Goal: Task Accomplishment & Management: Complete application form

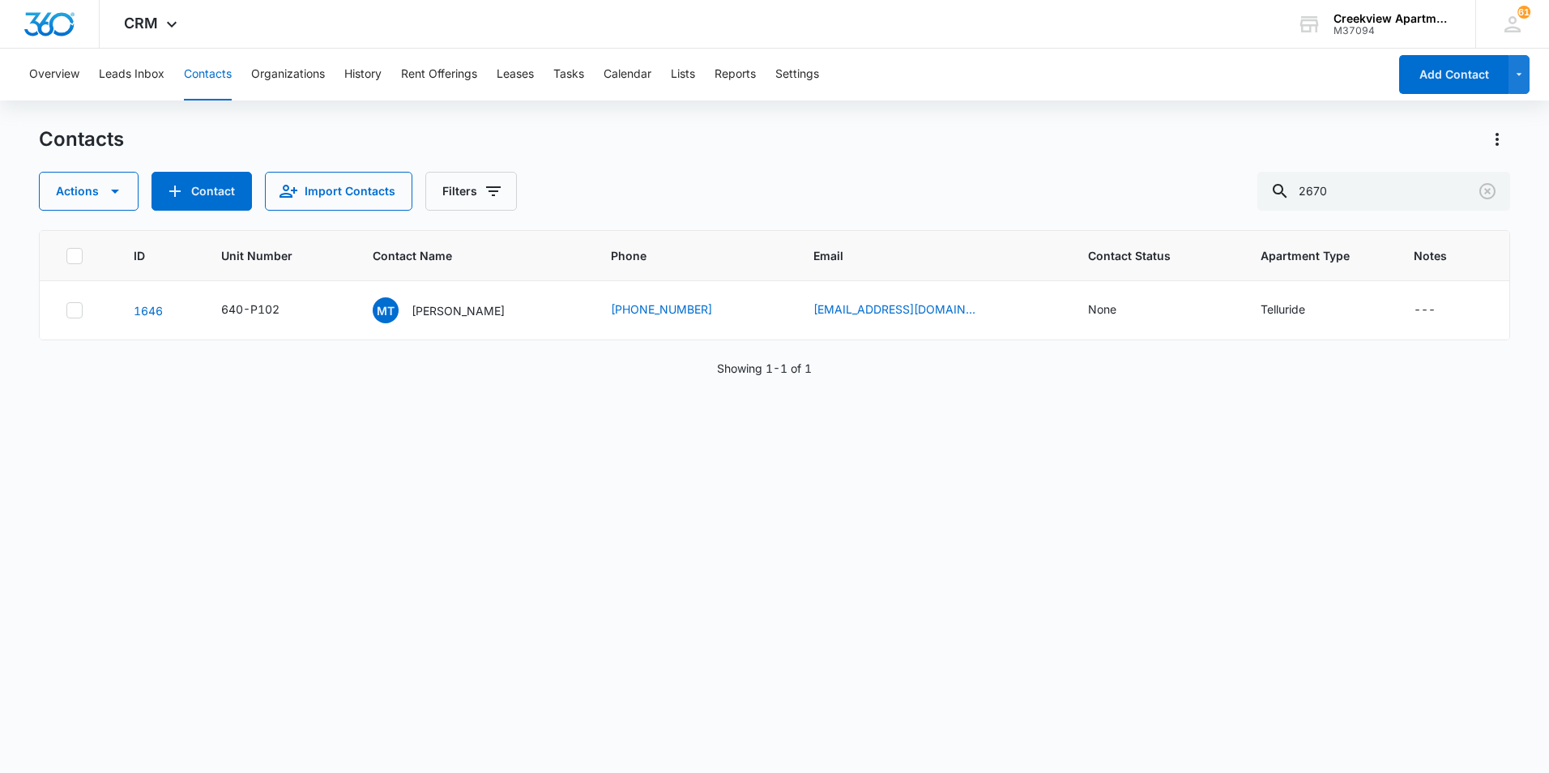
click at [1330, 518] on div "ID Unit Number Contact Name Phone Email Contact Status Apartment Type Notes 164…" at bounding box center [774, 491] width 1471 height 522
click at [1244, 366] on div "Showing 1-1 of 1" at bounding box center [774, 368] width 1471 height 17
drag, startPoint x: 1372, startPoint y: 200, endPoint x: 1172, endPoint y: 197, distance: 199.3
click at [1172, 197] on div "Actions Contact Import Contacts Filters 2670" at bounding box center [774, 191] width 1471 height 39
type input "p205"
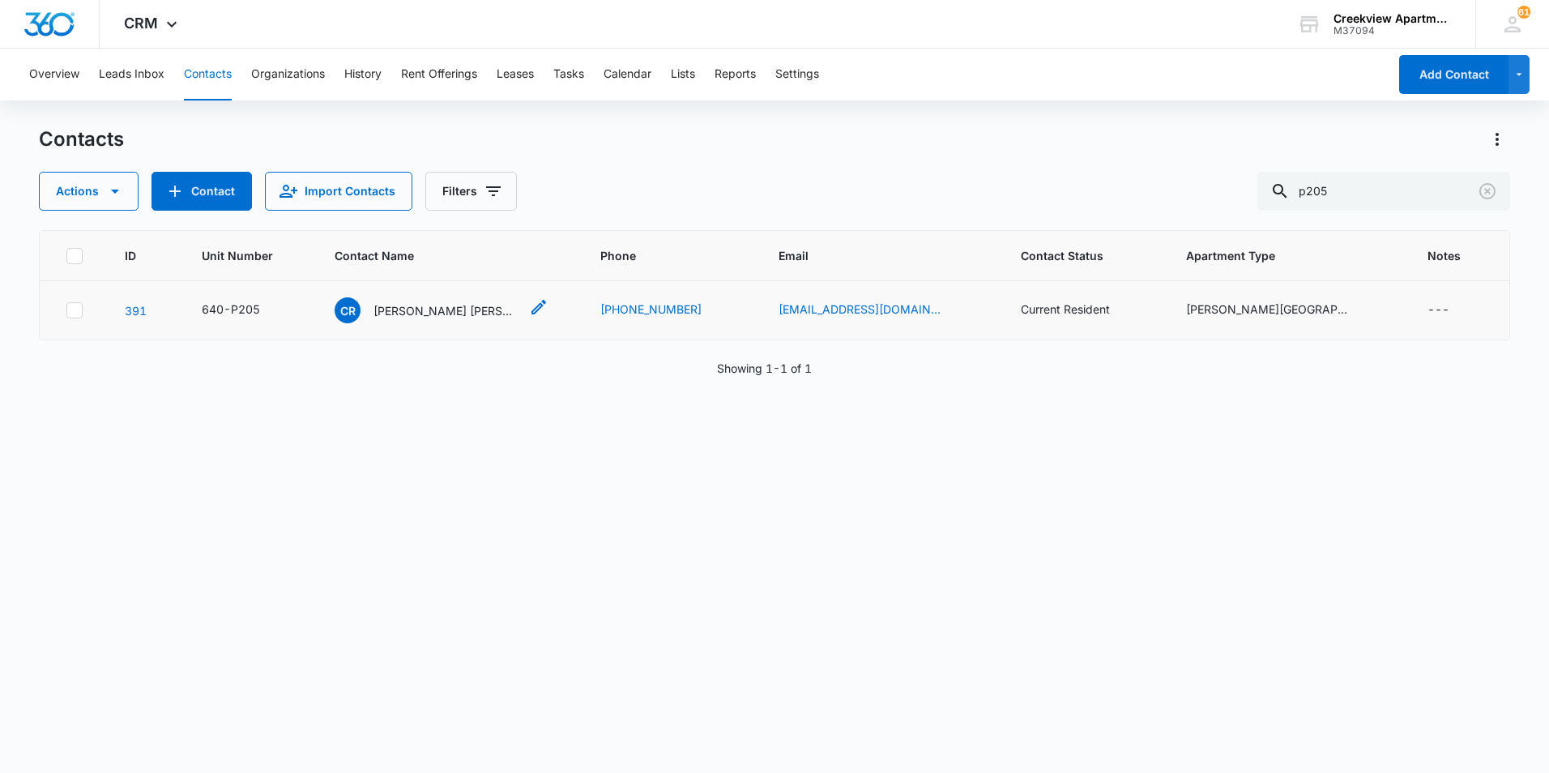
click at [468, 309] on p "[PERSON_NAME] [PERSON_NAME] [PERSON_NAME]" at bounding box center [447, 310] width 146 height 17
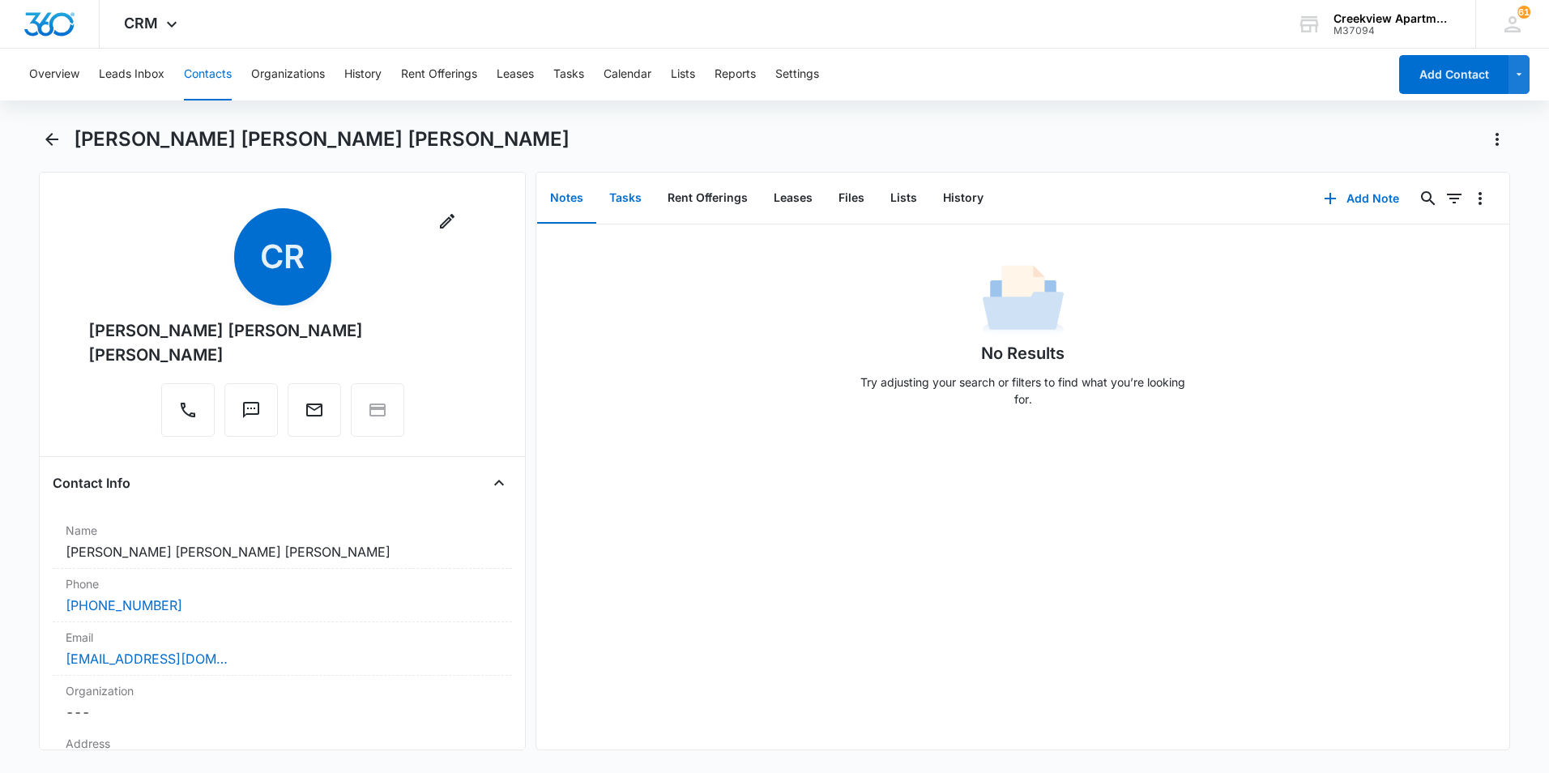
click at [627, 206] on button "Tasks" at bounding box center [625, 198] width 58 height 50
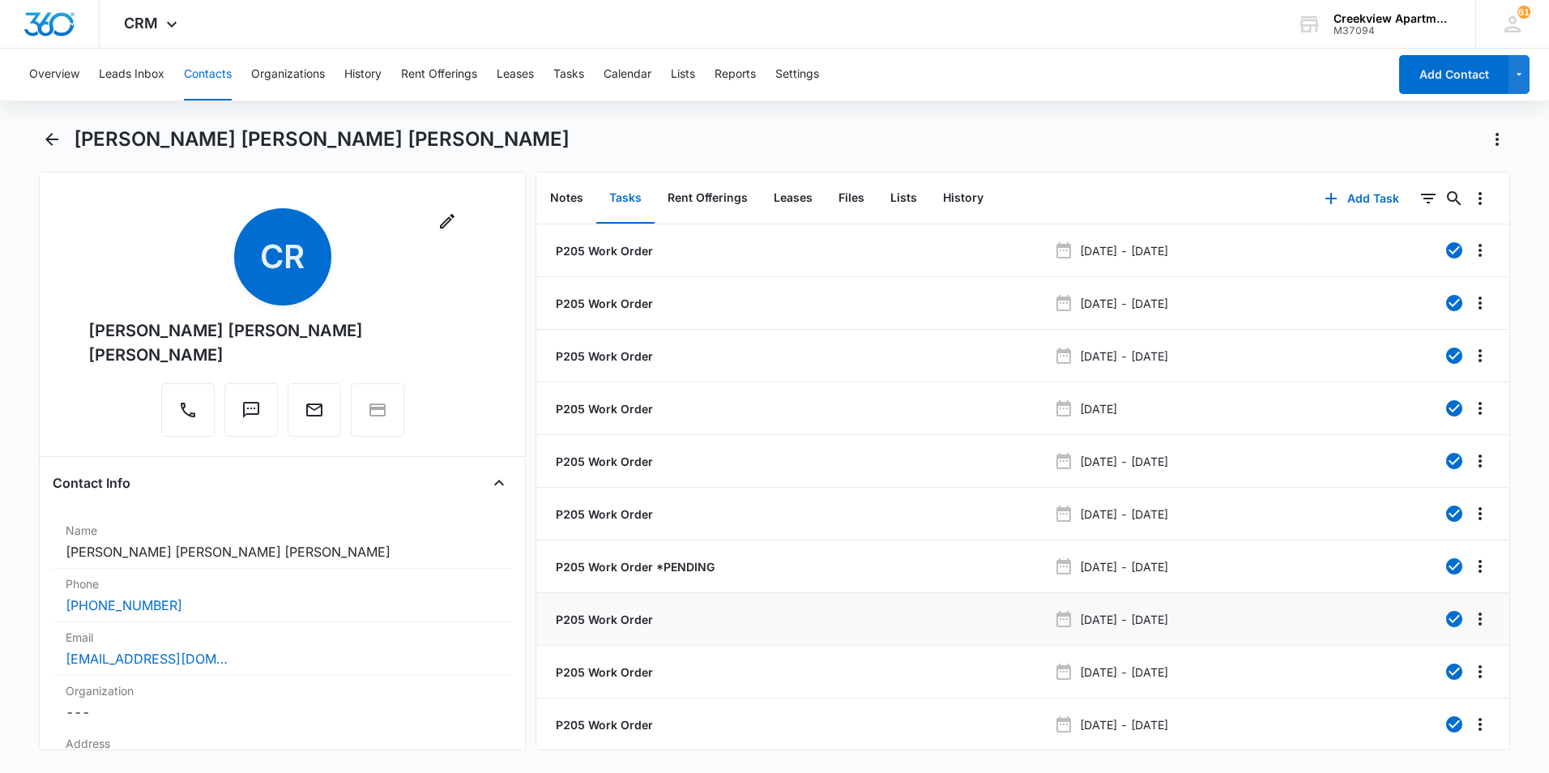
scroll to position [64, 0]
click at [1131, 721] on link "3" at bounding box center [1124, 734] width 31 height 31
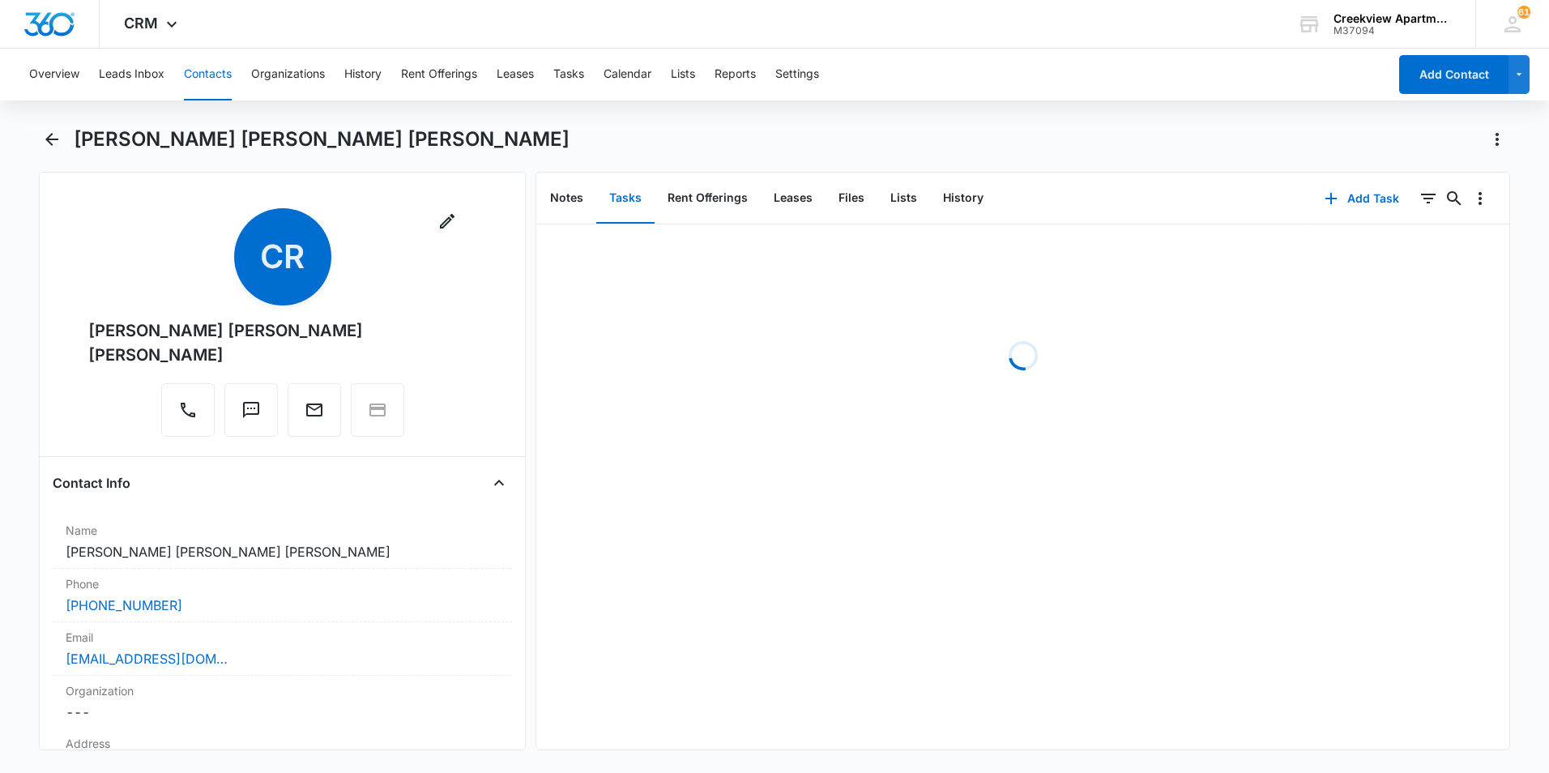
scroll to position [0, 0]
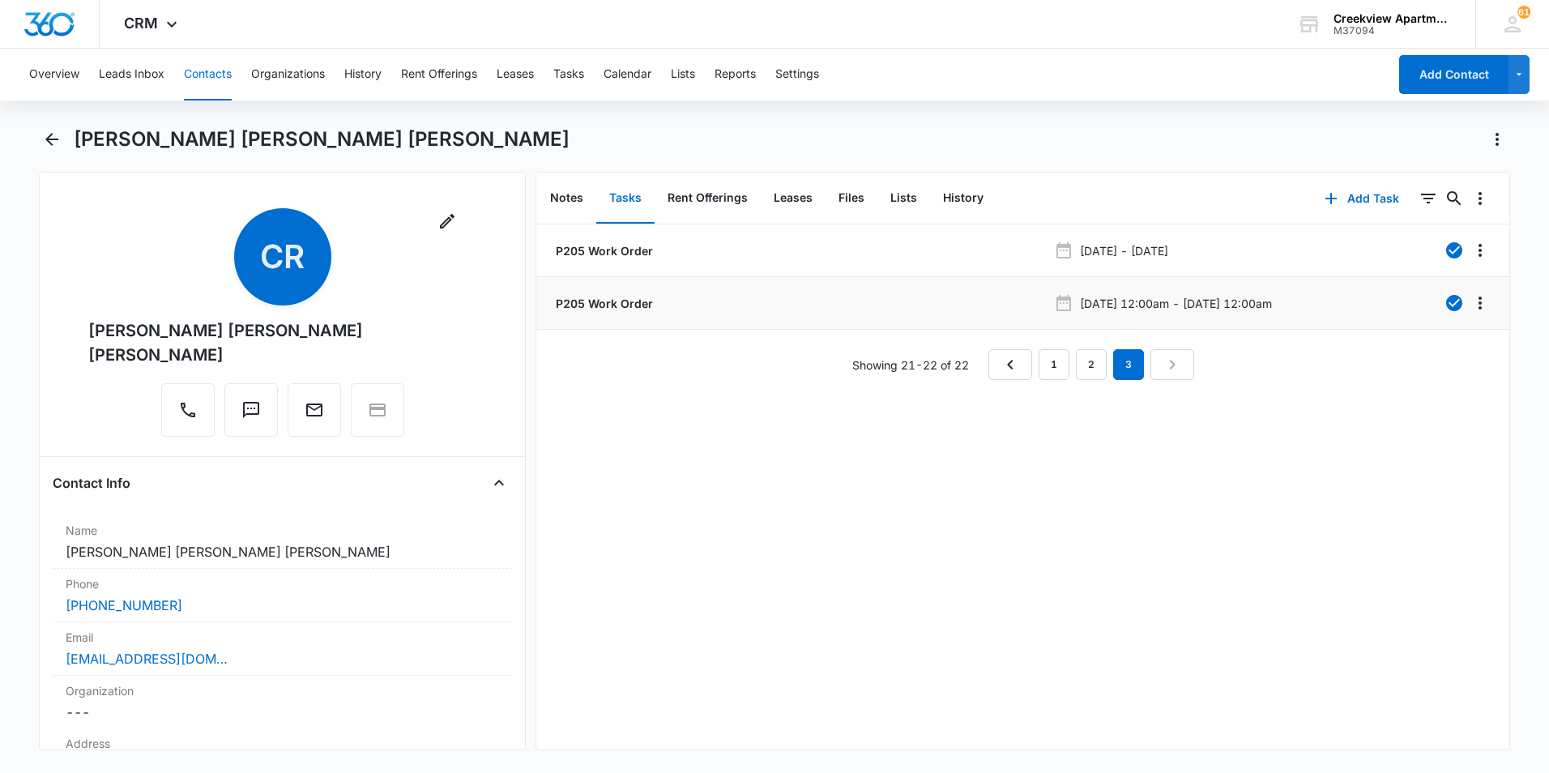
click at [624, 315] on li "P205 Work Order Oct 2, 2025 at 12:00am - Oct 6, 2025 at 12:00am" at bounding box center [1022, 303] width 973 height 53
click at [614, 302] on p "P205 Work Order" at bounding box center [603, 303] width 100 height 17
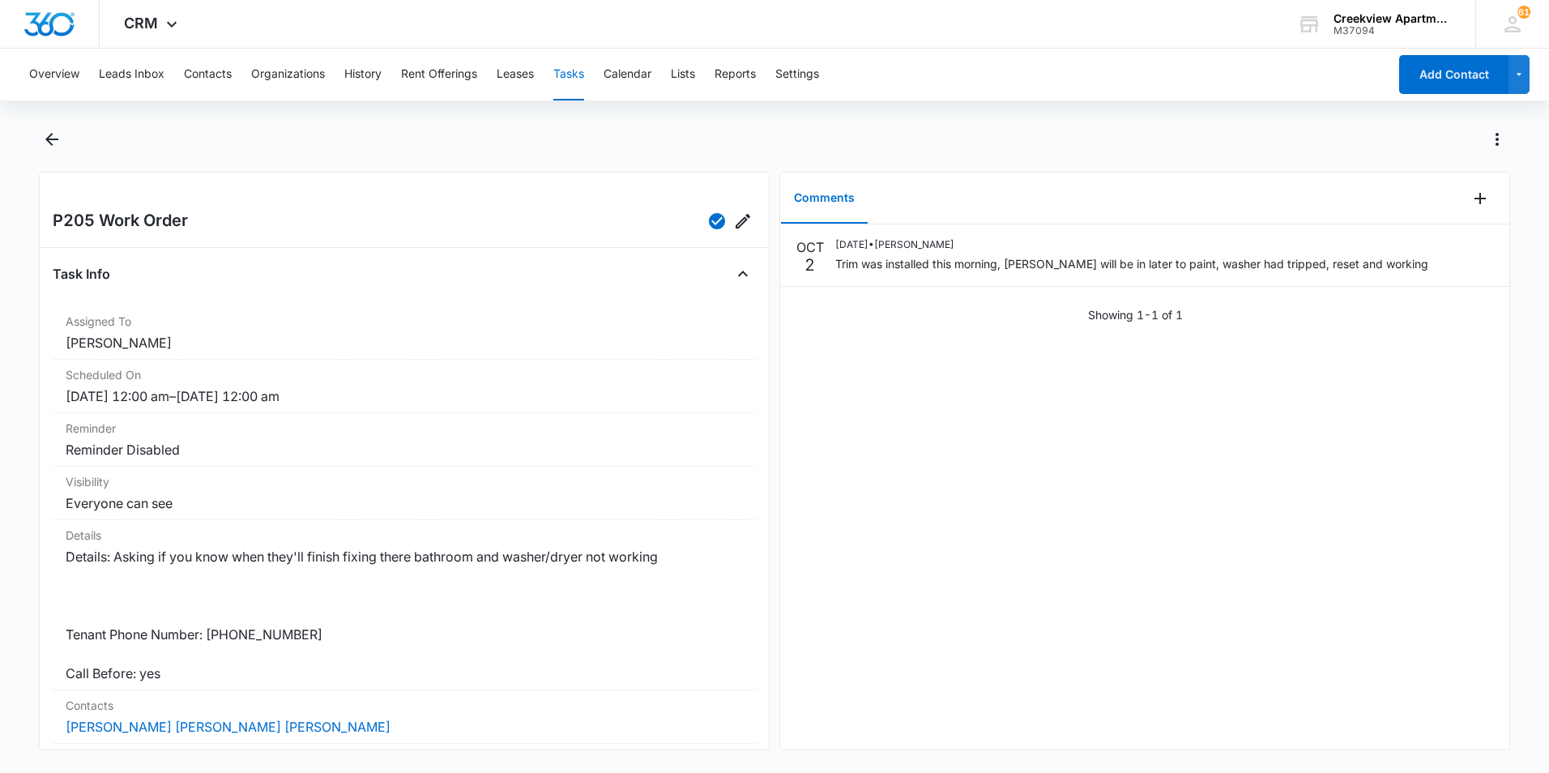
click at [0, 339] on html "CRM Apps Reputation Websites Forms CRM Email Social Content Files Brand AI Assi…" at bounding box center [774, 386] width 1549 height 773
click at [50, 139] on icon "Back" at bounding box center [51, 139] width 13 height 13
click at [524, 70] on button "Leases" at bounding box center [515, 75] width 37 height 52
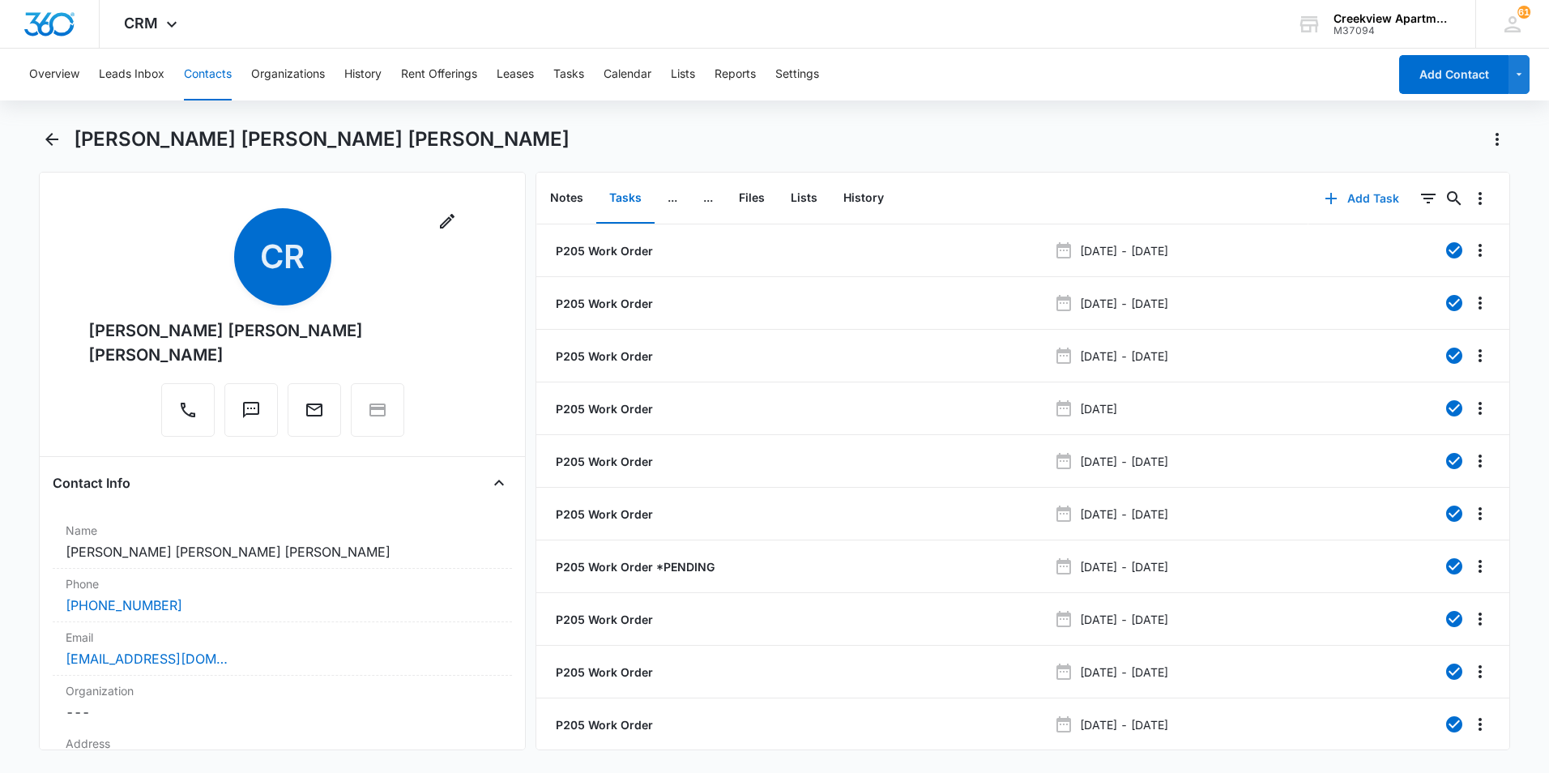
click at [1379, 199] on button "Add Task" at bounding box center [1361, 198] width 107 height 39
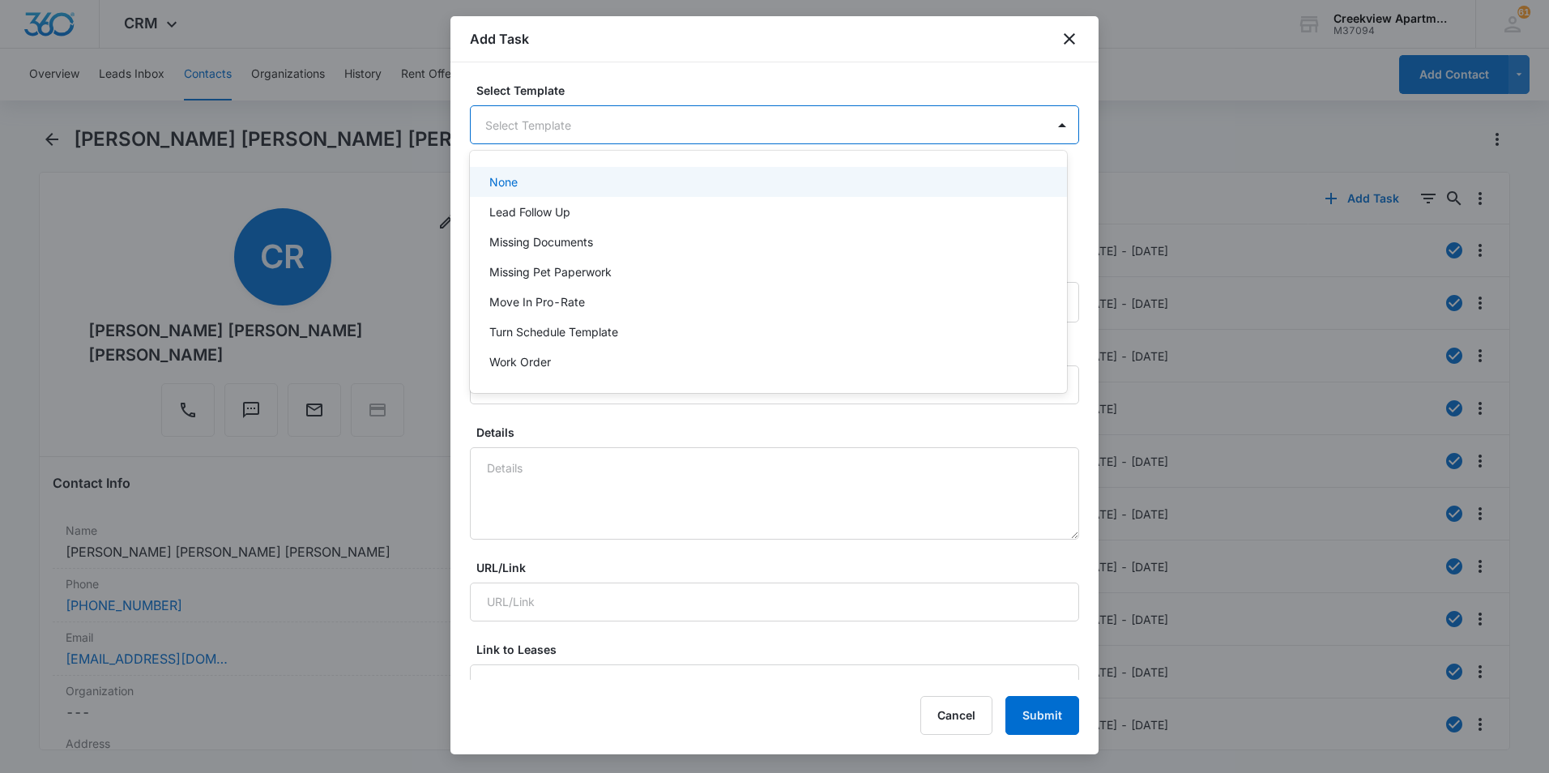
click at [698, 127] on body "CRM Apps Reputation Websites Forms CRM Email Social Content Files Brand AI Assi…" at bounding box center [774, 386] width 1549 height 773
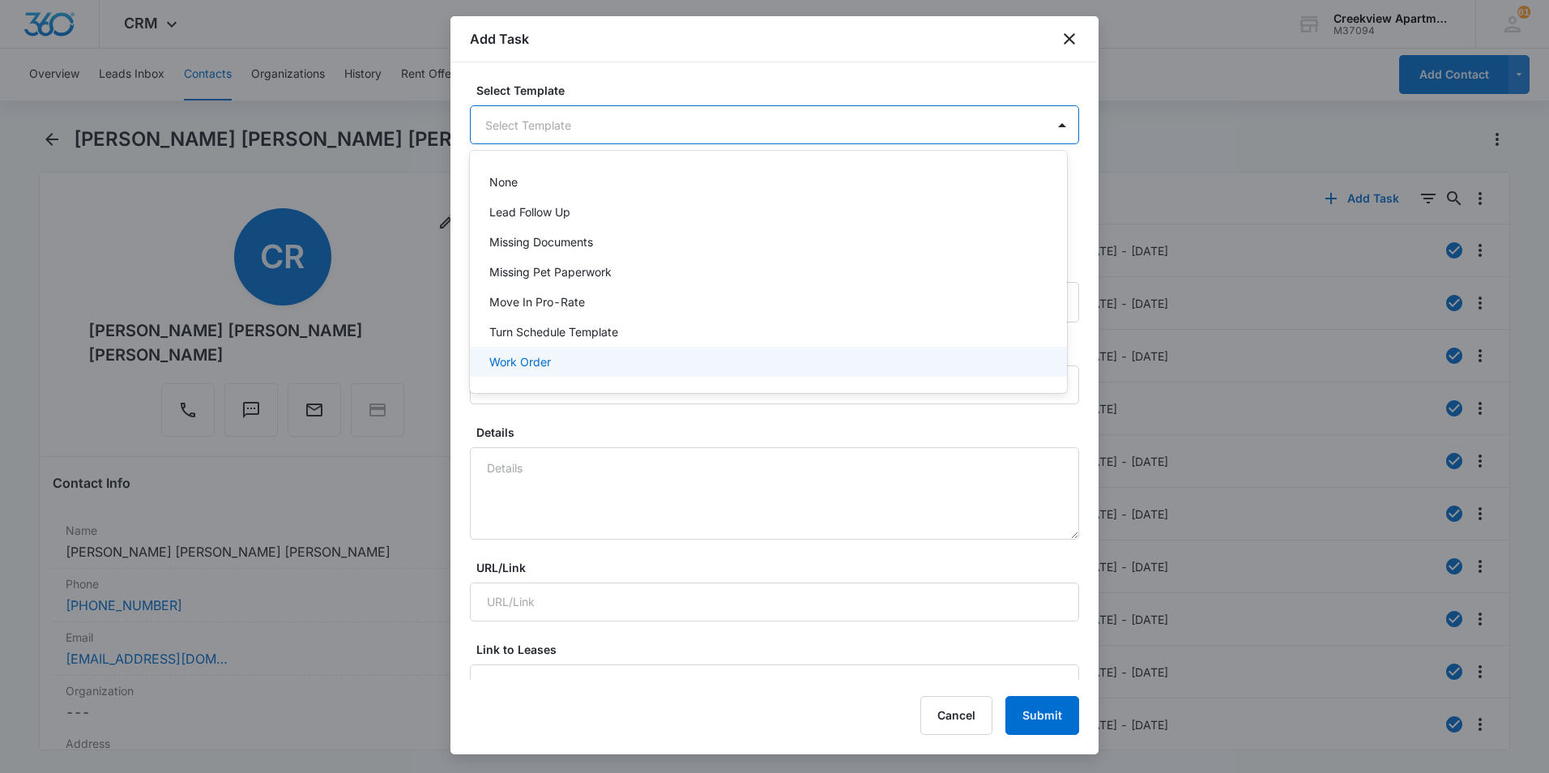
click at [573, 352] on div "Work Order" at bounding box center [768, 362] width 597 height 30
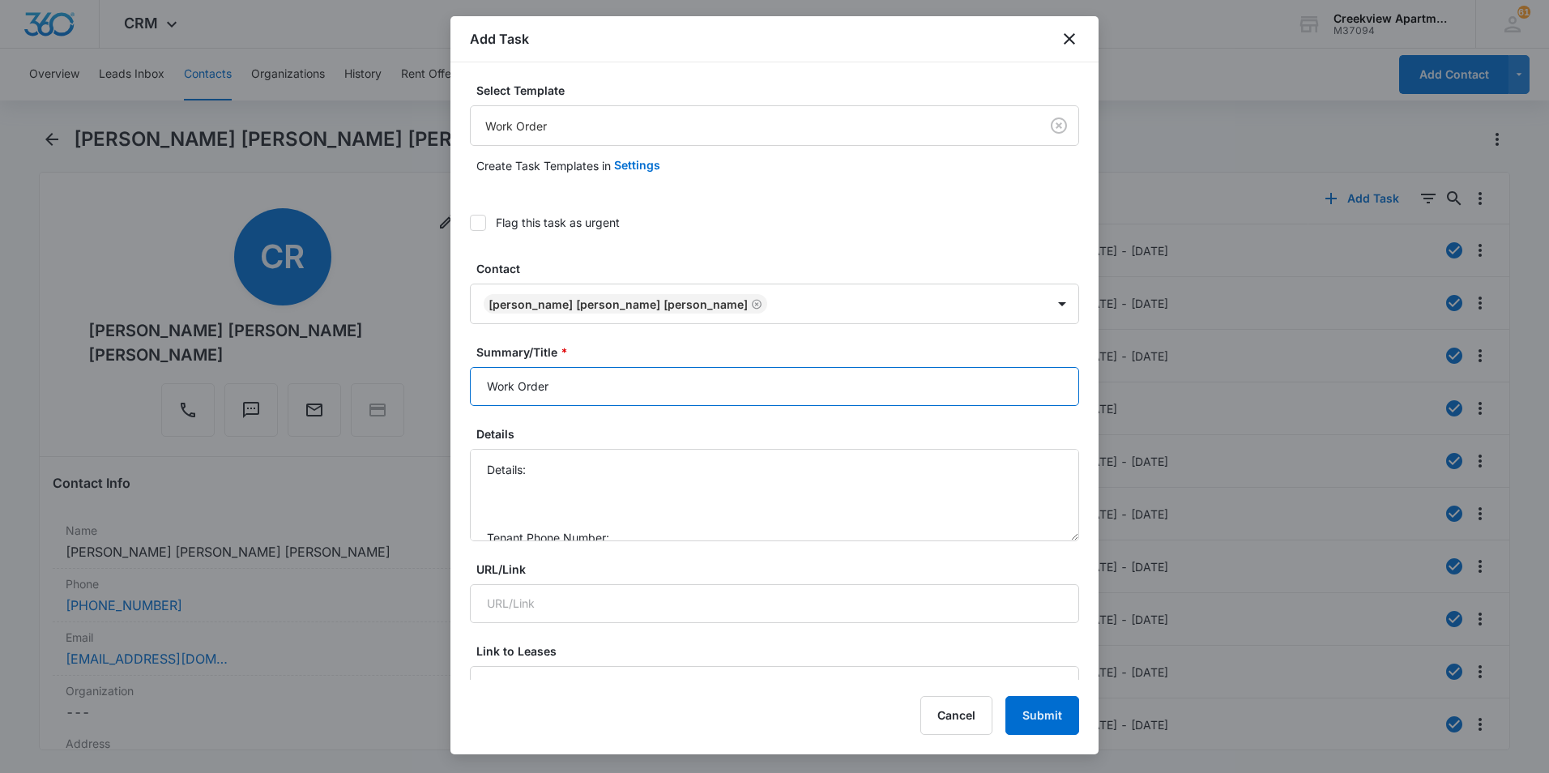
click at [477, 387] on input "Work Order" at bounding box center [774, 386] width 609 height 39
type input "P205 - Work Order"
click at [588, 470] on textarea "Details: Tenant Phone Number: Call Before:" at bounding box center [774, 495] width 609 height 92
click at [659, 492] on textarea "Details: Washer/Dryer still not working Tenant Phone Number: Call Before:" at bounding box center [774, 495] width 609 height 92
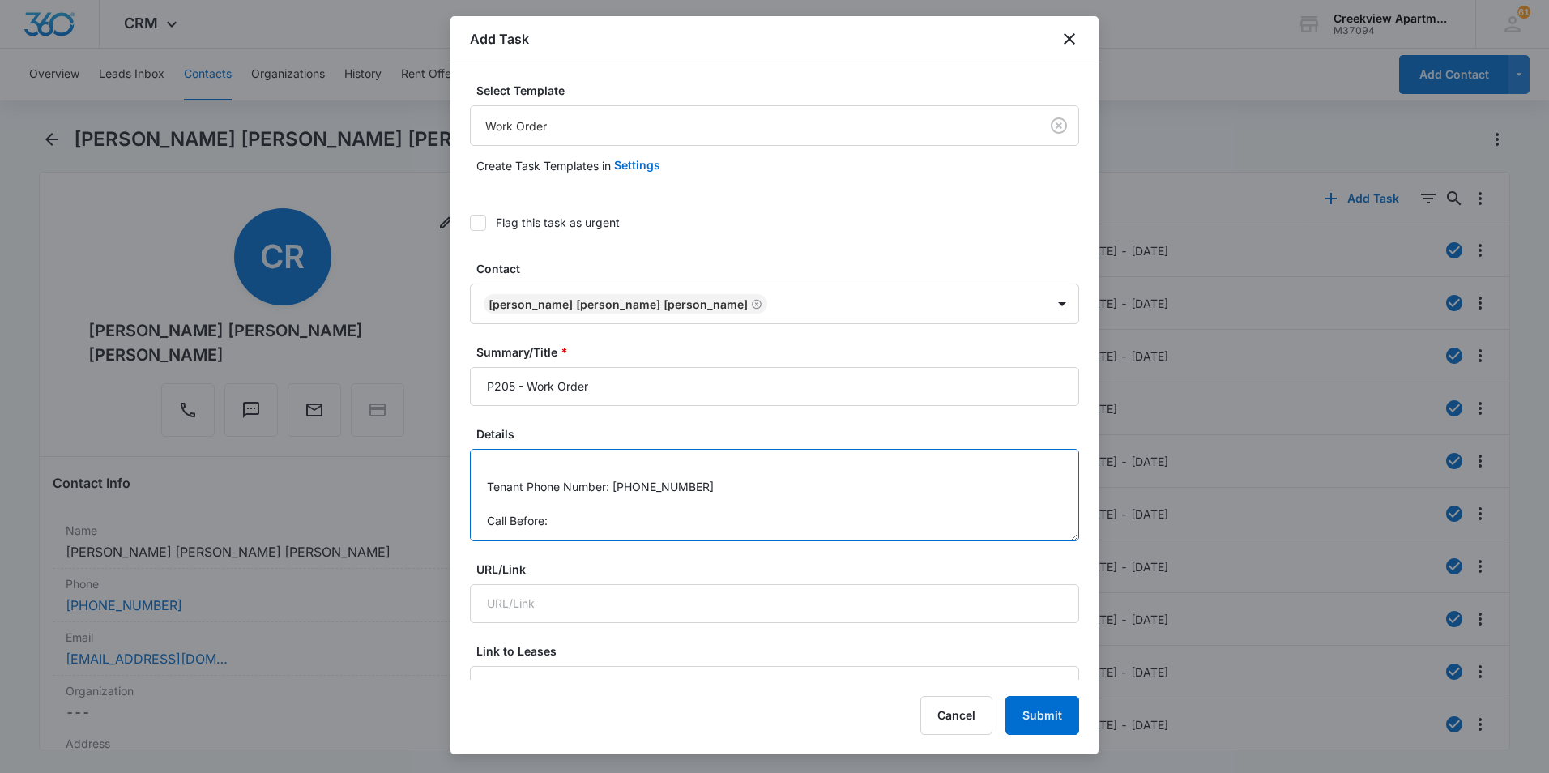
click at [652, 536] on textarea "Details: Washer/Dryer still not working Tenant Phone Number: 9707141566 Call Be…" at bounding box center [774, 495] width 609 height 92
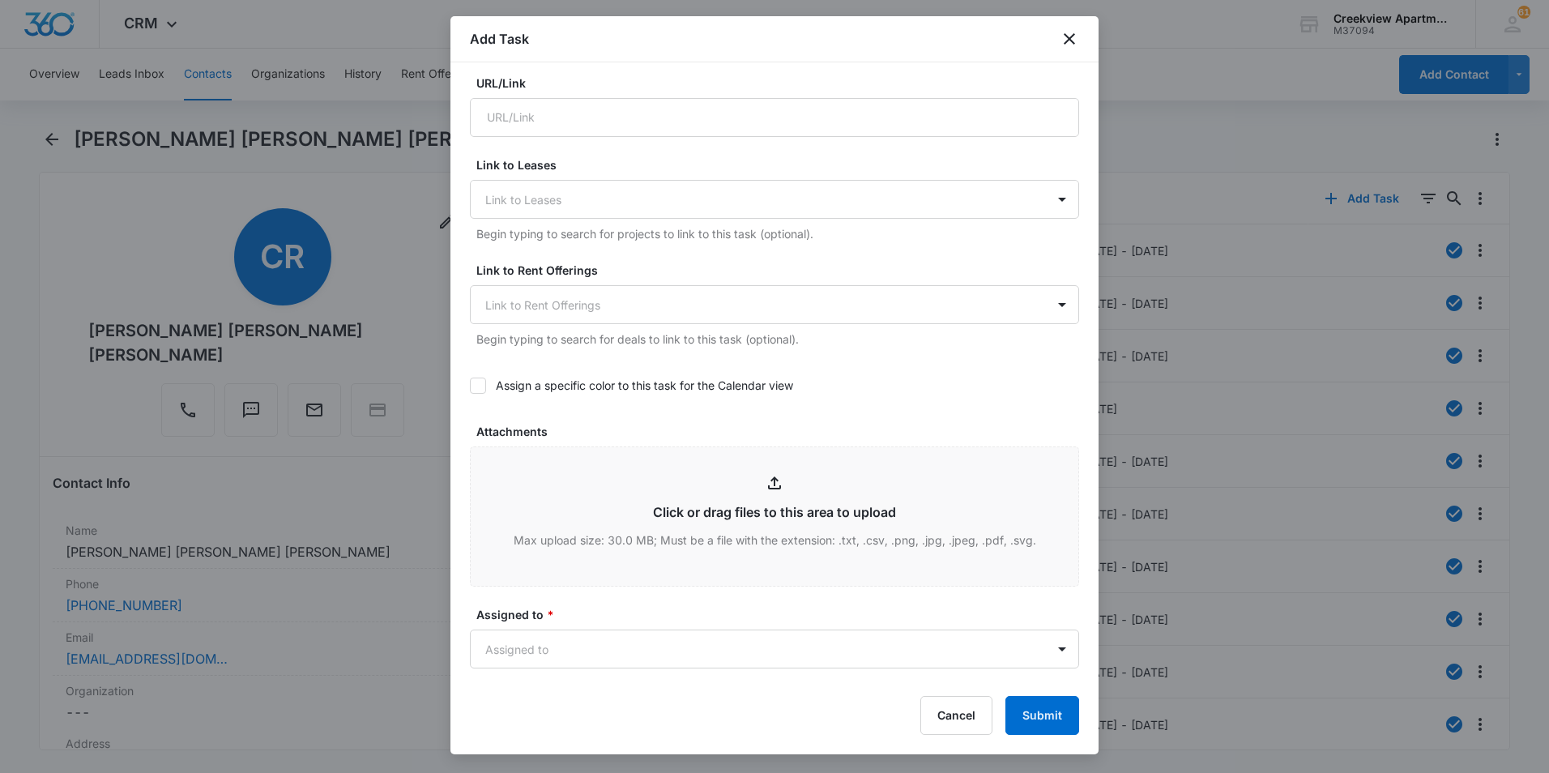
scroll to position [729, 0]
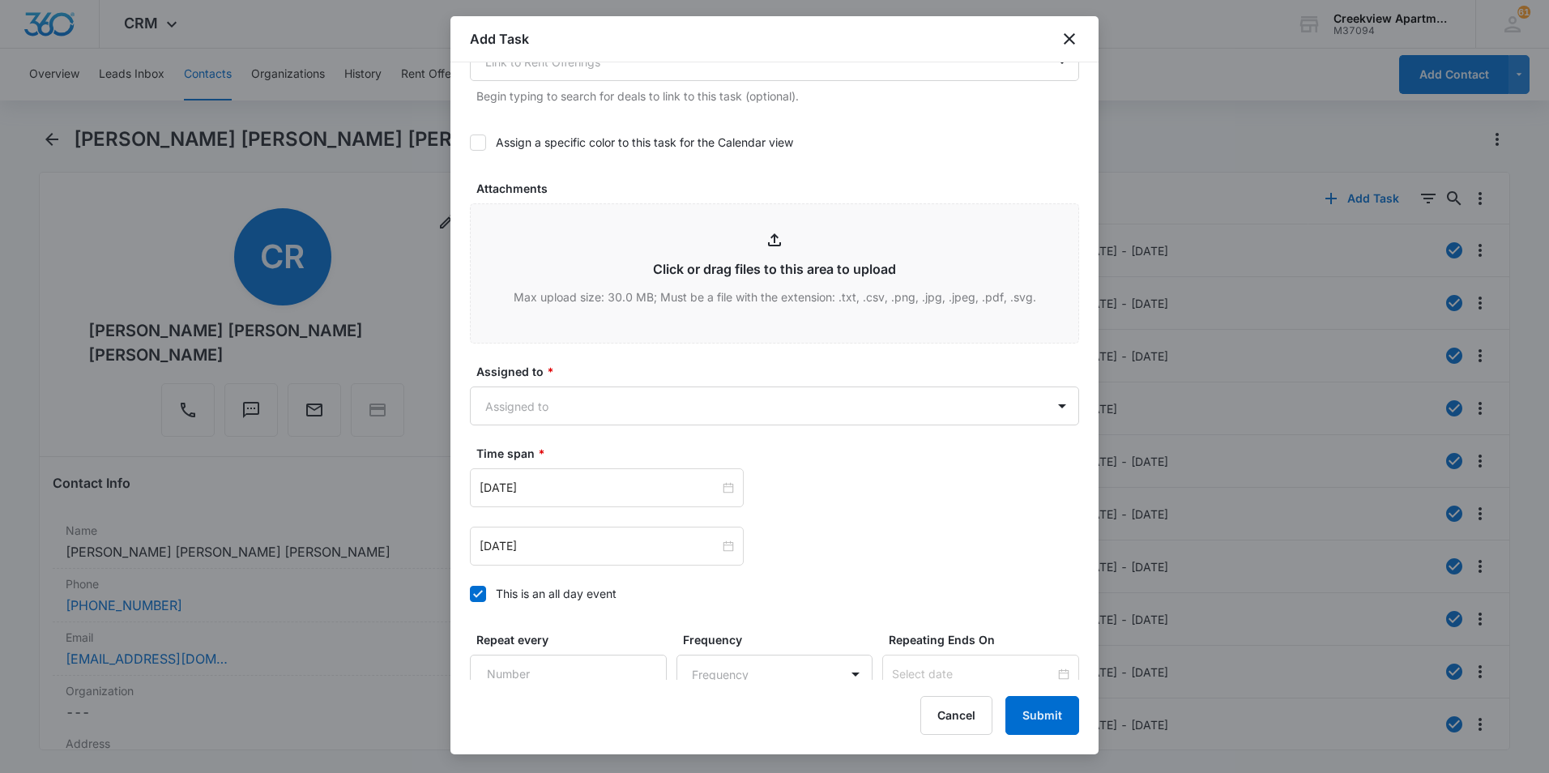
type textarea "Details: Washer/Dryer still not working Tenant Phone Number: 9707141566 Call Be…"
click at [613, 349] on form "Select Template Work Order Create Task Templates in Settings Flag this task as …" at bounding box center [774, 92] width 609 height 1479
click at [601, 406] on body "CRM Apps Reputation Websites Forms CRM Email Social Content Files Brand AI Assi…" at bounding box center [774, 386] width 1549 height 773
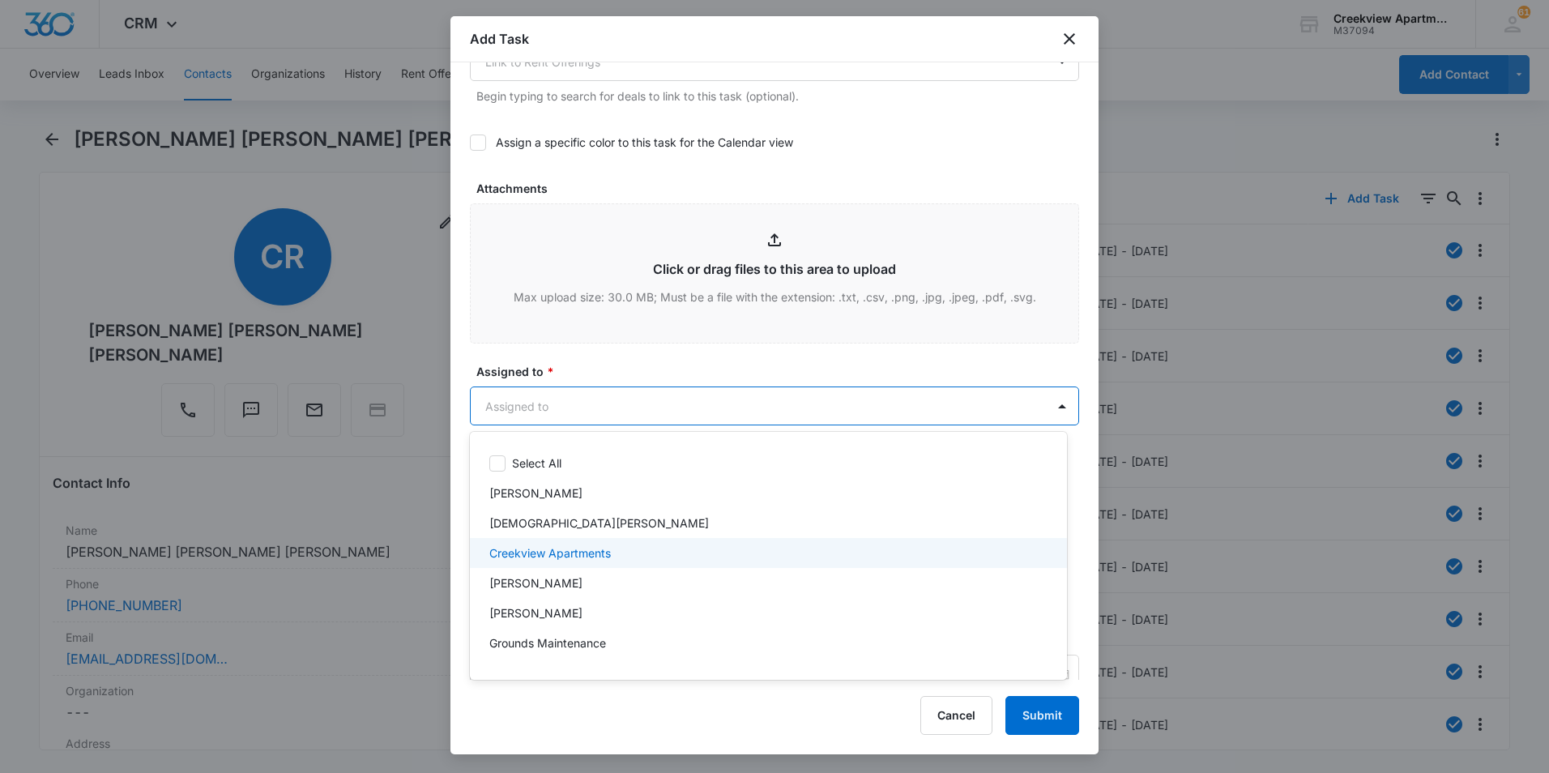
scroll to position [162, 0]
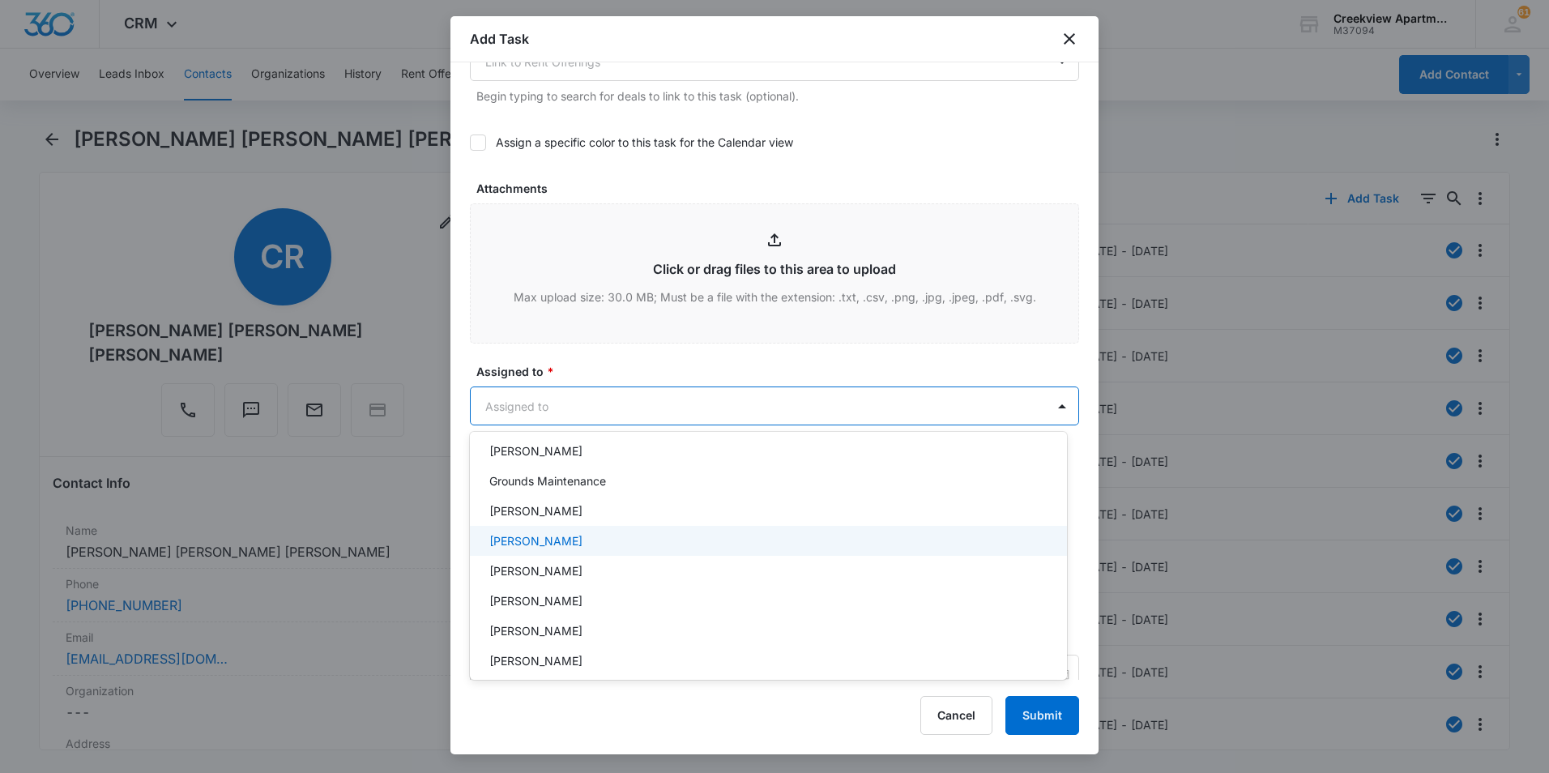
click at [550, 548] on p "Javier Garcia" at bounding box center [535, 540] width 93 height 17
click at [726, 344] on div at bounding box center [774, 386] width 1549 height 773
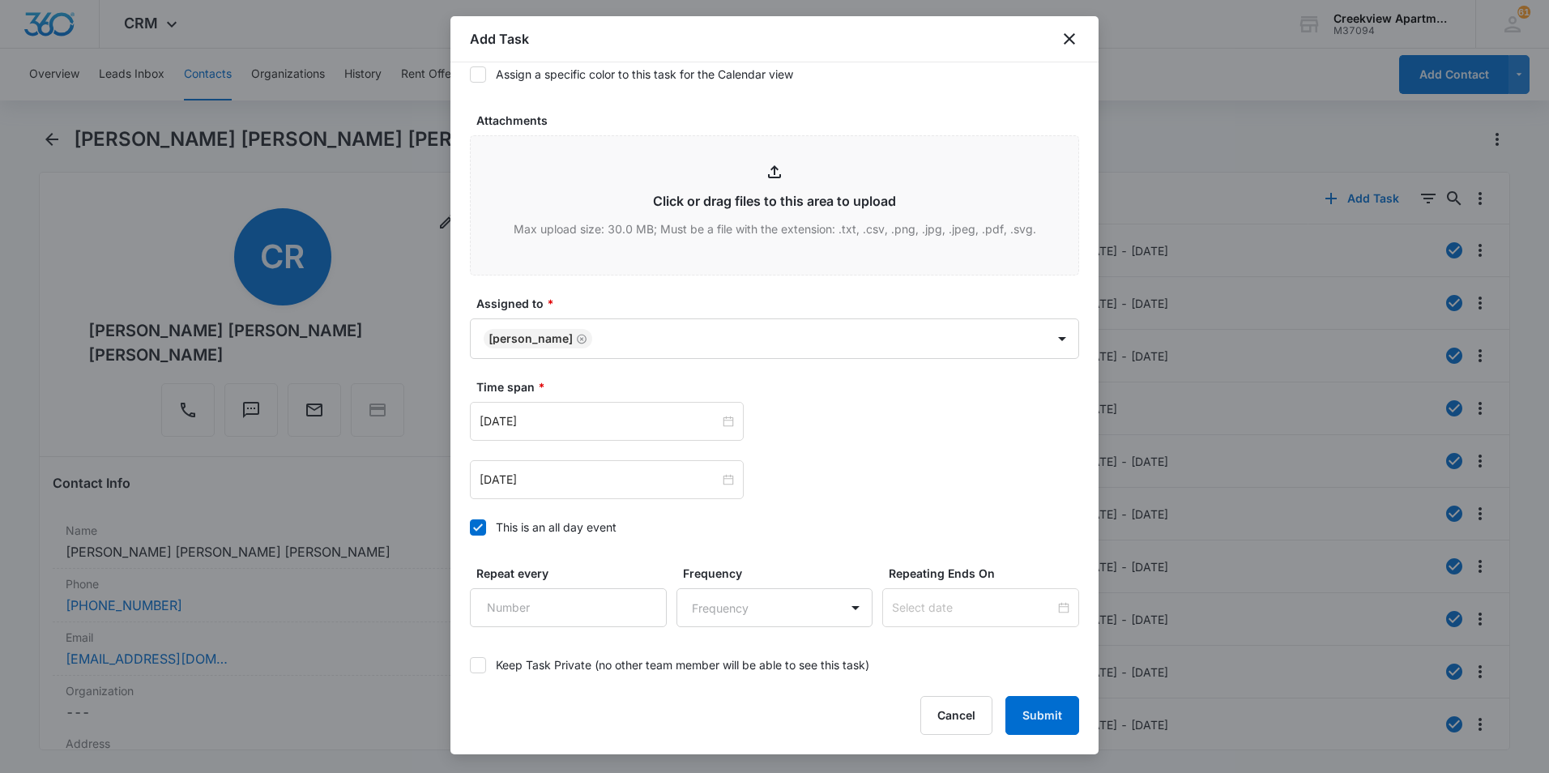
scroll to position [882, 0]
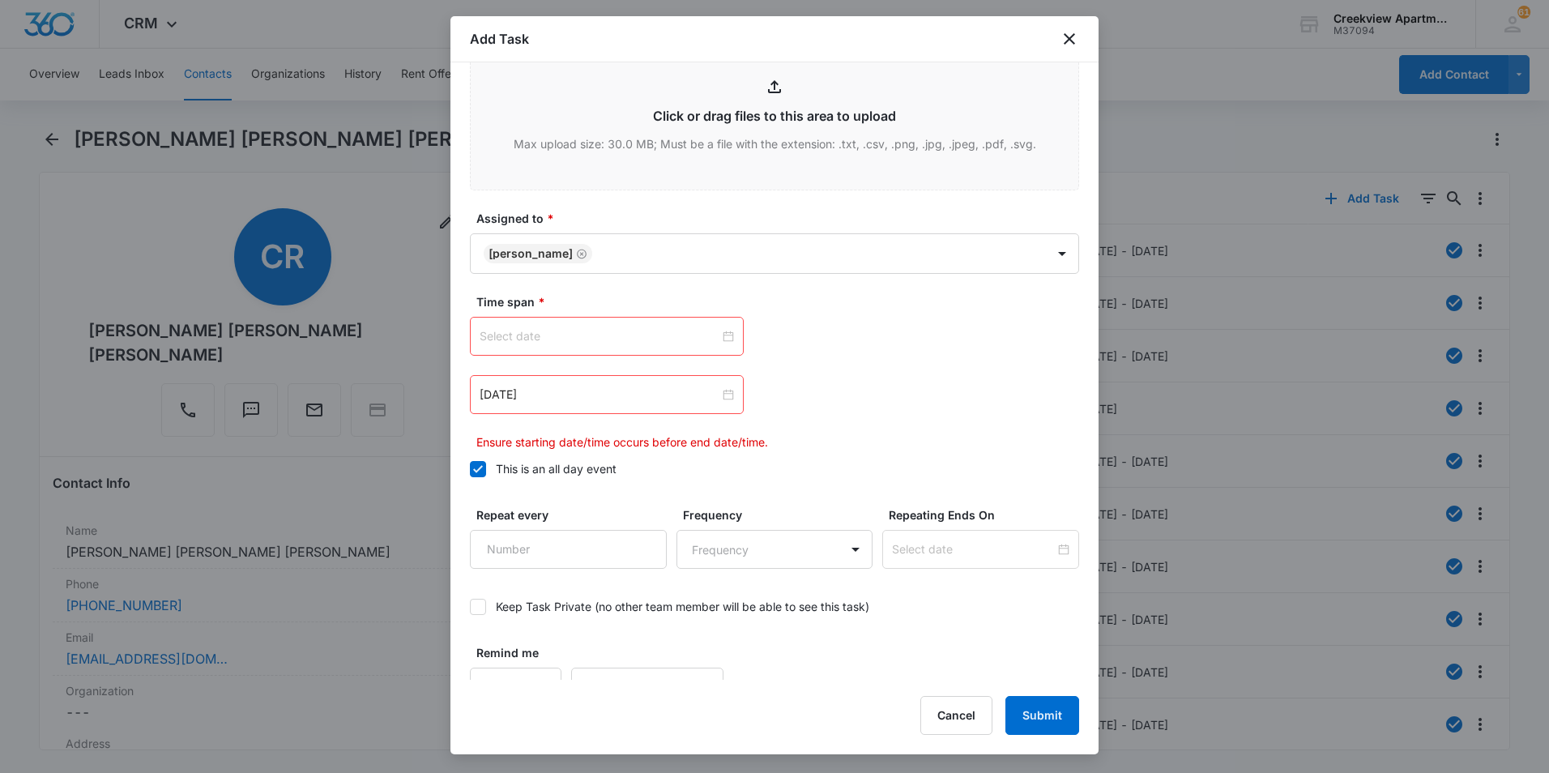
click at [725, 341] on div at bounding box center [607, 336] width 254 height 18
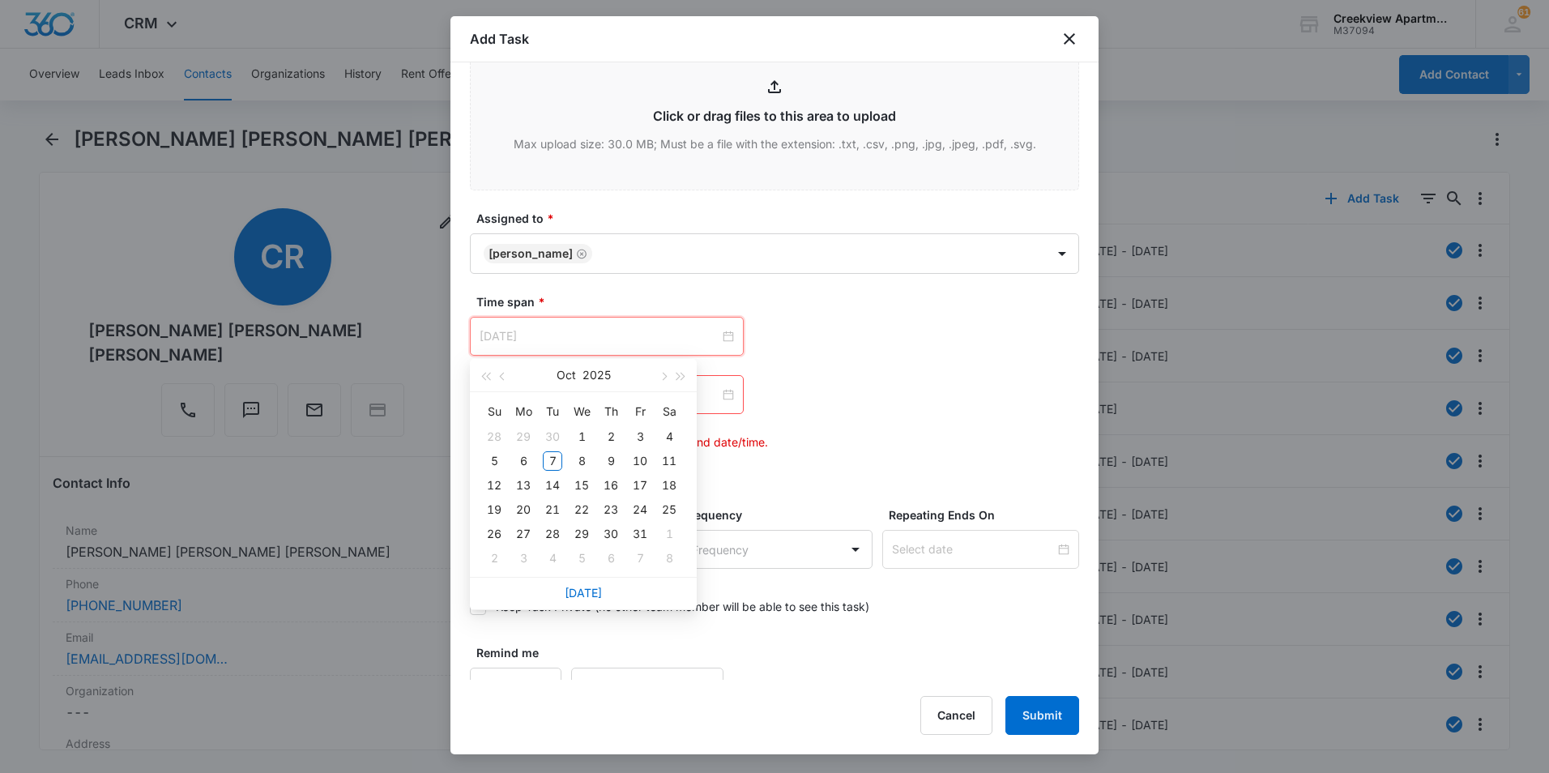
type input "Nov 6, 2025"
click at [581, 597] on link "Today" at bounding box center [583, 593] width 37 height 14
type input "Oct 7, 2025"
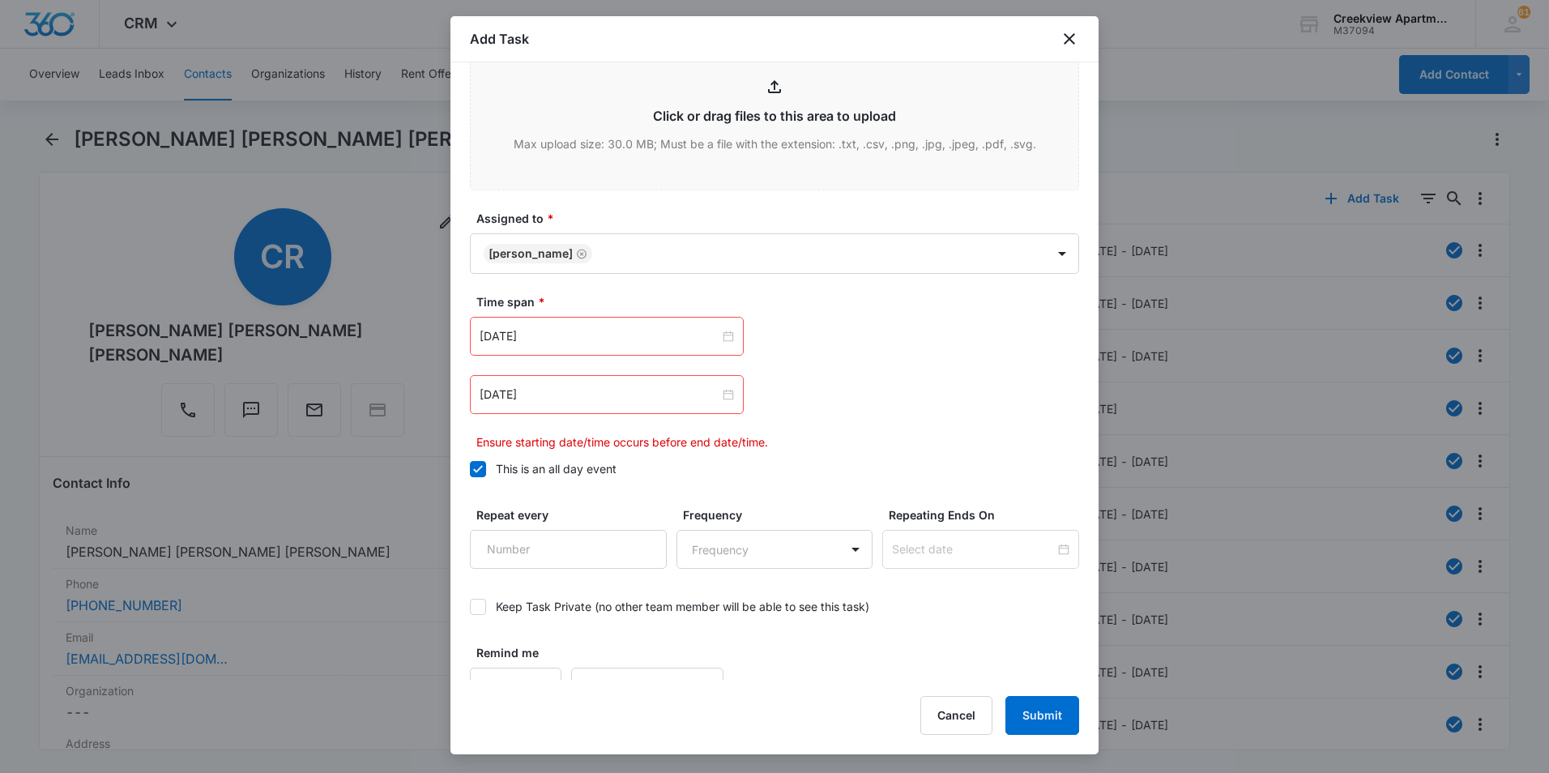
click at [728, 404] on div "Jan 31, 2023" at bounding box center [607, 394] width 274 height 39
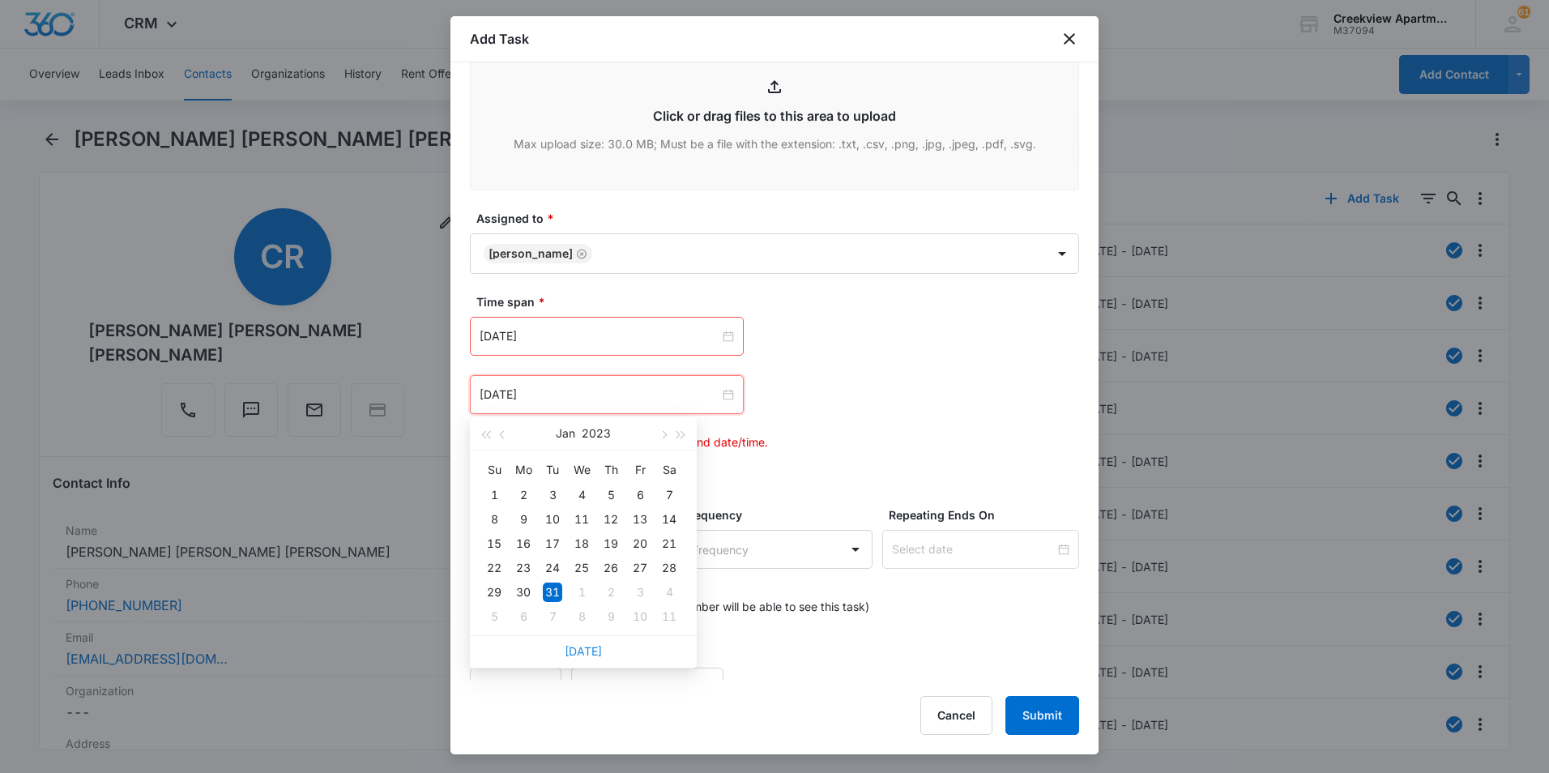
click at [571, 653] on link "Today" at bounding box center [583, 651] width 37 height 14
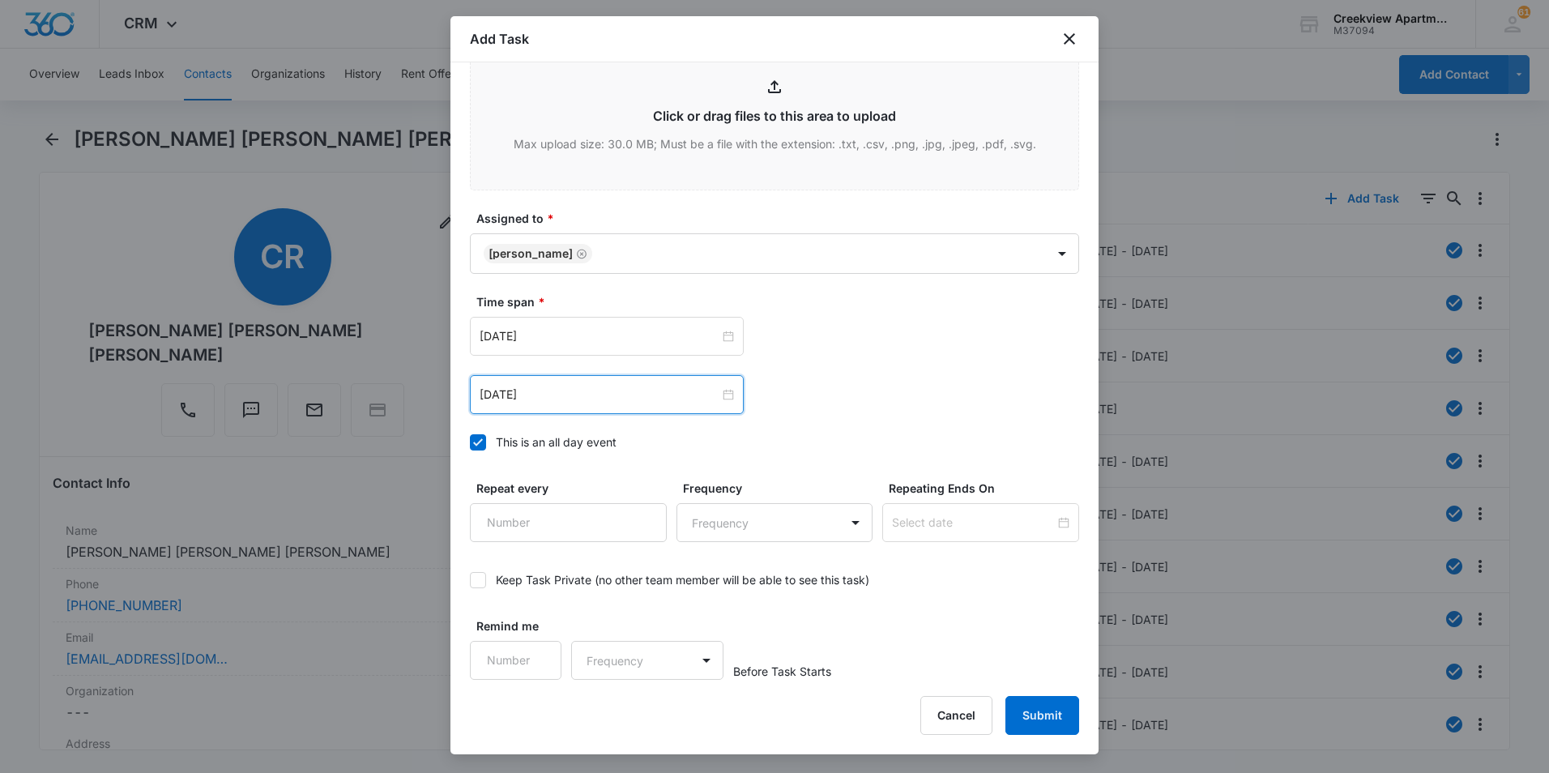
click at [655, 379] on div "Oct 7, 2025" at bounding box center [607, 394] width 274 height 39
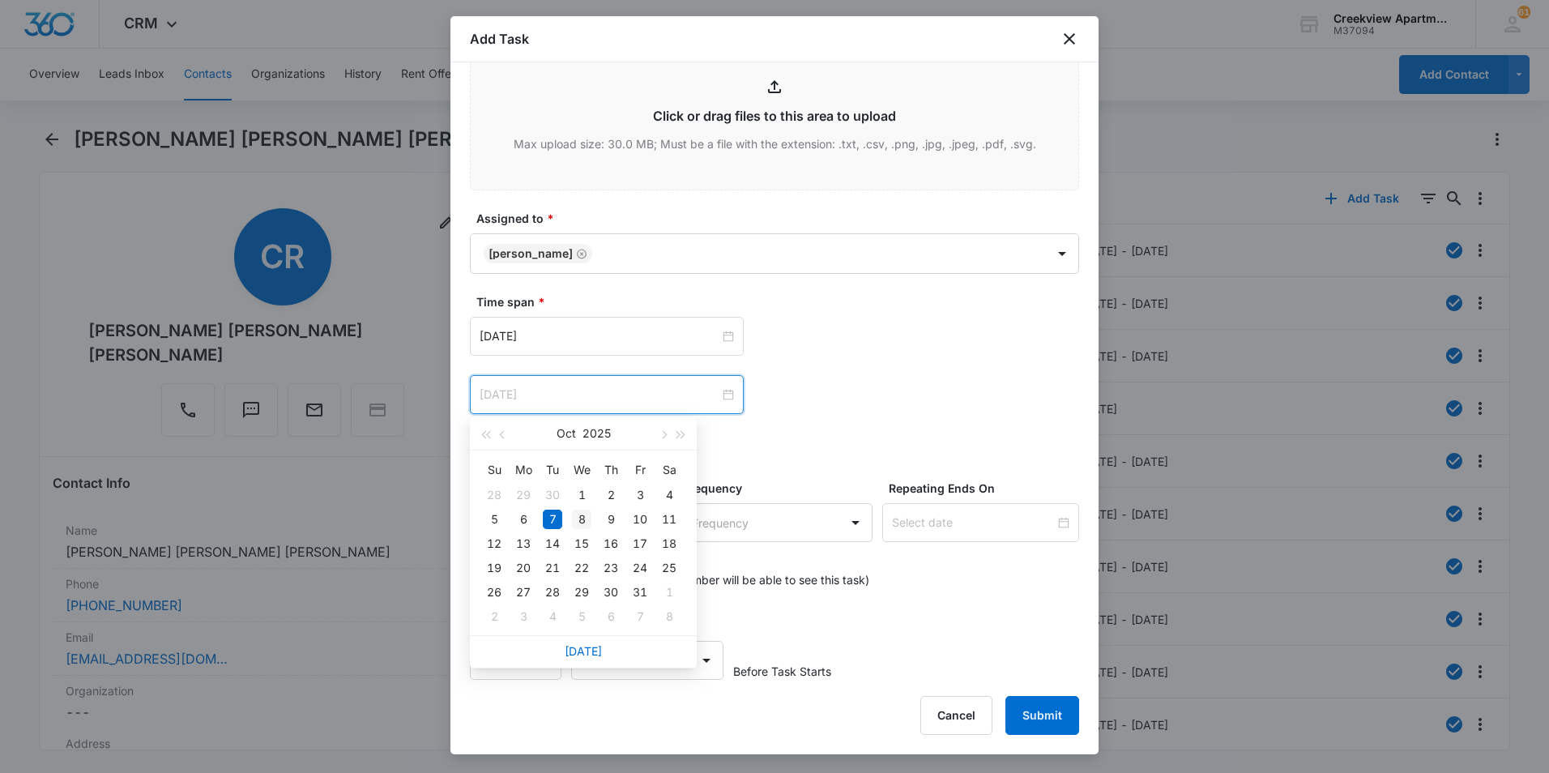
type input "Oct 8, 2025"
click at [573, 514] on div "8" at bounding box center [581, 519] width 19 height 19
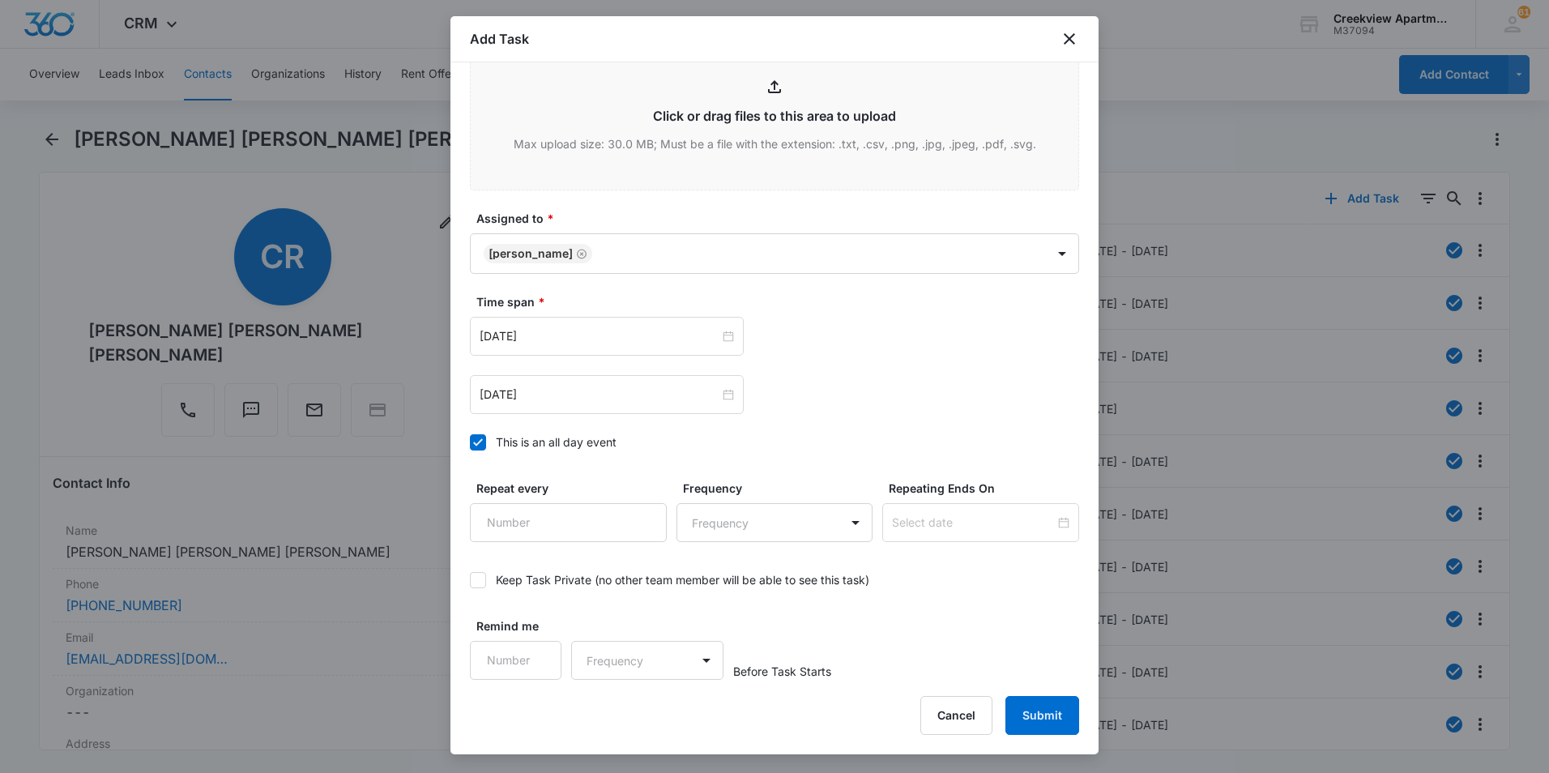
click at [1005, 392] on div "Oct 8, 2025 Oct 2025 Su Mo Tu We Th Fr Sa 28 29 30 1 2 3 4 5 6 7 8 9 10 11 12 1…" at bounding box center [774, 394] width 609 height 39
click at [1062, 715] on button "Submit" at bounding box center [1042, 715] width 74 height 39
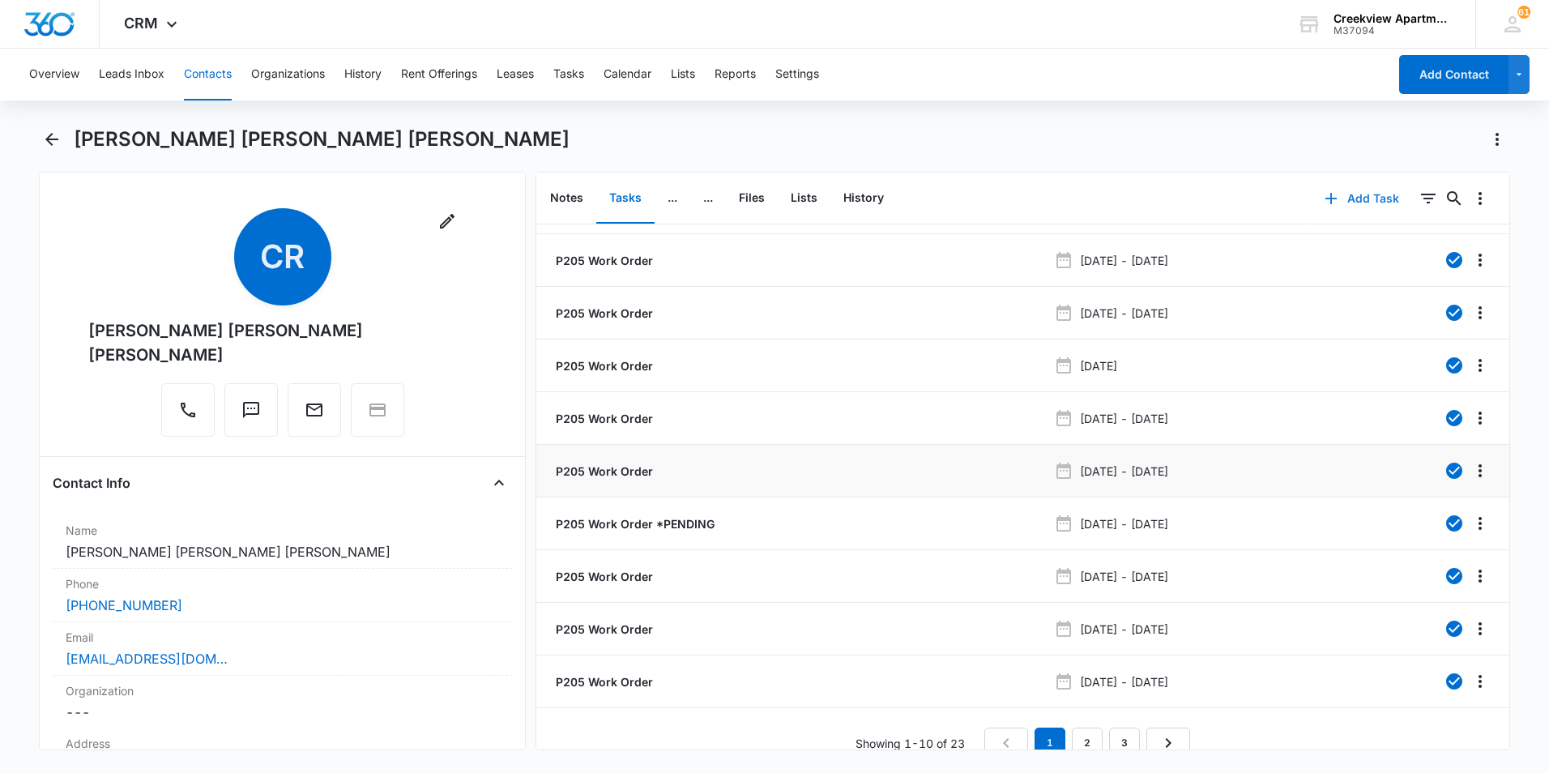
scroll to position [64, 0]
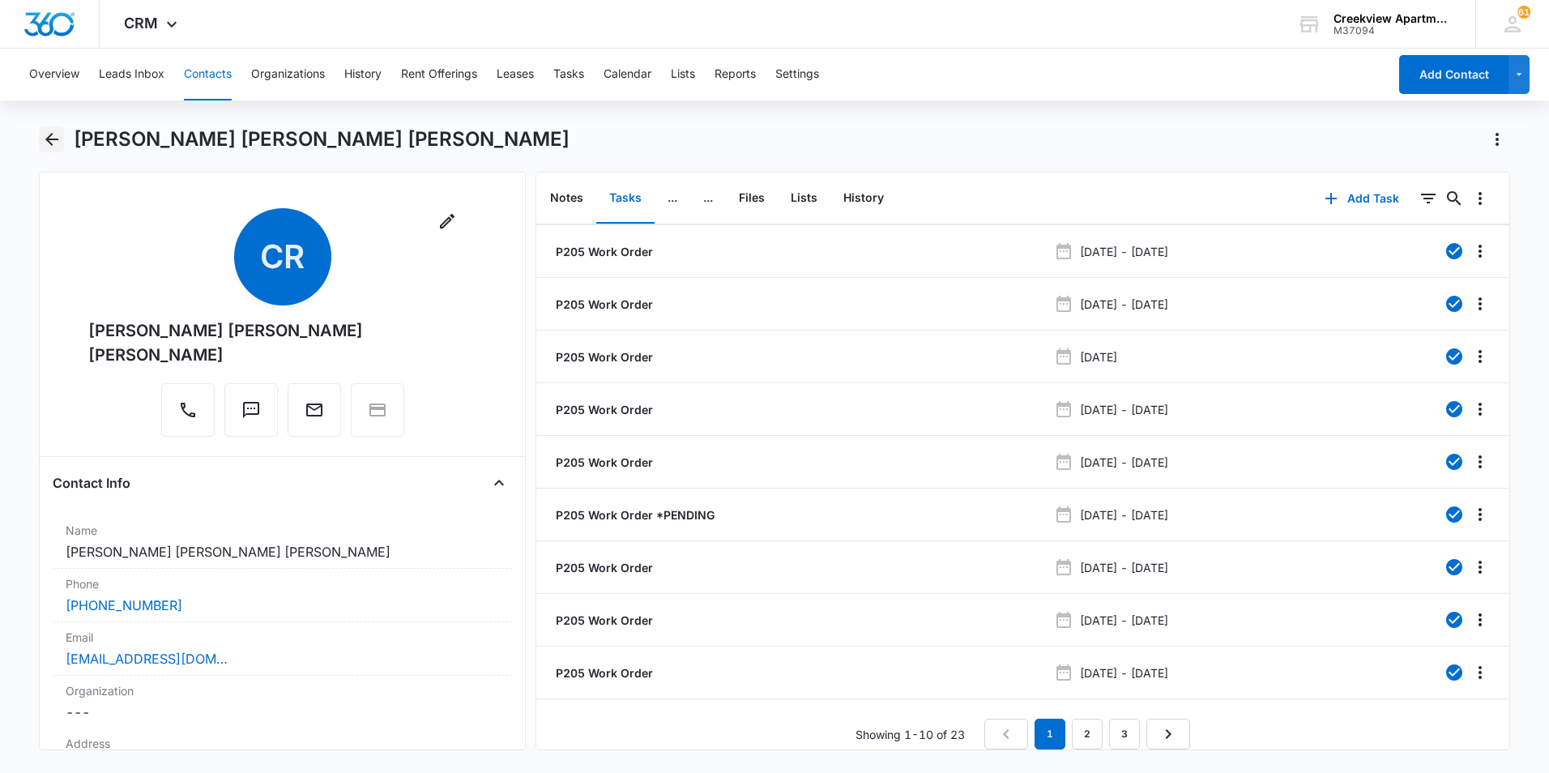
click at [53, 134] on icon "Back" at bounding box center [51, 139] width 19 height 19
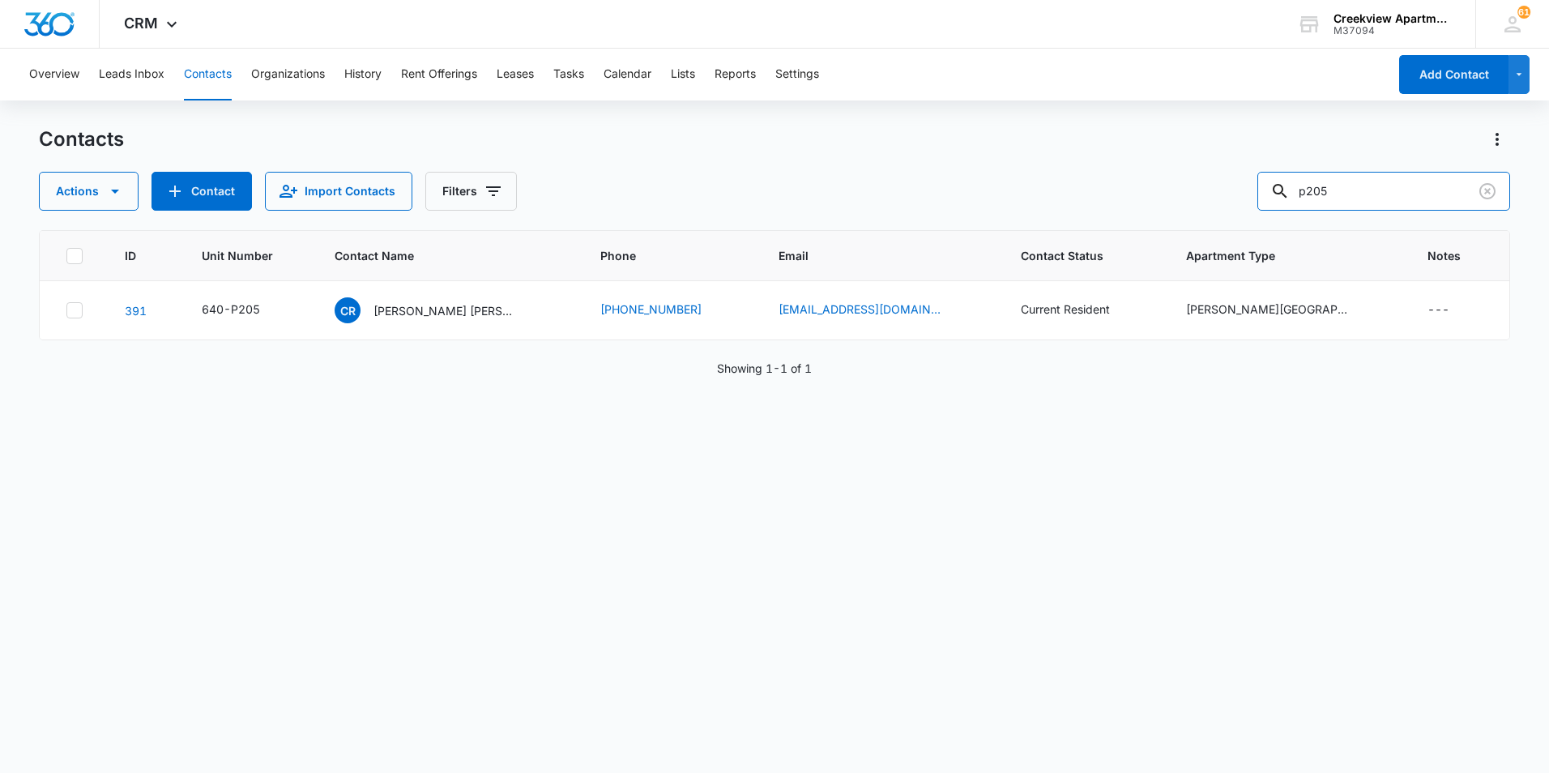
drag, startPoint x: 1381, startPoint y: 204, endPoint x: 1201, endPoint y: 204, distance: 179.9
click at [1201, 204] on div "Actions Contact Import Contacts Filters p205" at bounding box center [774, 191] width 1471 height 39
type input "f104"
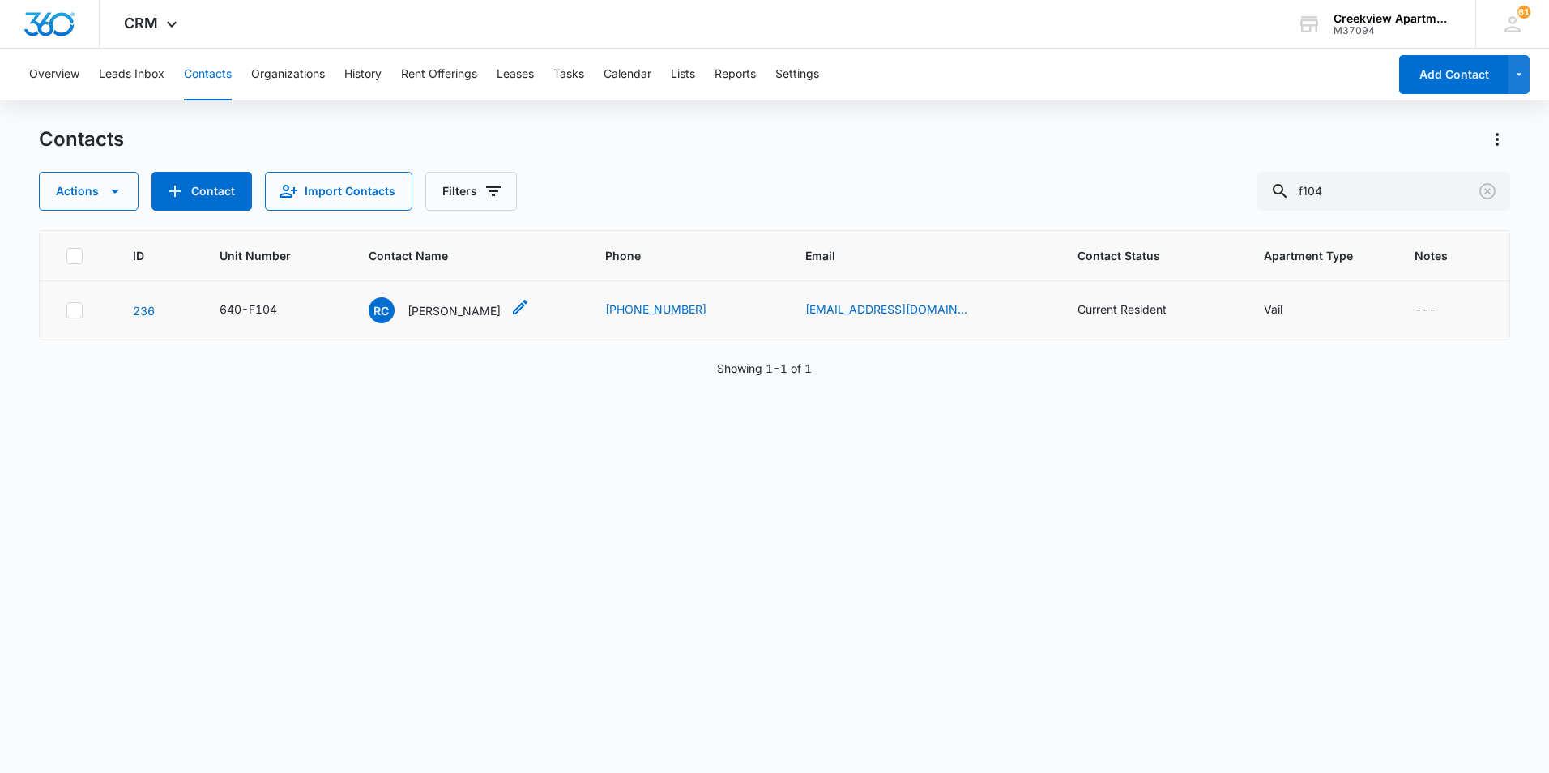
click at [486, 310] on p "Ruben Carlos Duarte Jr." at bounding box center [454, 310] width 93 height 17
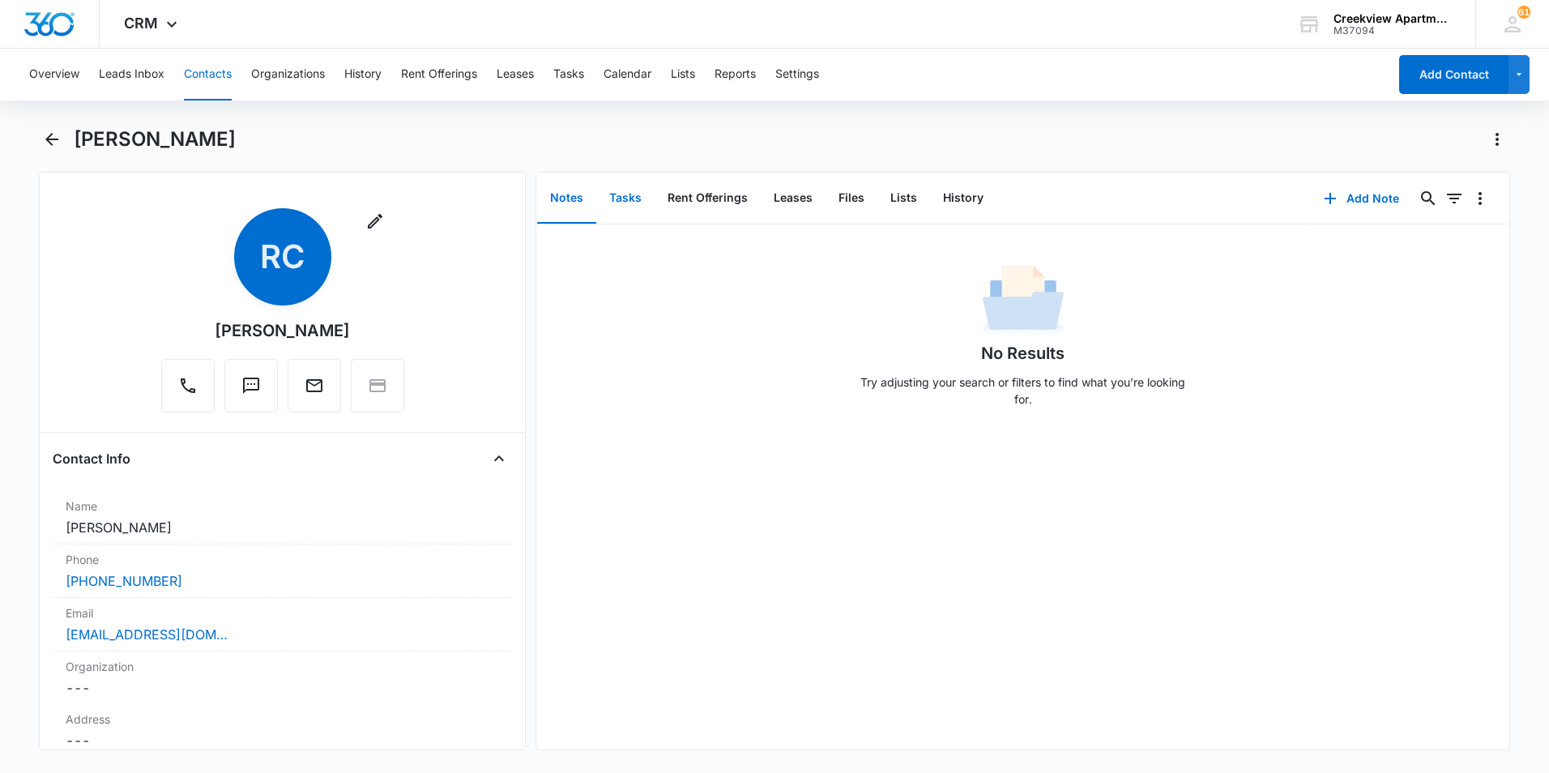
click at [608, 197] on button "Tasks" at bounding box center [625, 198] width 58 height 50
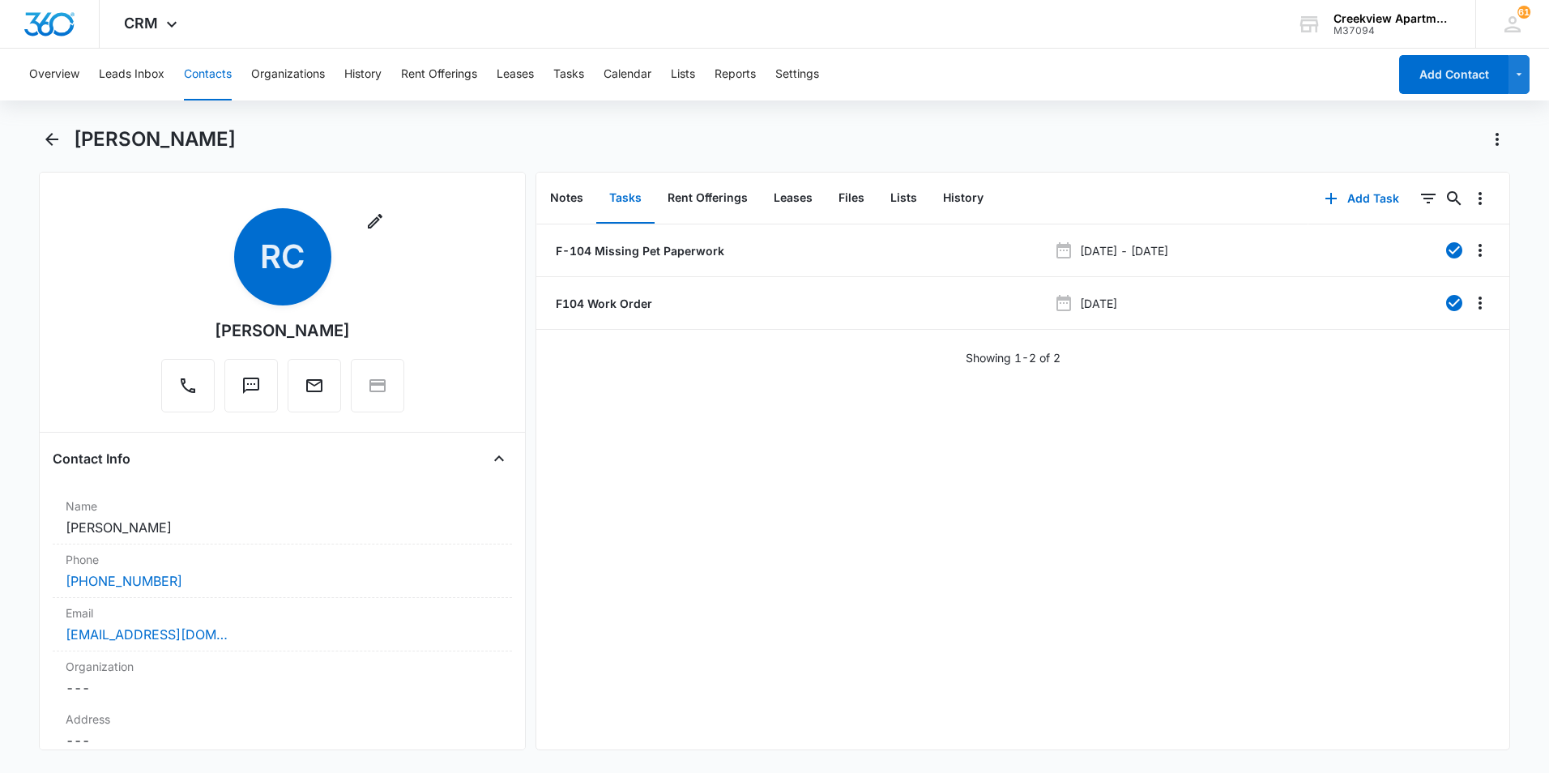
click at [1012, 472] on div "F-104 Missing Pet Paperwork Mar 1, 2023 - Mar 2, 2023 F104 Work Order Dec 18, 2…" at bounding box center [1022, 486] width 973 height 525
click at [58, 139] on icon "Back" at bounding box center [51, 139] width 13 height 13
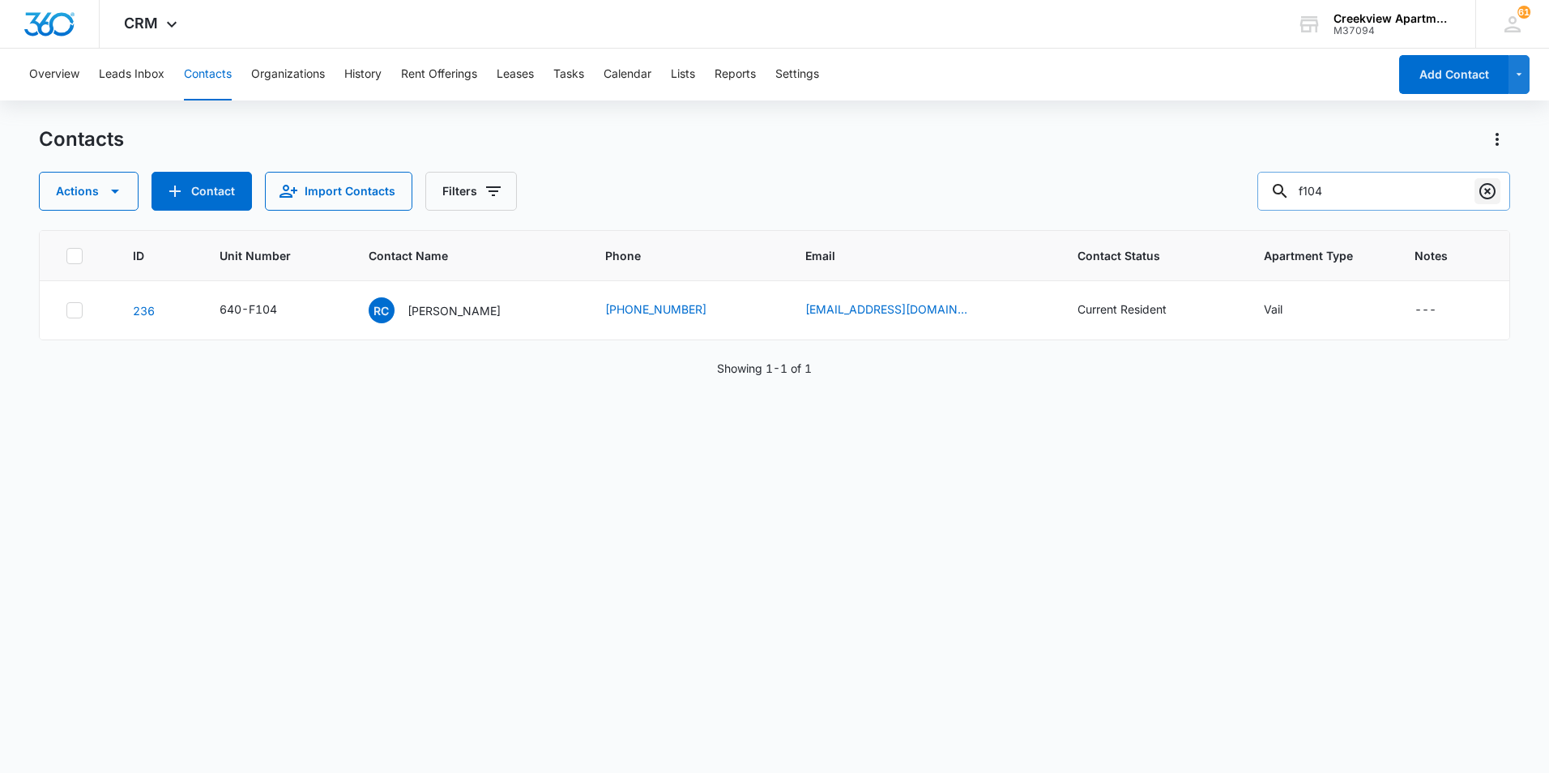
click at [1494, 194] on icon "Clear" at bounding box center [1487, 191] width 16 height 16
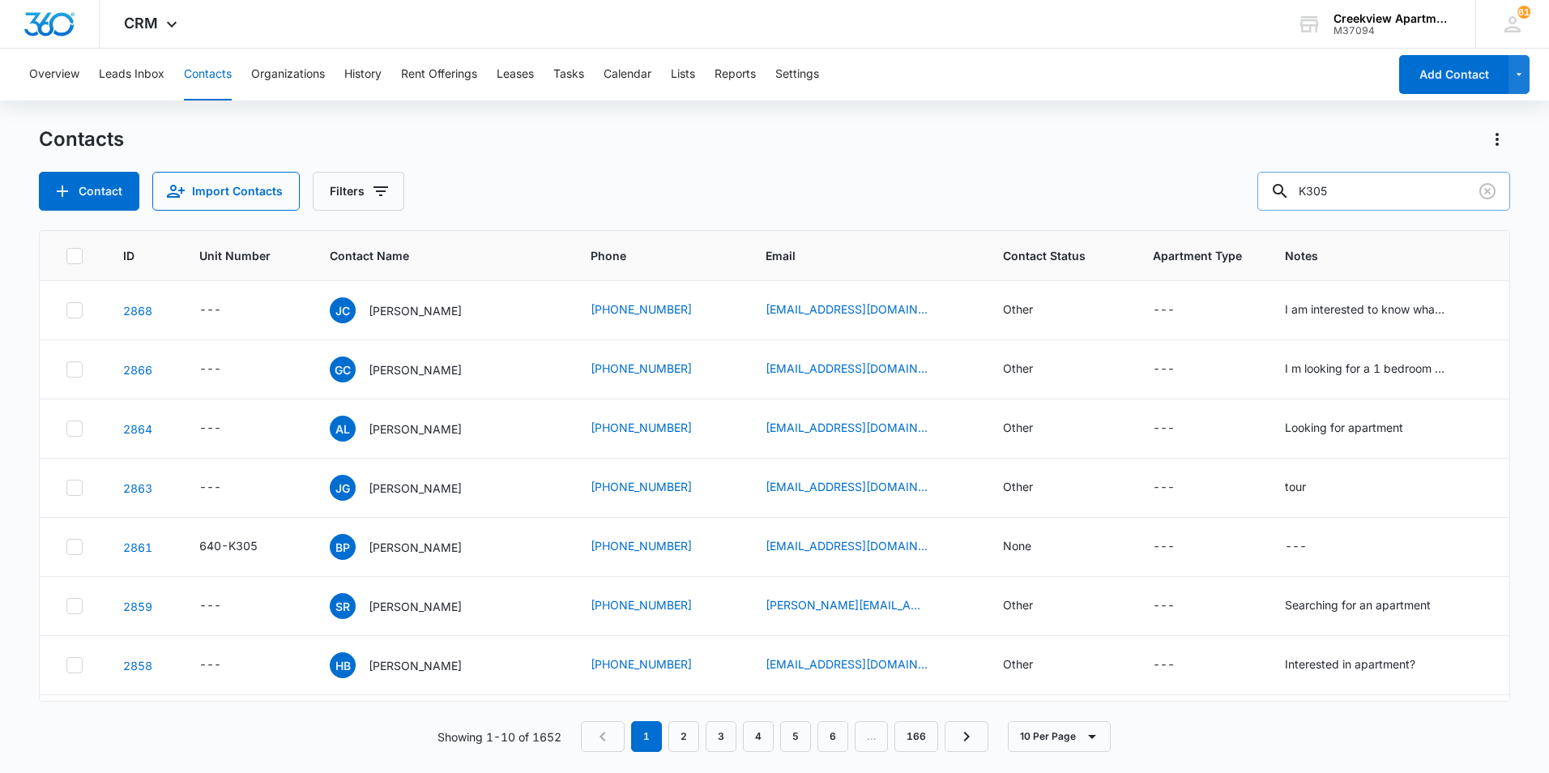
type input "K305"
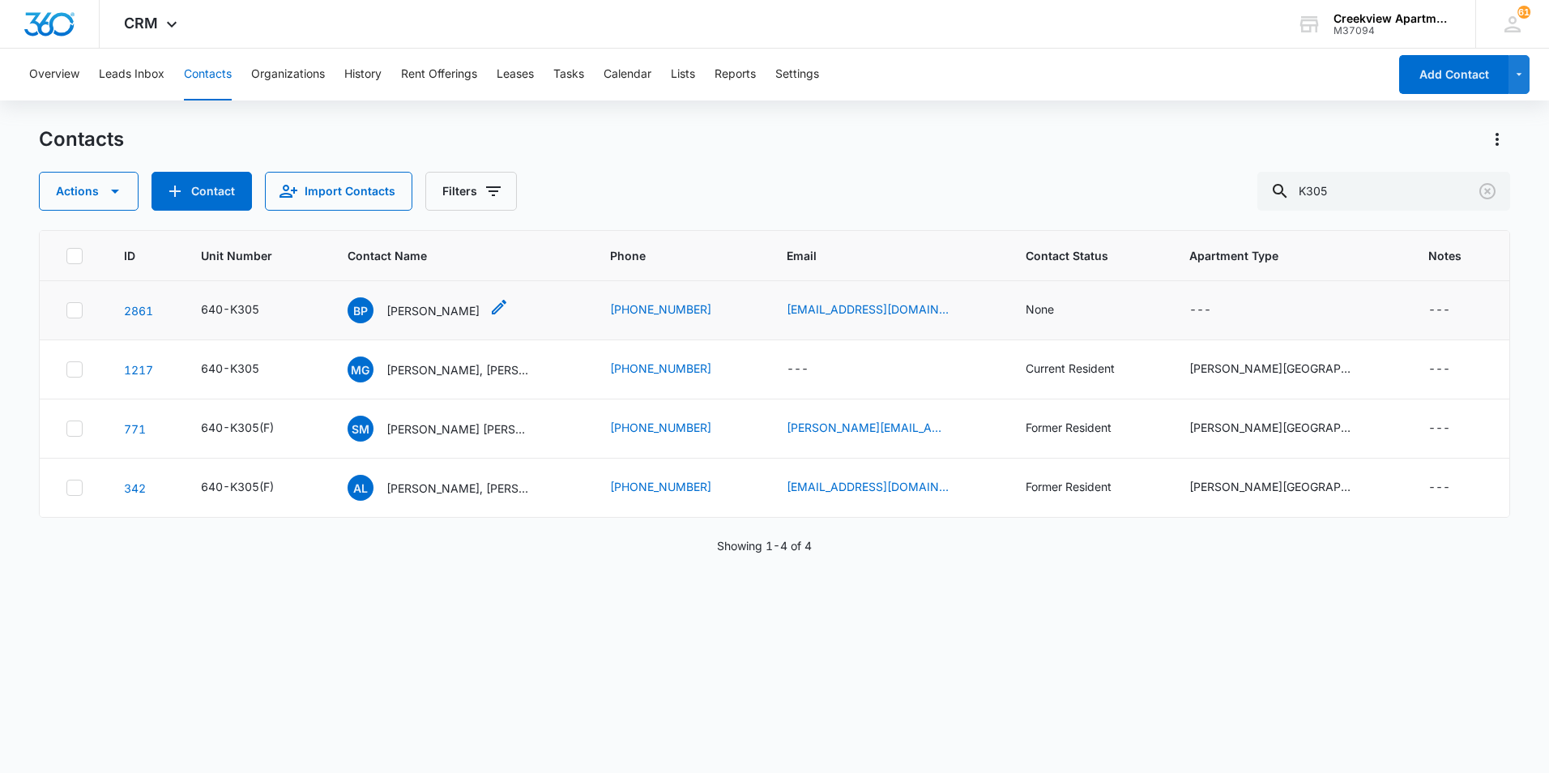
click at [374, 318] on span "BP" at bounding box center [361, 310] width 26 height 26
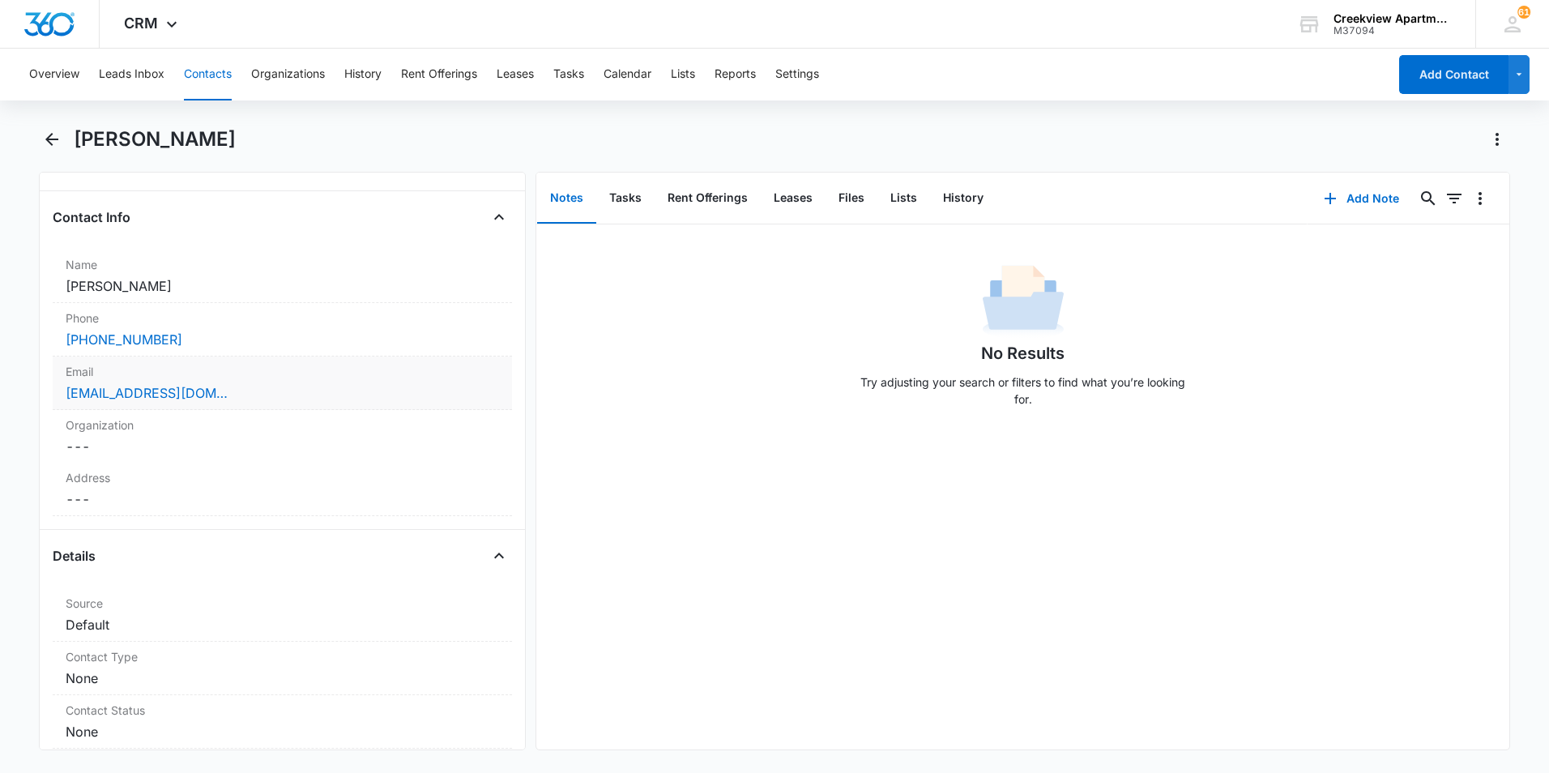
scroll to position [243, 0]
click at [175, 288] on dd "Cancel Save Changes Brian Perez" at bounding box center [282, 284] width 433 height 19
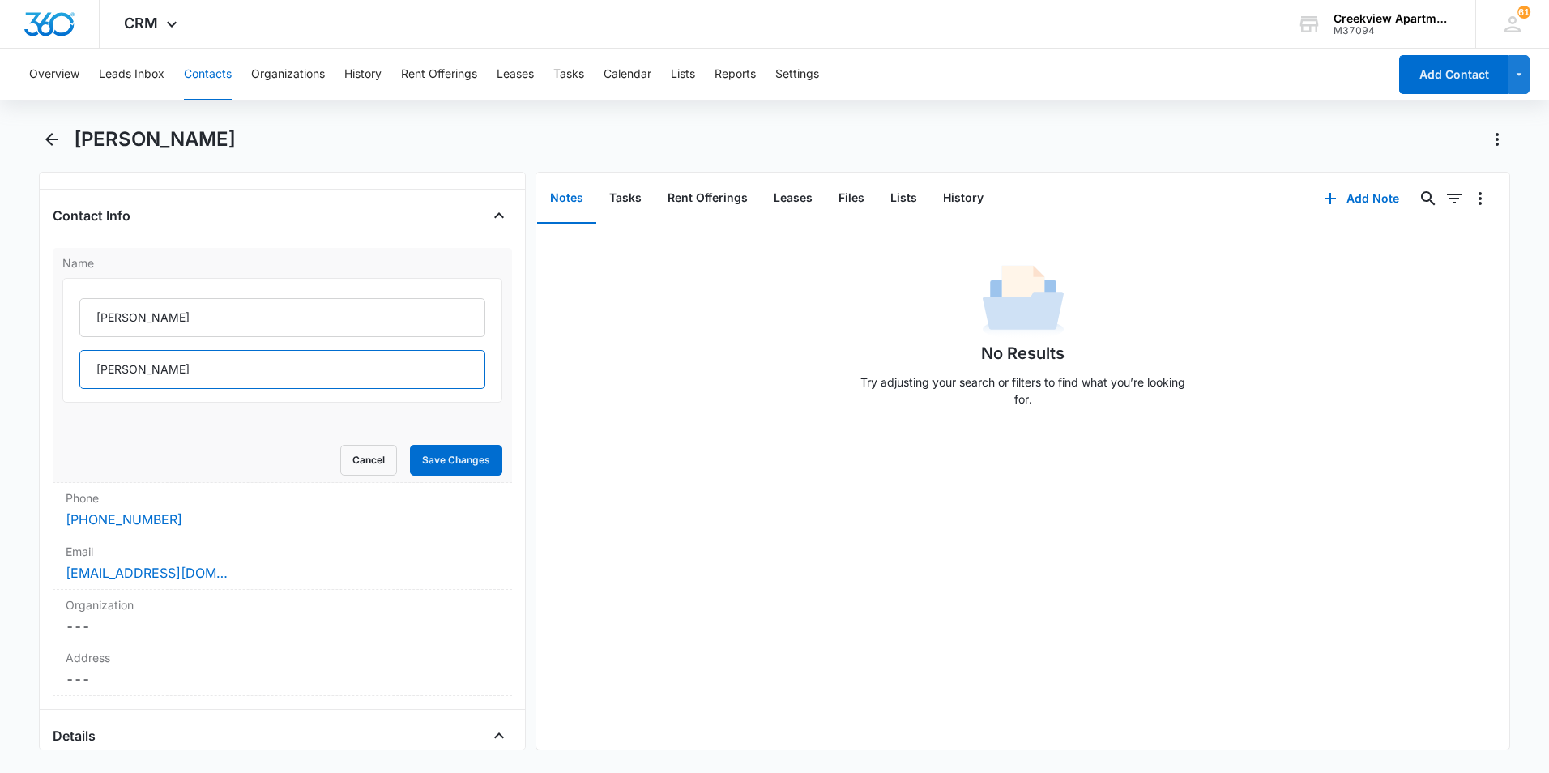
drag, startPoint x: 138, startPoint y: 373, endPoint x: 71, endPoint y: 373, distance: 66.4
click at [71, 373] on div "Brian Perez" at bounding box center [282, 340] width 440 height 125
click at [160, 314] on input "Brian" at bounding box center [282, 317] width 406 height 39
type input "Brian Perez, Rogelio Medrano Jr.,"
type input "B"
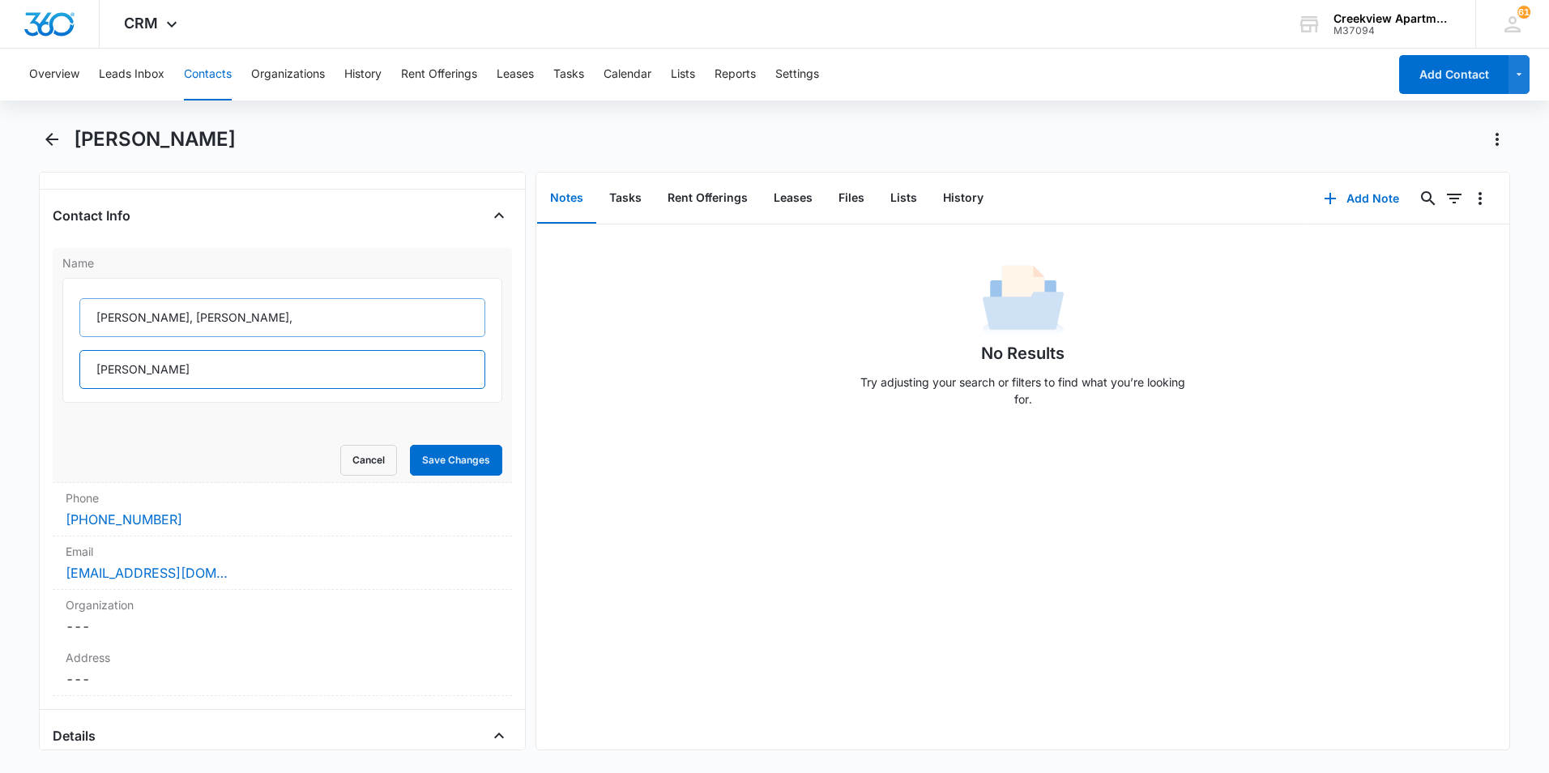
type input "Daniel Marroquin III"
click at [410, 445] on button "Save Changes" at bounding box center [456, 460] width 92 height 31
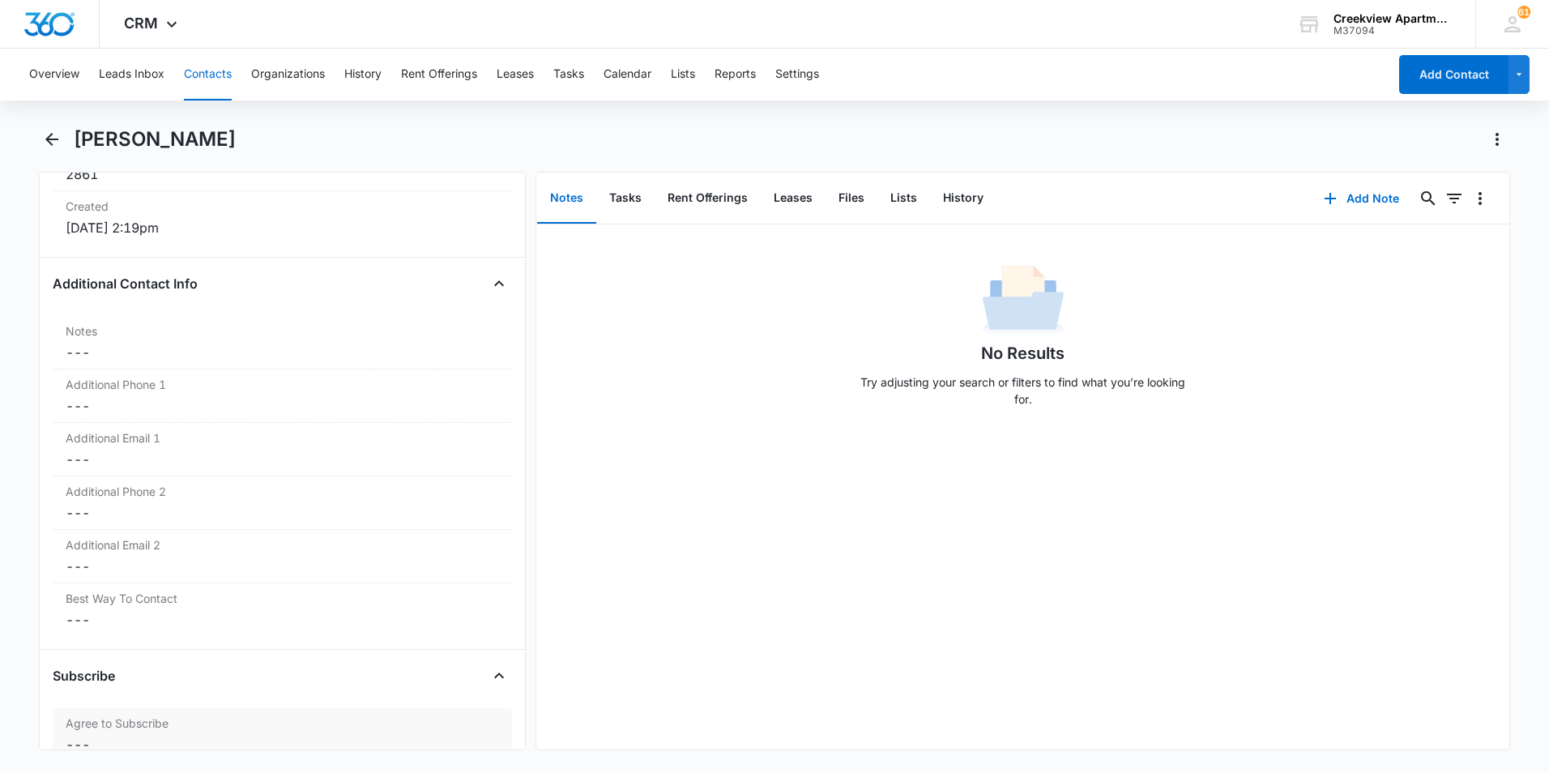
scroll to position [1220, 0]
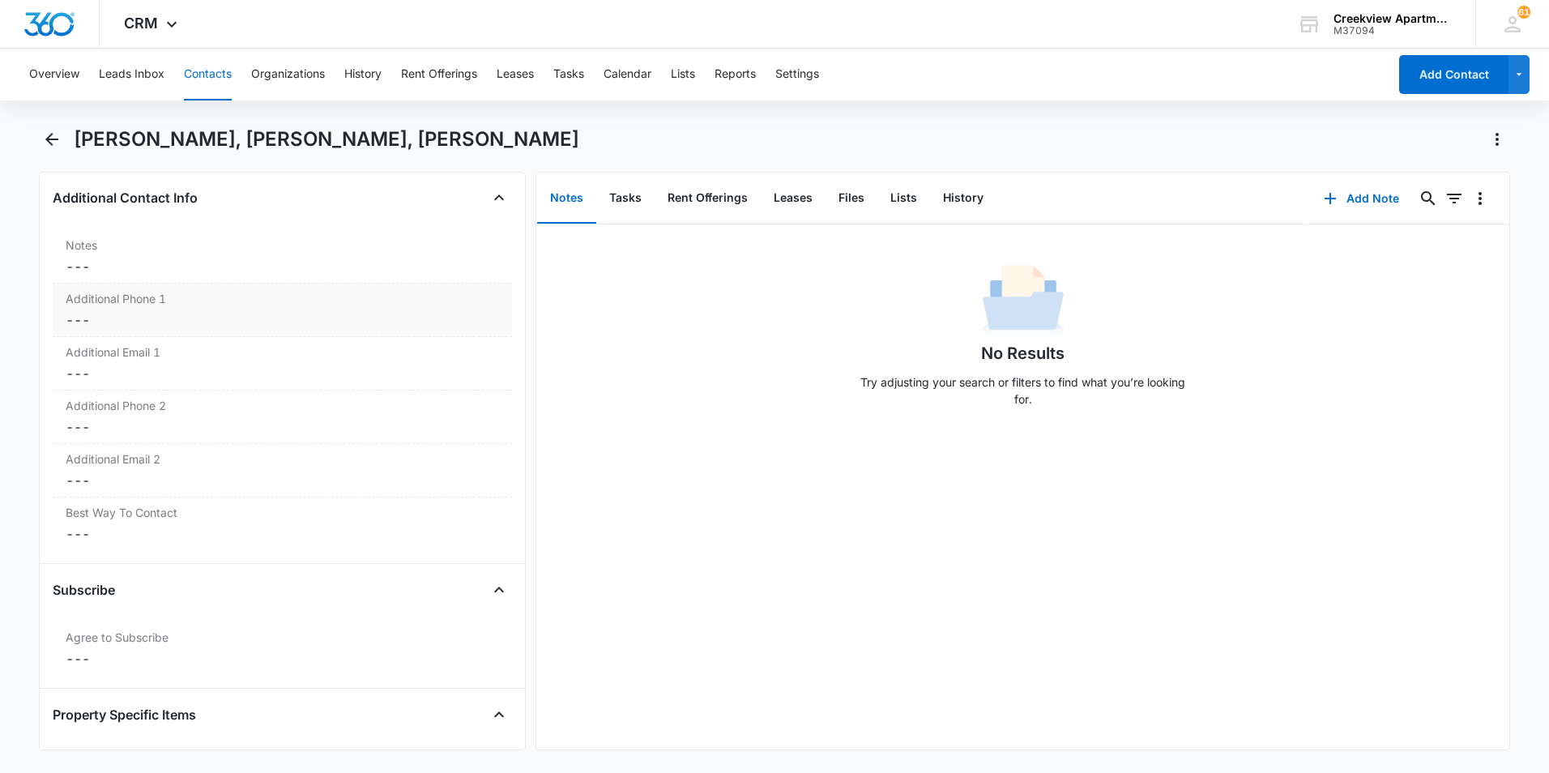
click at [174, 318] on dd "Cancel Save Changes ---" at bounding box center [282, 319] width 433 height 19
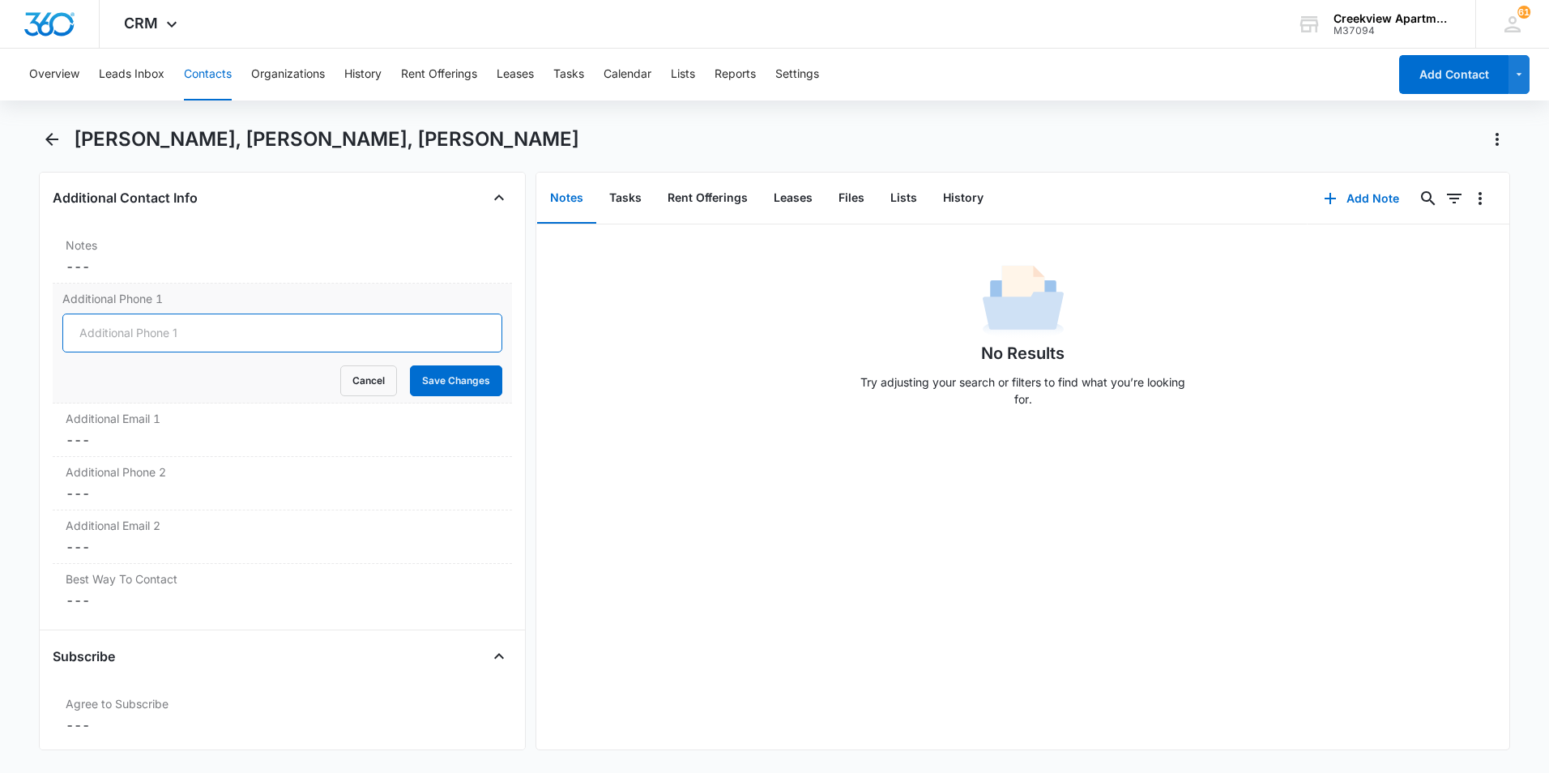
click at [159, 330] on input "Additional Phone 1" at bounding box center [282, 333] width 440 height 39
type input "(956) 789-5453"
click at [410, 365] on button "Save Changes" at bounding box center [456, 380] width 92 height 31
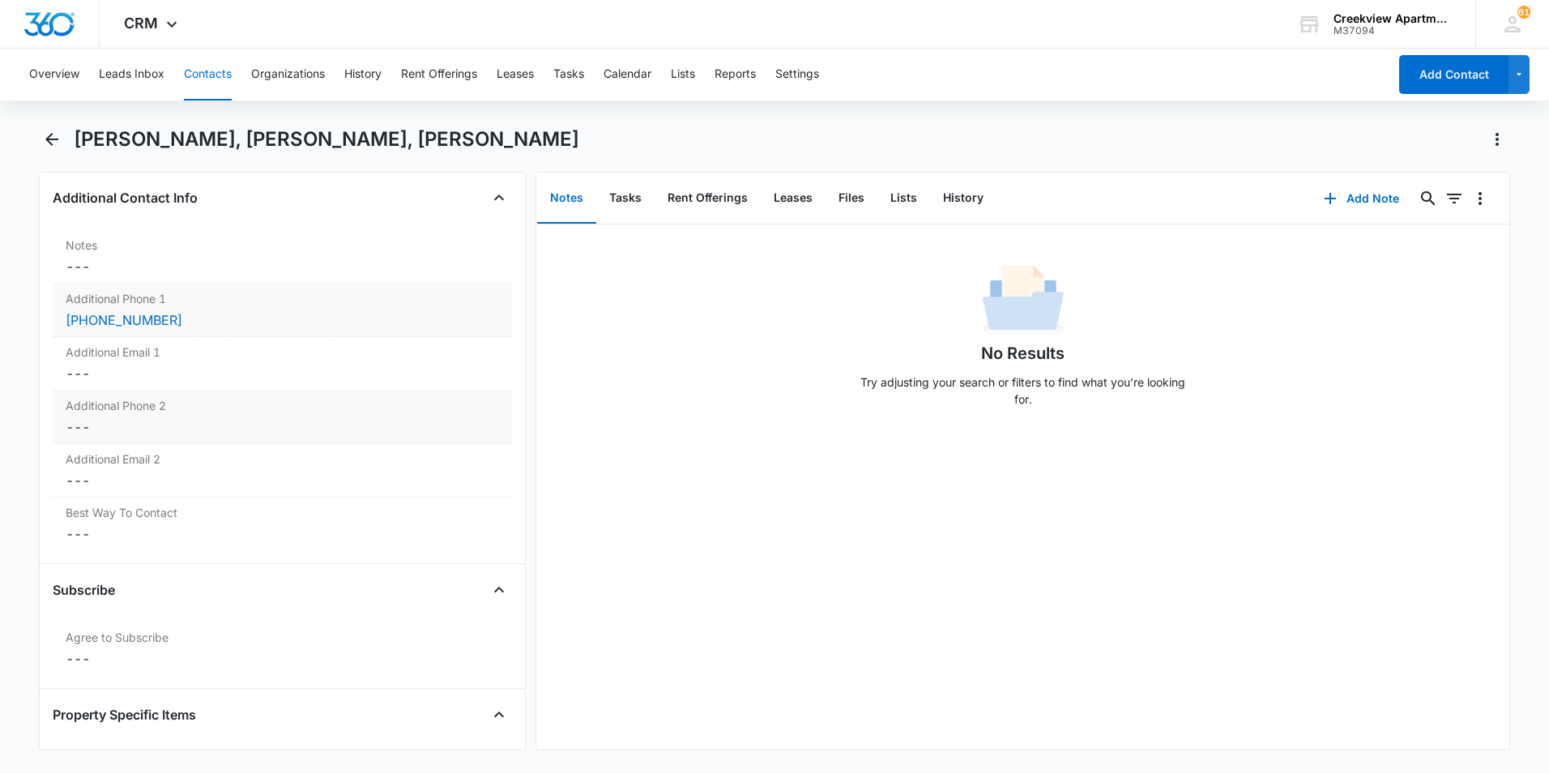
click at [108, 429] on dd "Cancel Save Changes ---" at bounding box center [282, 426] width 433 height 19
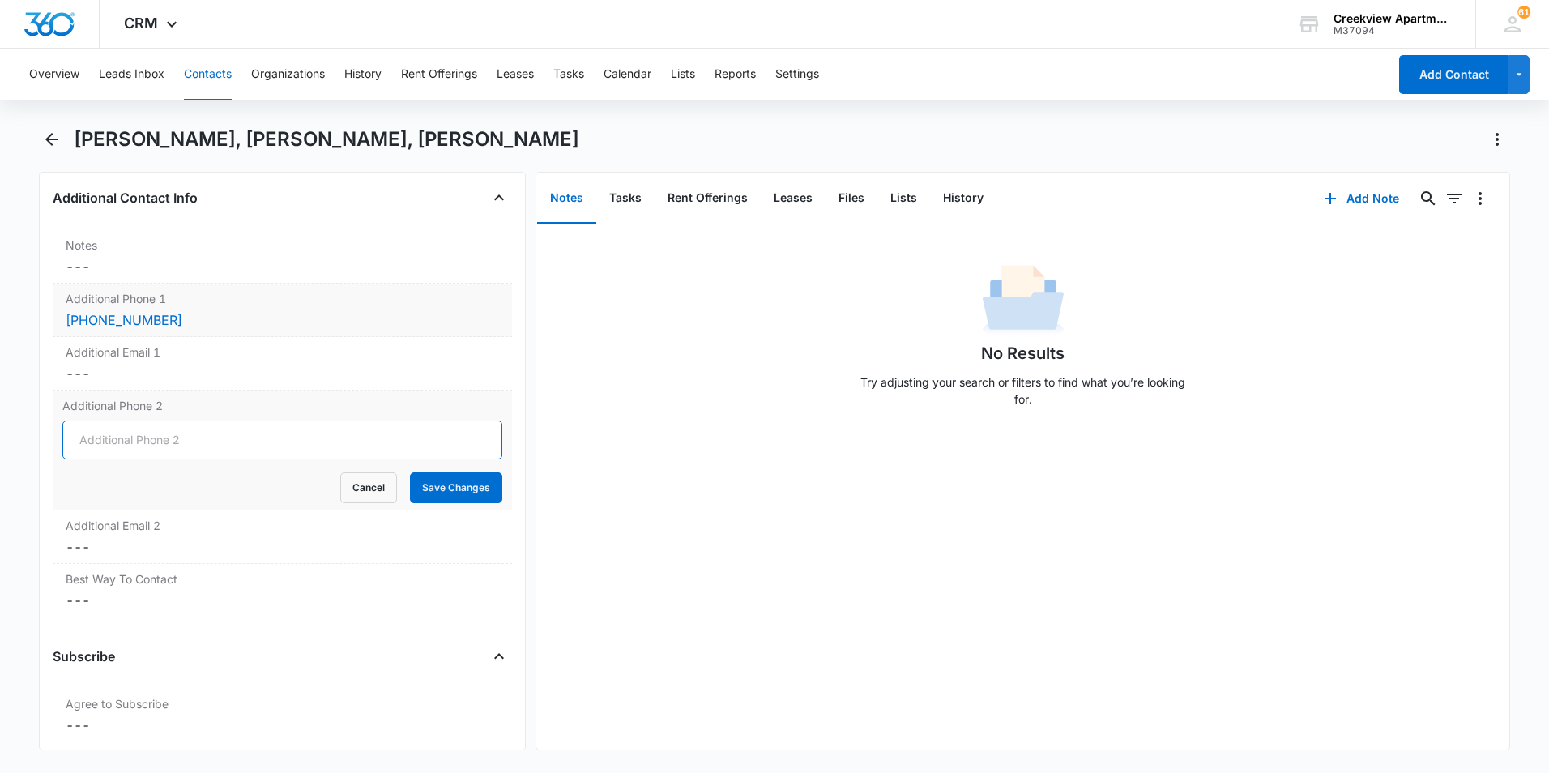
click at [107, 436] on input "Additional Phone 2" at bounding box center [282, 439] width 440 height 39
type input "(956) 685-3827"
click at [410, 472] on button "Save Changes" at bounding box center [456, 487] width 92 height 31
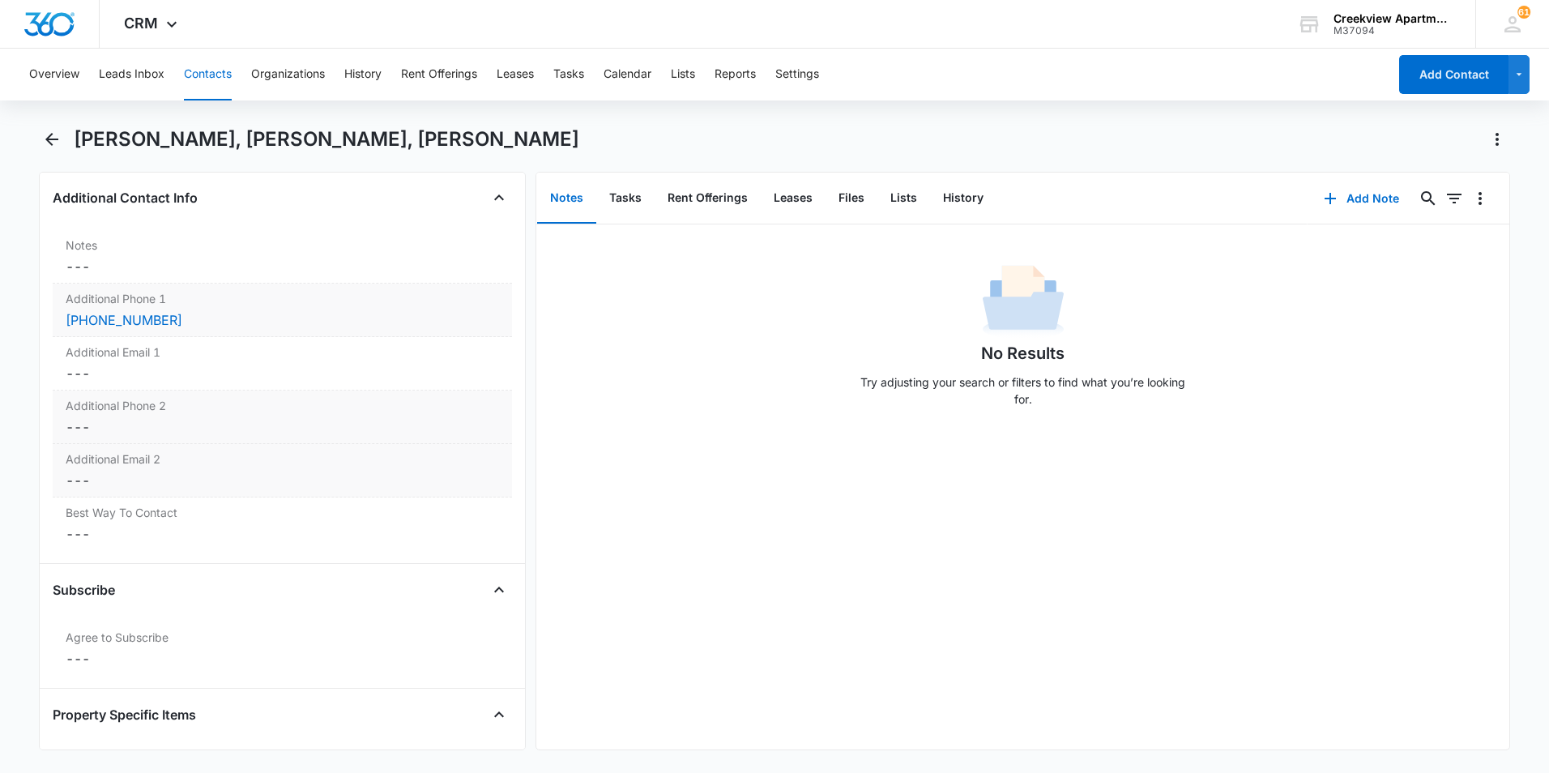
click at [145, 484] on dd "Cancel Save Changes ---" at bounding box center [282, 480] width 433 height 19
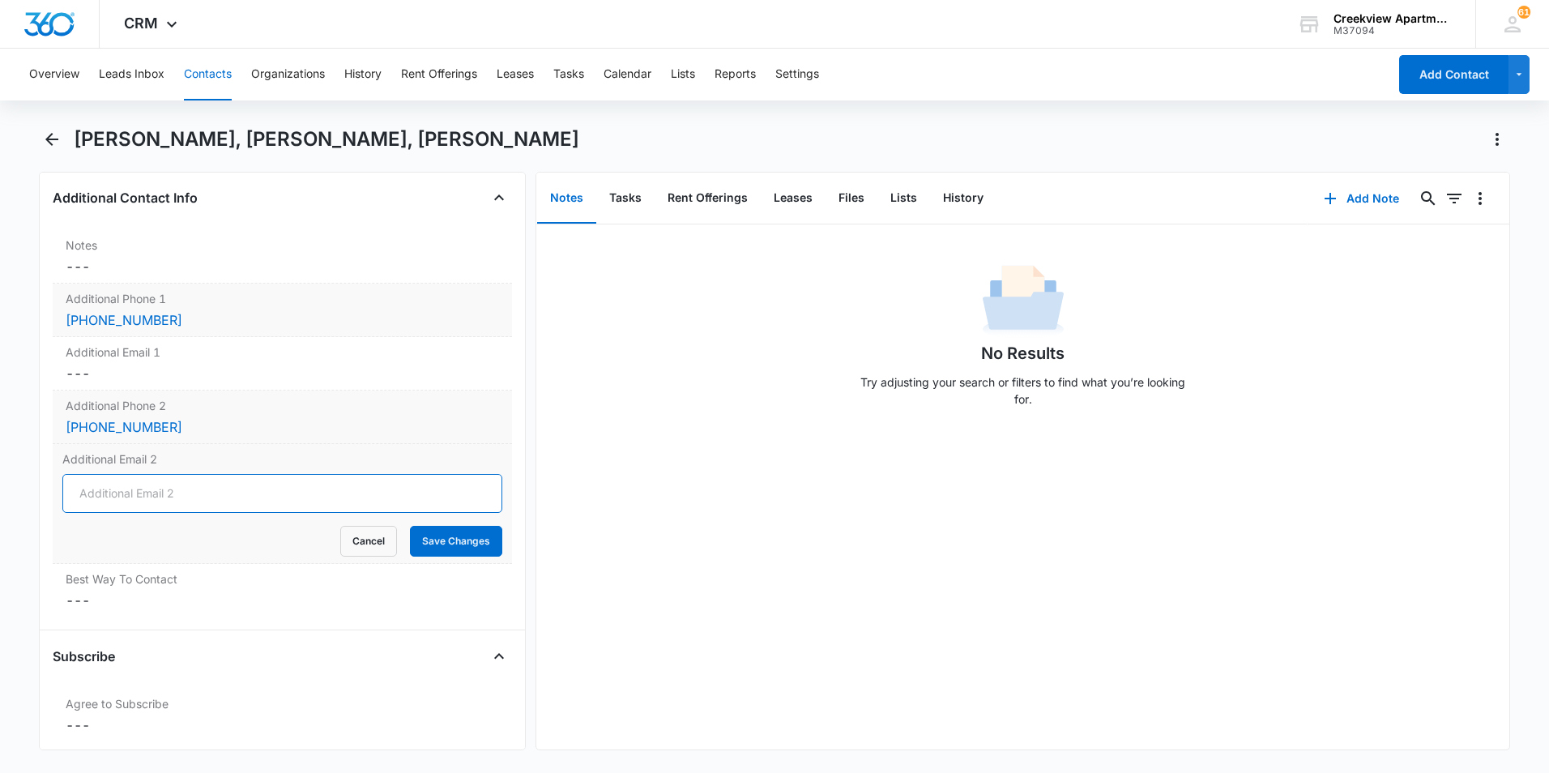
click at [144, 499] on input "Additional Email 2" at bounding box center [282, 493] width 440 height 39
type input "M"
type input "marroquindanny1990@icloud.com"
click at [340, 526] on button "Cancel" at bounding box center [368, 541] width 57 height 31
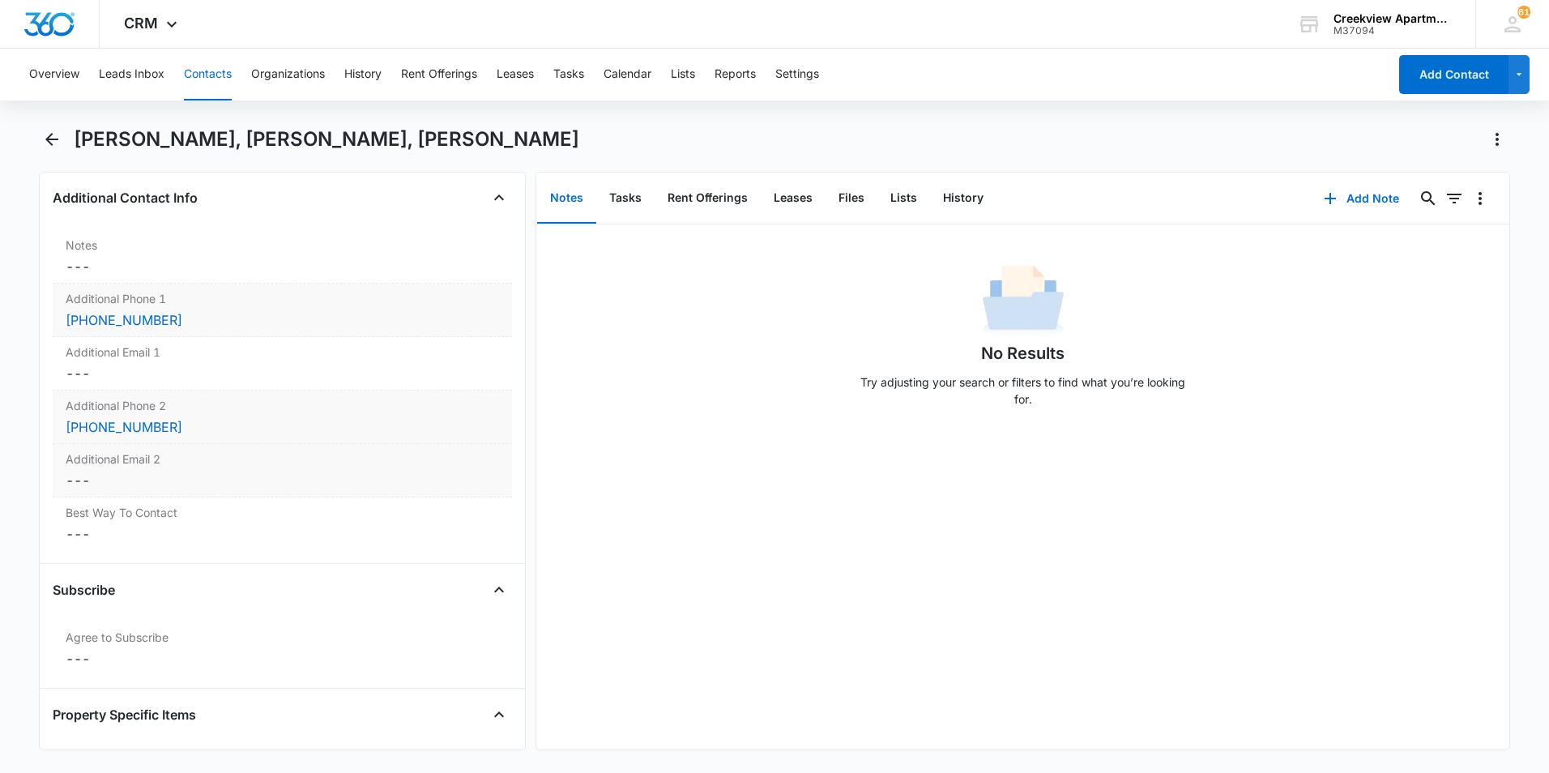
click at [111, 480] on dd "Cancel Save Changes ---" at bounding box center [282, 480] width 433 height 19
click at [109, 490] on input "Additional Email 2" at bounding box center [282, 493] width 440 height 39
type input "marroquindanny1990@icloud.com"
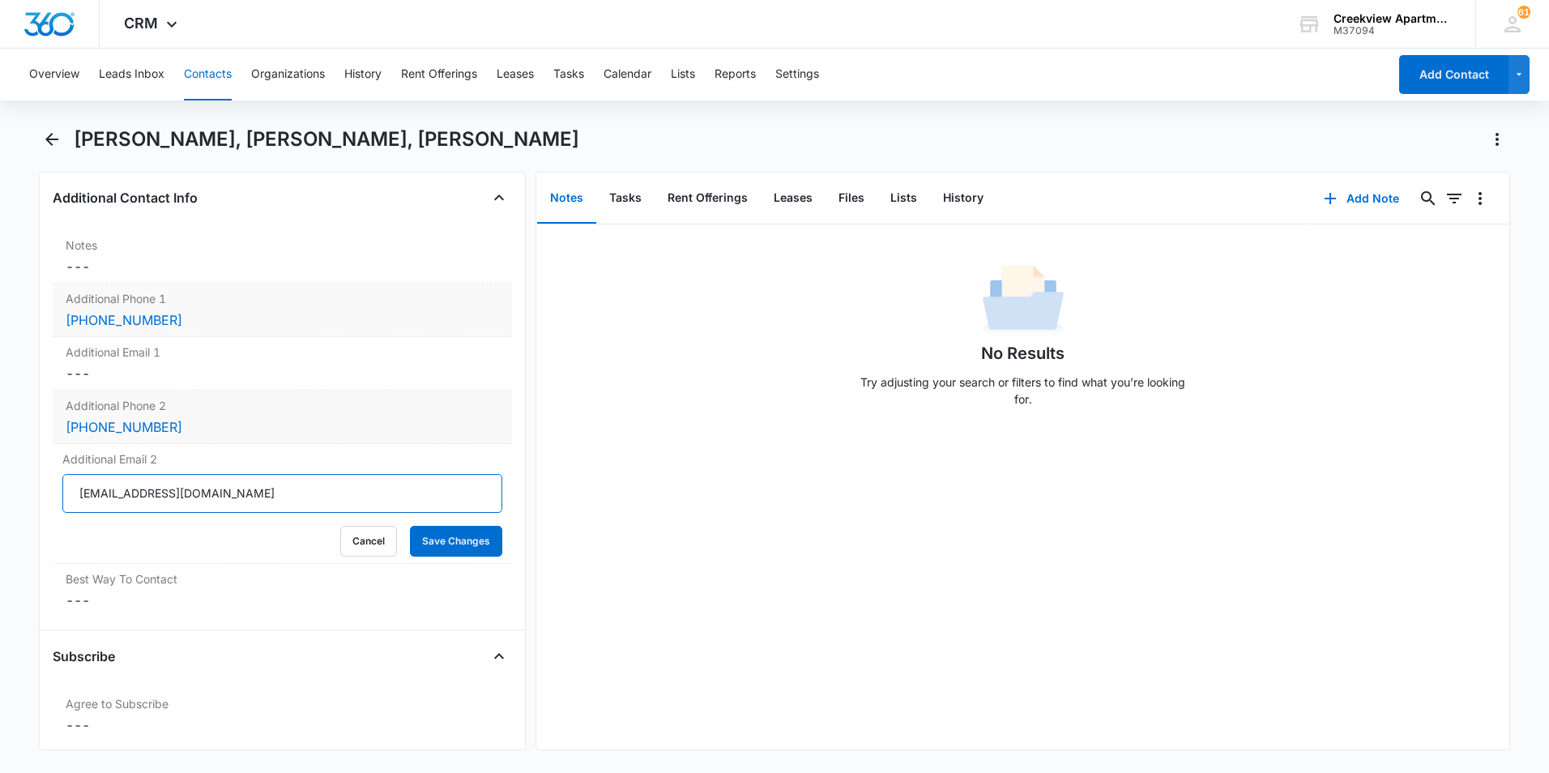
click at [410, 526] on button "Save Changes" at bounding box center [456, 541] width 92 height 31
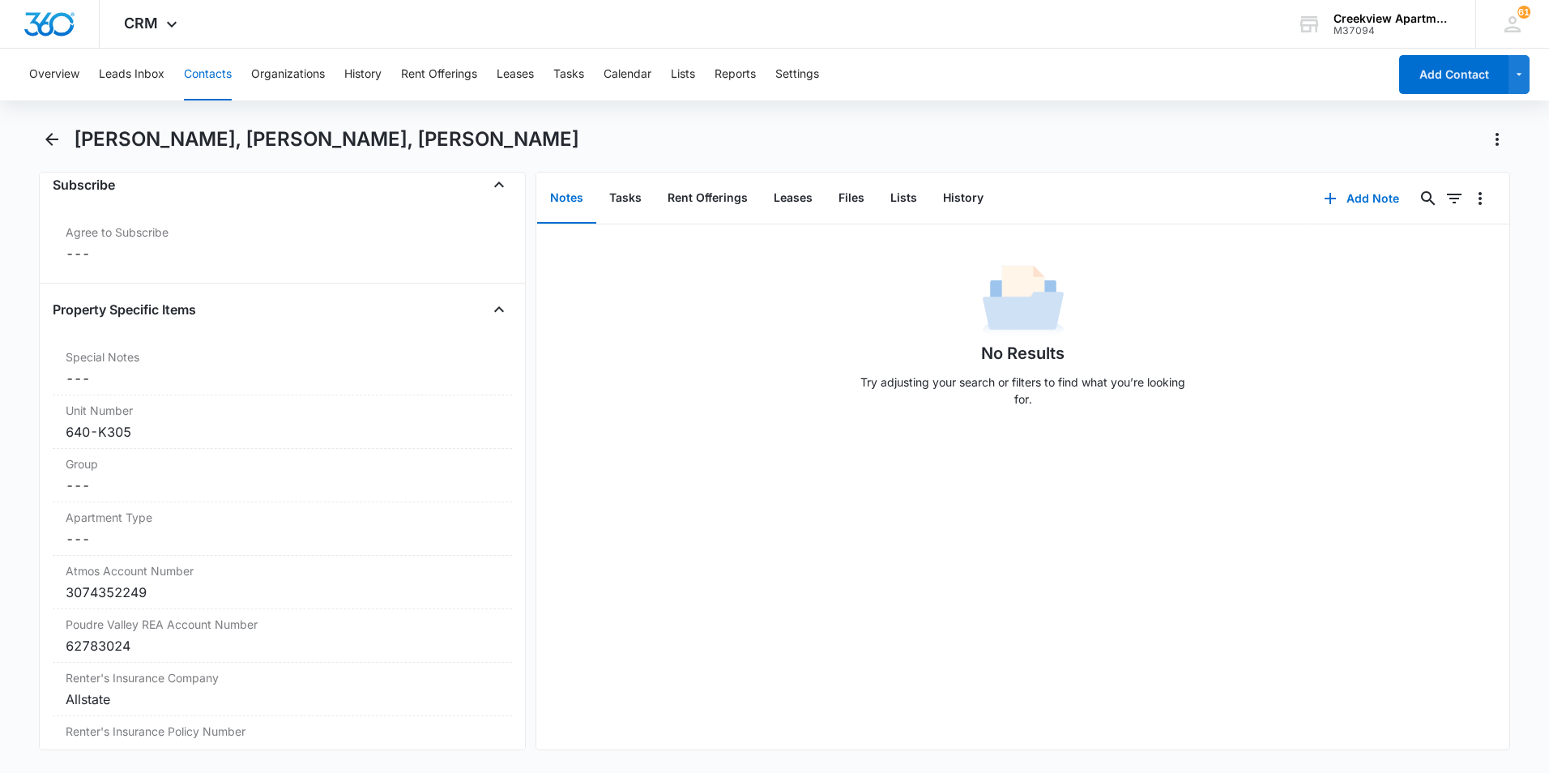
scroll to position [1787, 0]
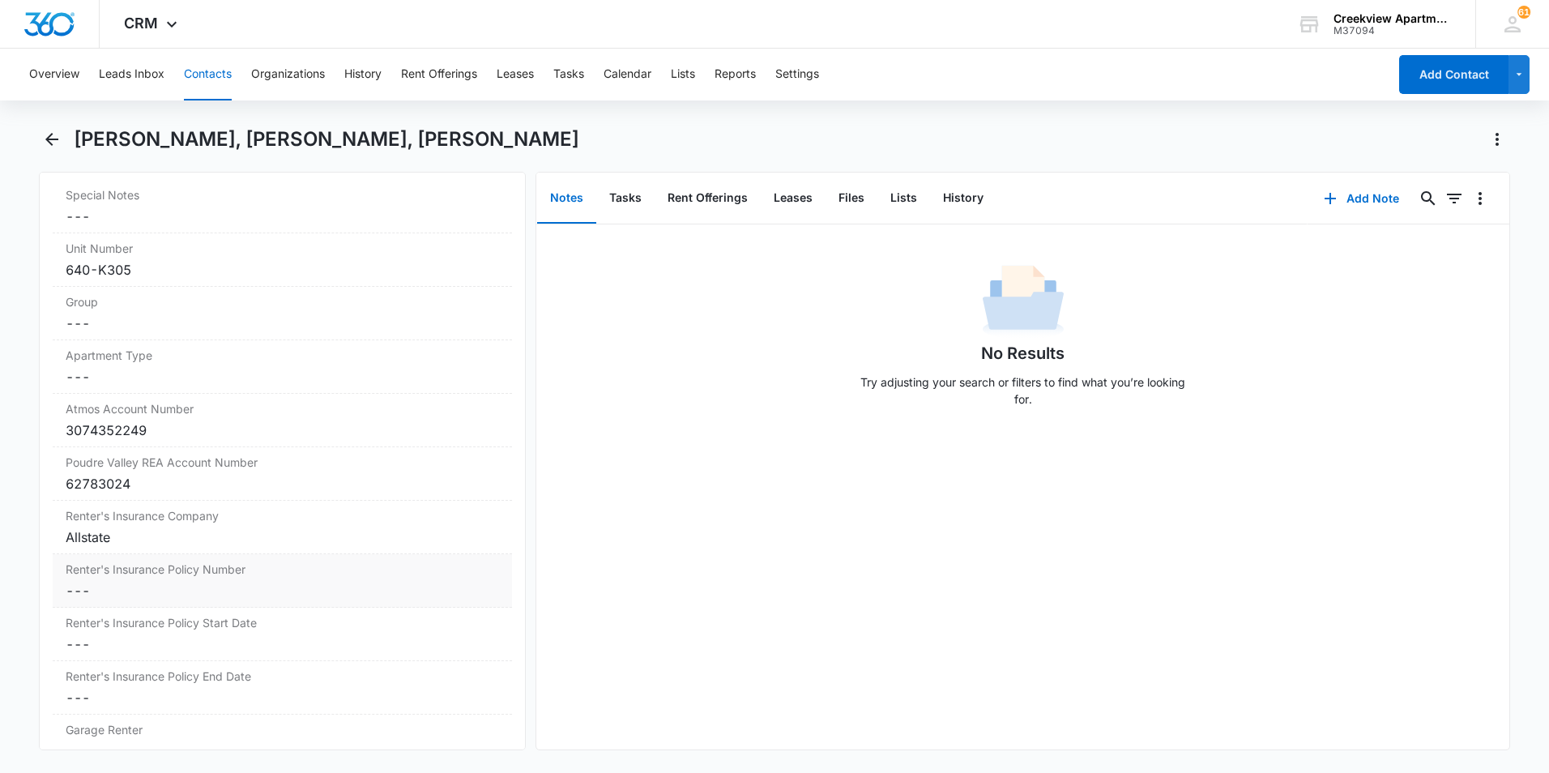
click at [119, 591] on dd "Cancel Save Changes ---" at bounding box center [282, 590] width 433 height 19
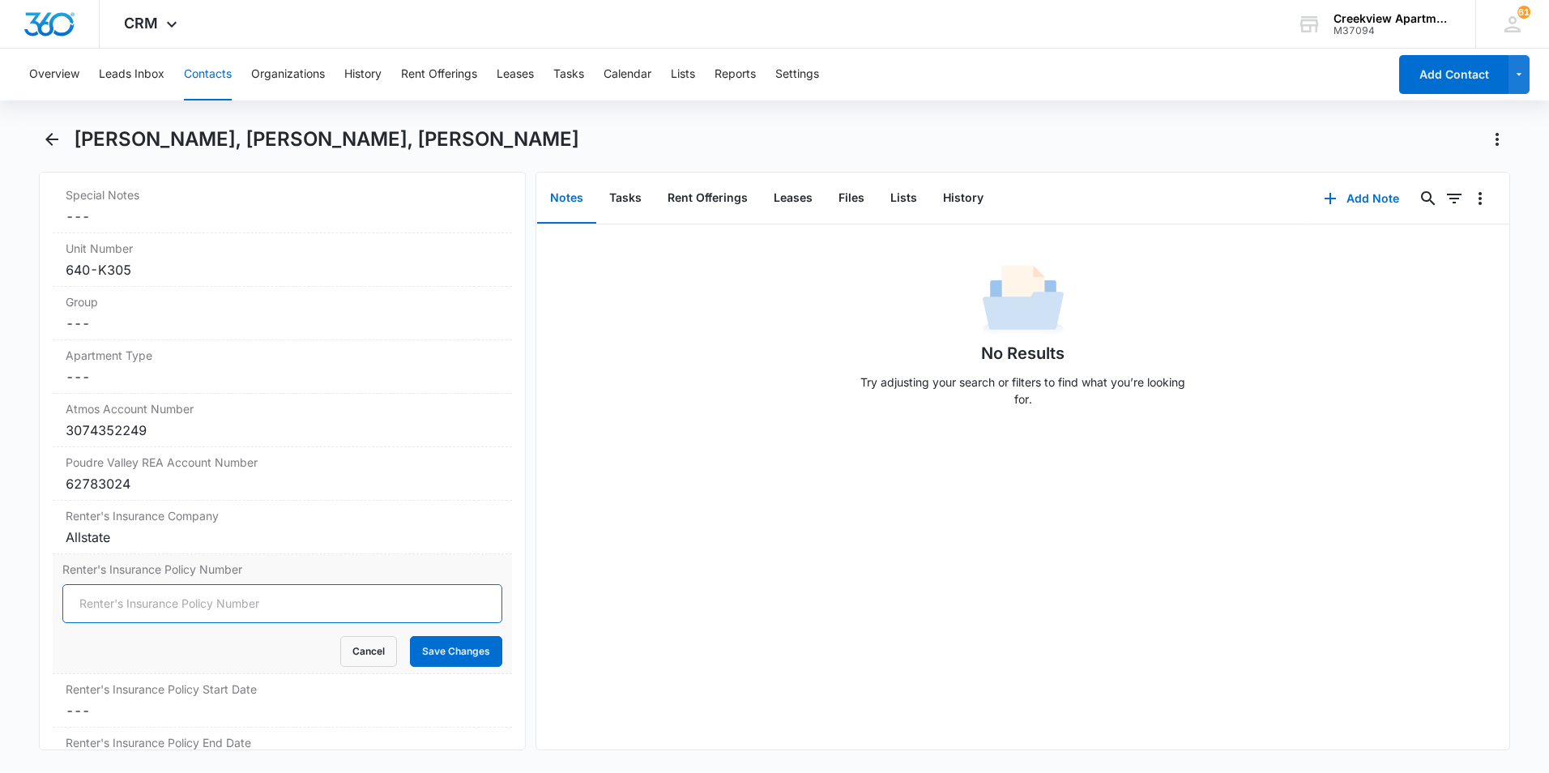
click at [122, 606] on input "Renter's Insurance Policy Number" at bounding box center [282, 603] width 440 height 39
type input "942068293"
click at [410, 636] on button "Save Changes" at bounding box center [456, 651] width 92 height 31
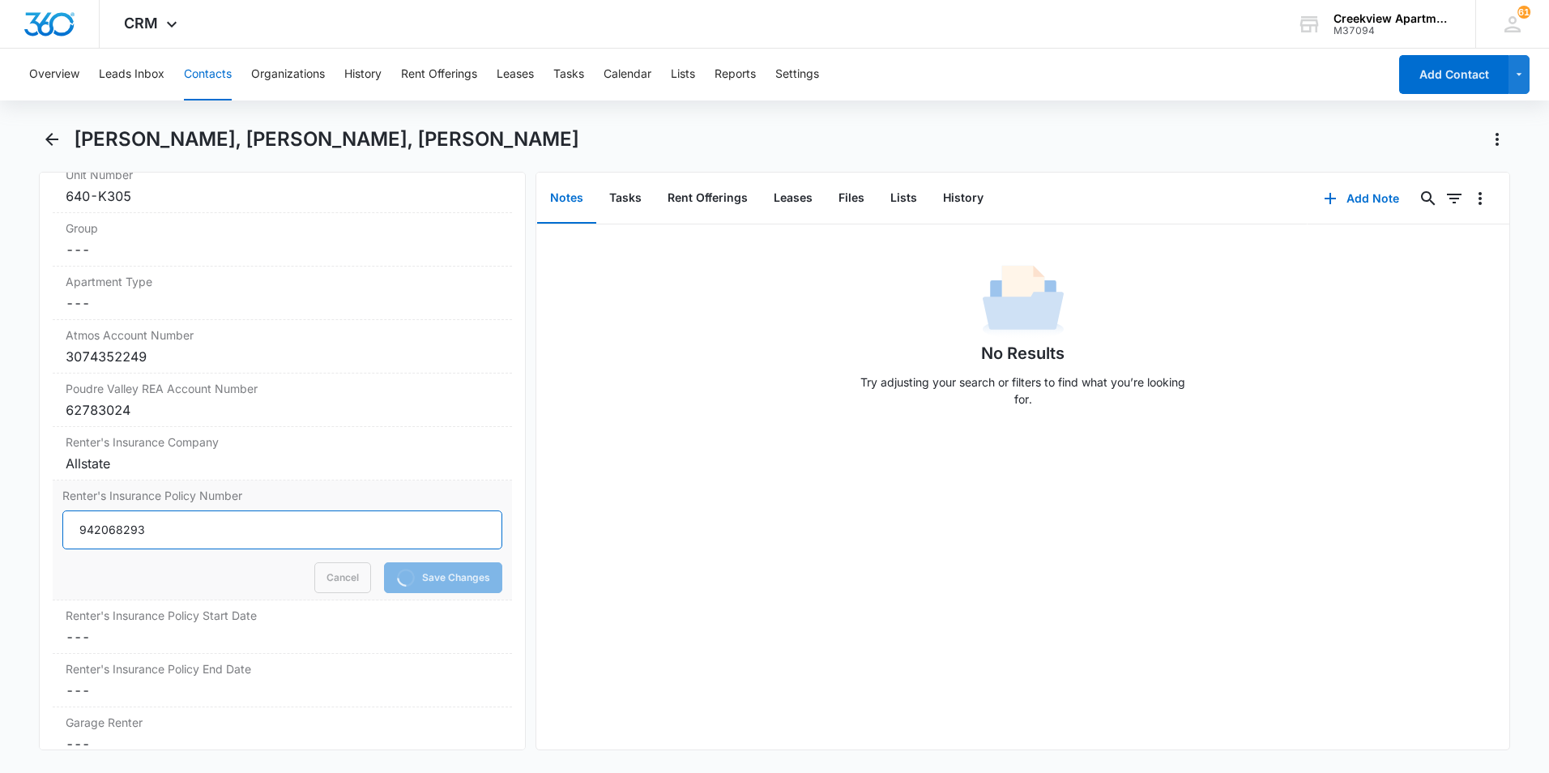
scroll to position [1949, 0]
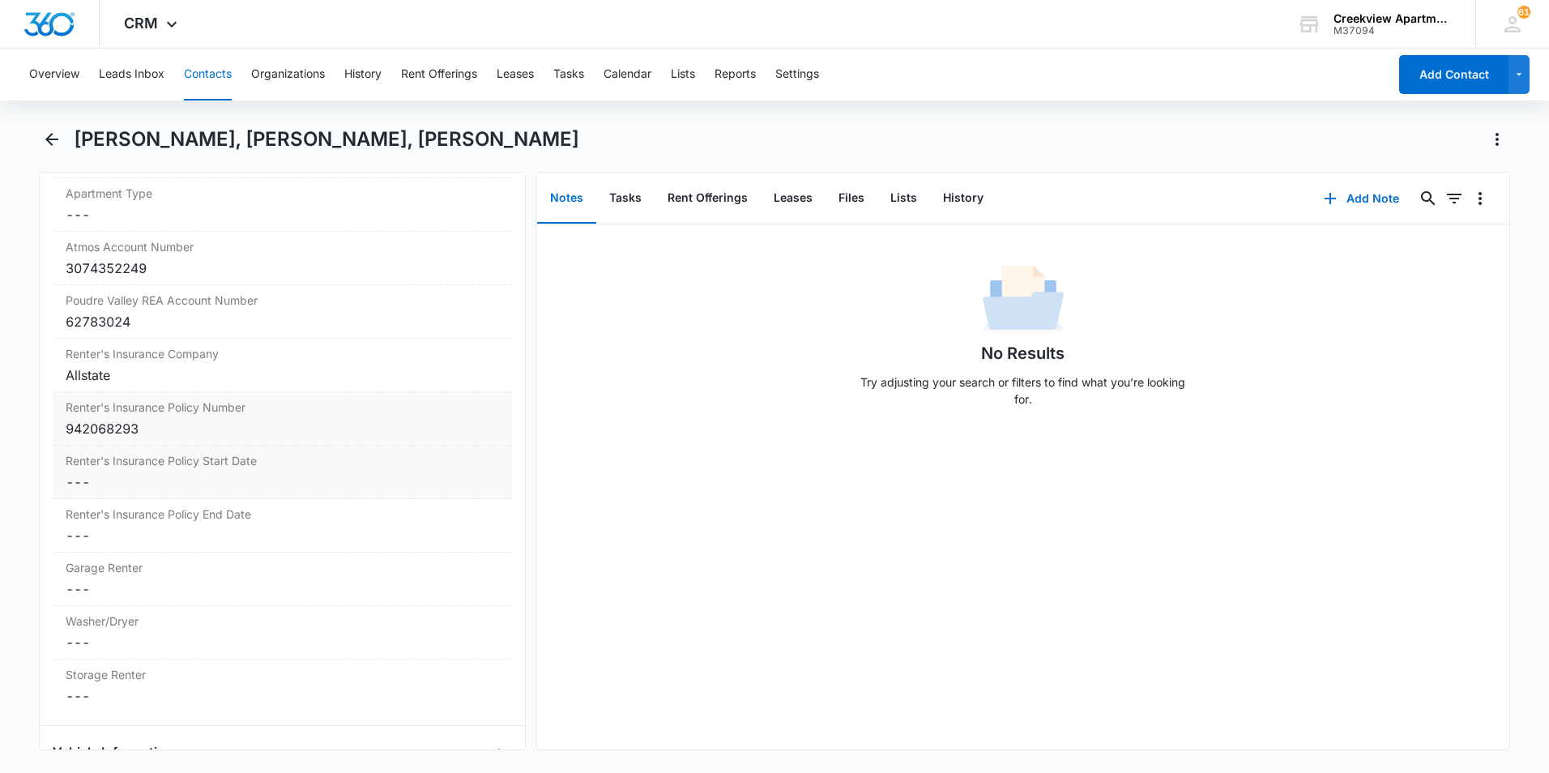
click at [103, 472] on dd "Cancel Save Changes ---" at bounding box center [282, 481] width 433 height 19
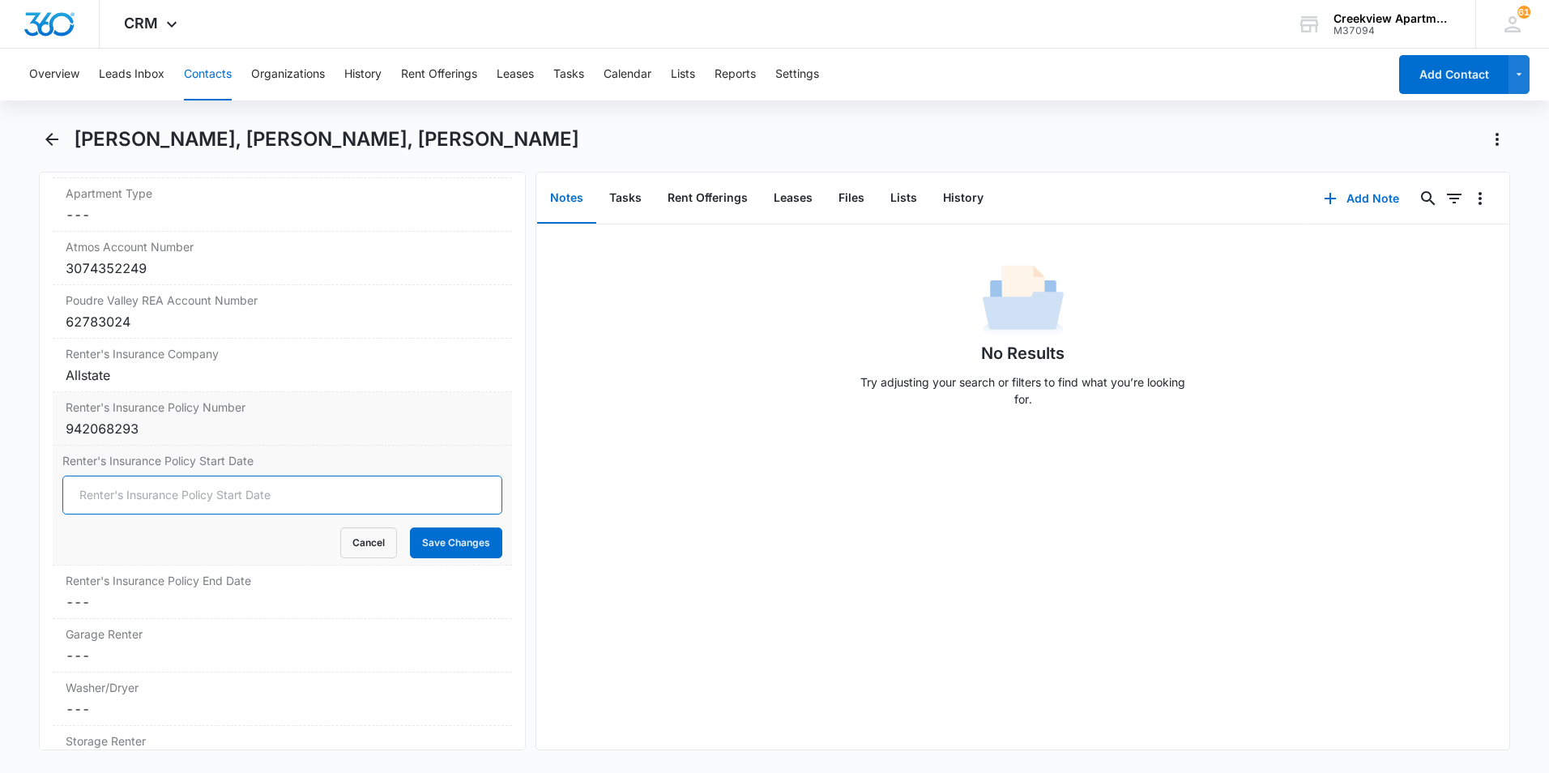
click at [99, 493] on input "Renter's Insurance Policy Start Date" at bounding box center [282, 495] width 440 height 39
type input "10/7/25"
click at [410, 527] on button "Save Changes" at bounding box center [456, 542] width 92 height 31
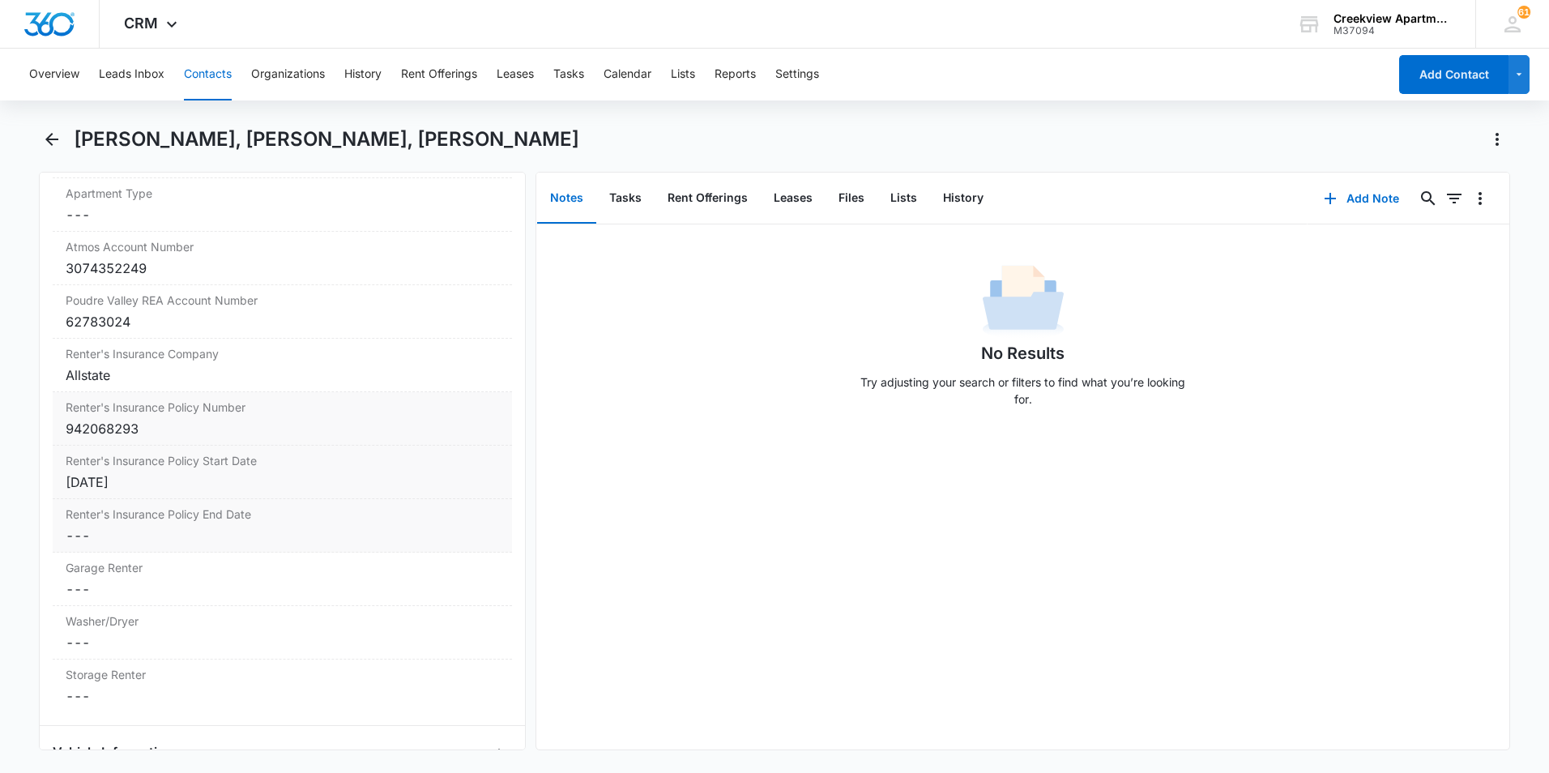
click at [96, 536] on dd "Cancel Save Changes ---" at bounding box center [282, 535] width 433 height 19
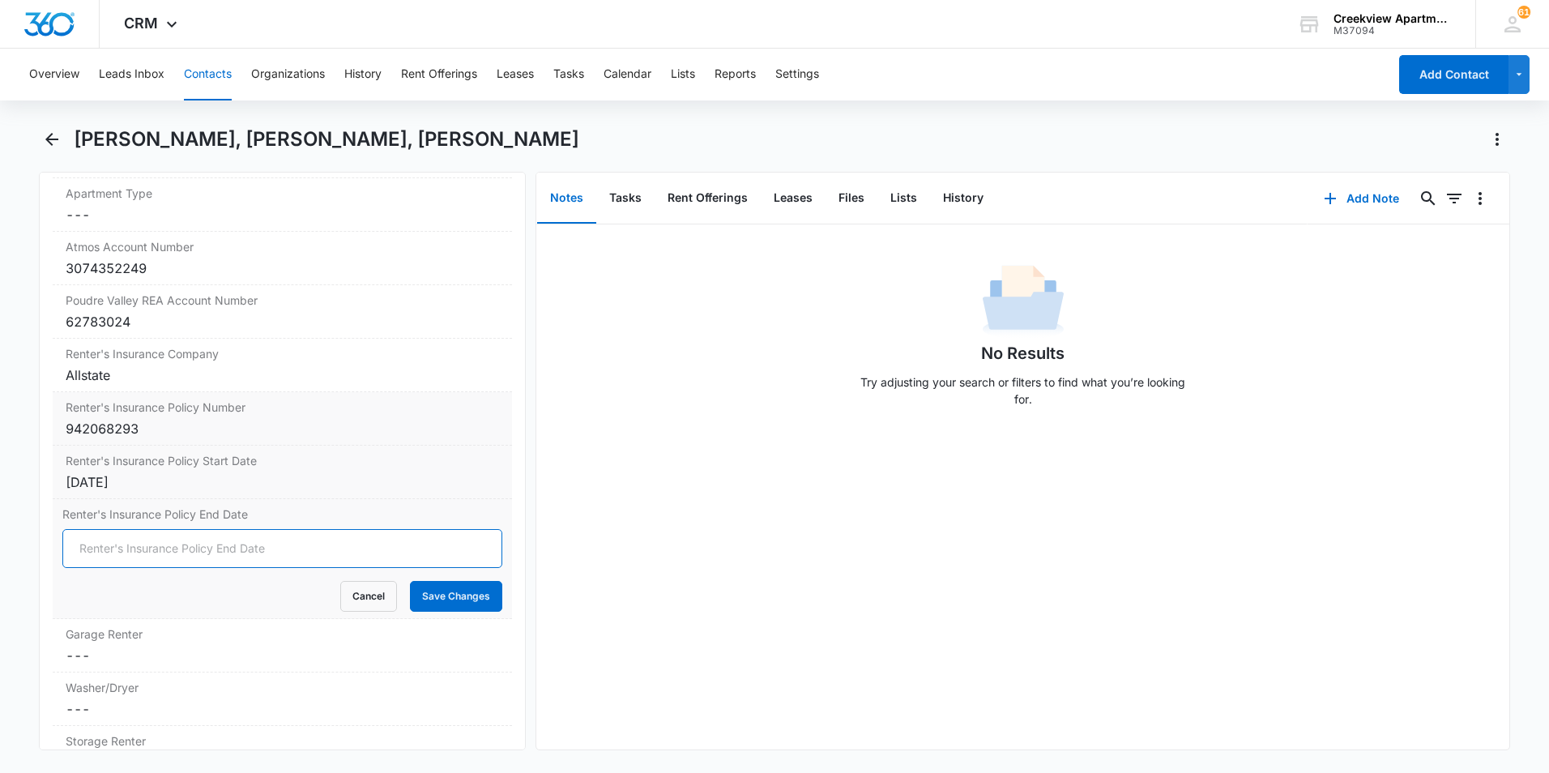
click at [102, 550] on input "Renter's Insurance Policy End Date" at bounding box center [282, 548] width 440 height 39
type input "10/7/26"
click at [410, 581] on button "Save Changes" at bounding box center [456, 596] width 92 height 31
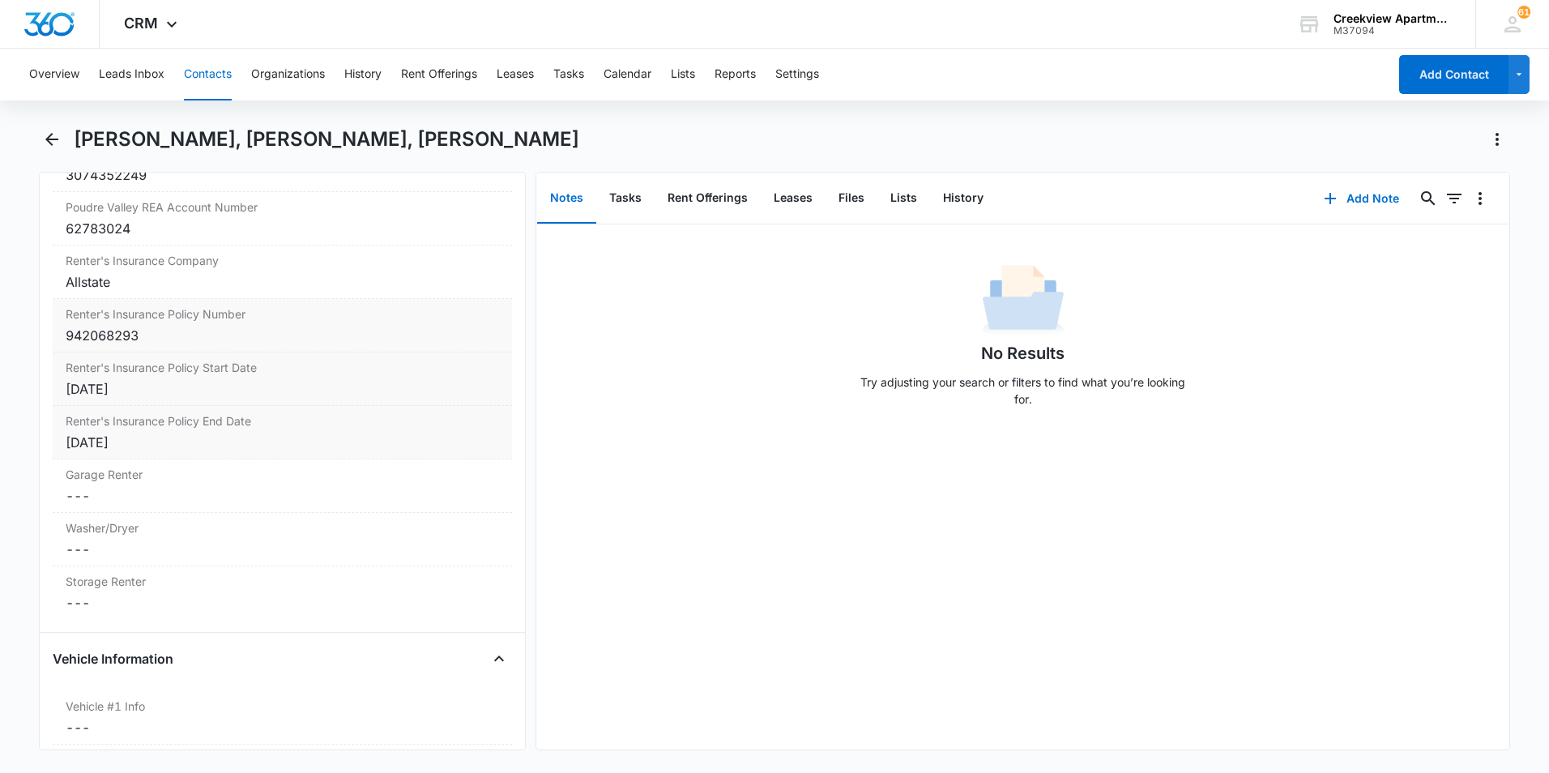
scroll to position [2192, 0]
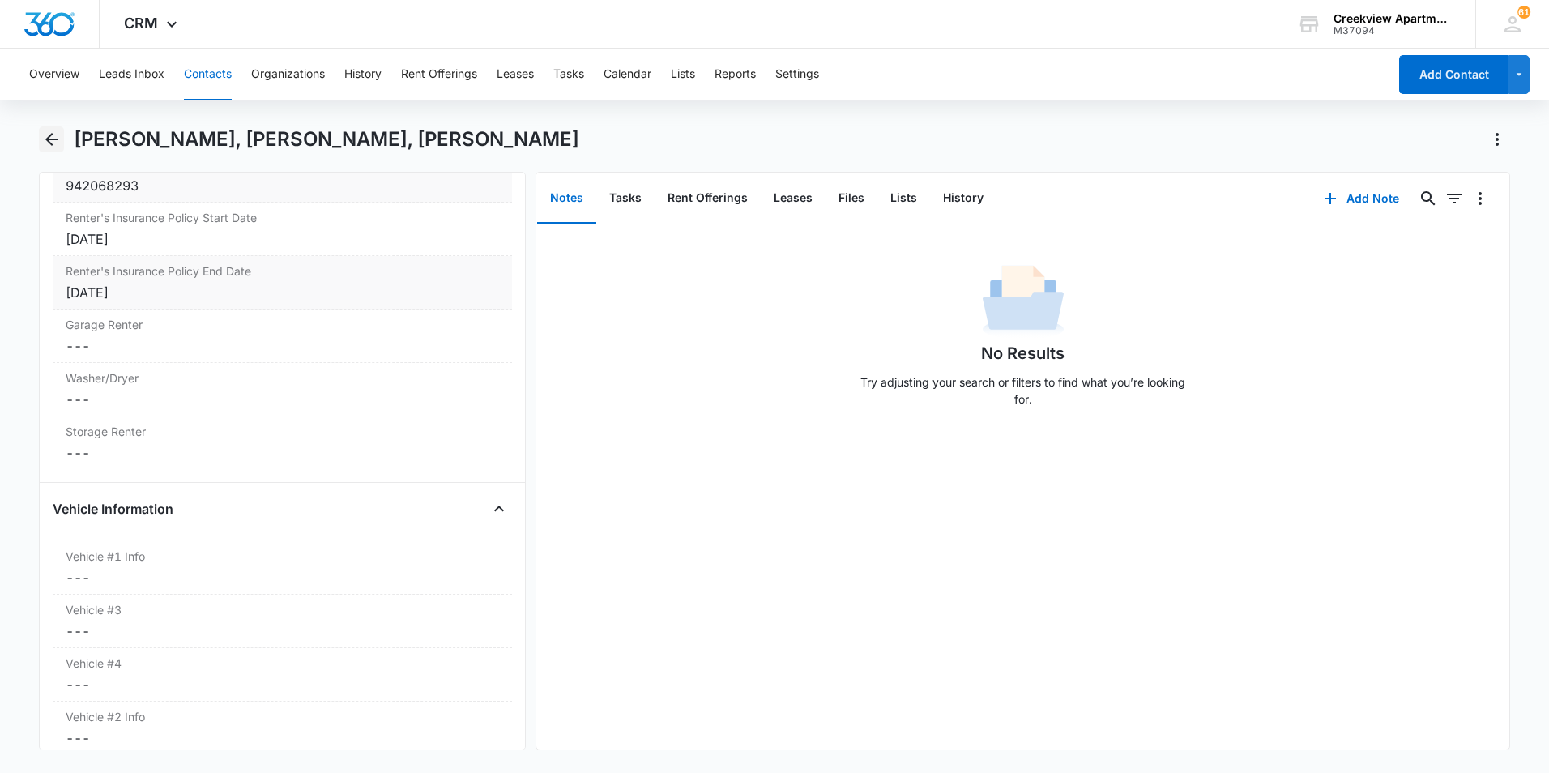
click at [42, 130] on icon "Back" at bounding box center [51, 139] width 19 height 19
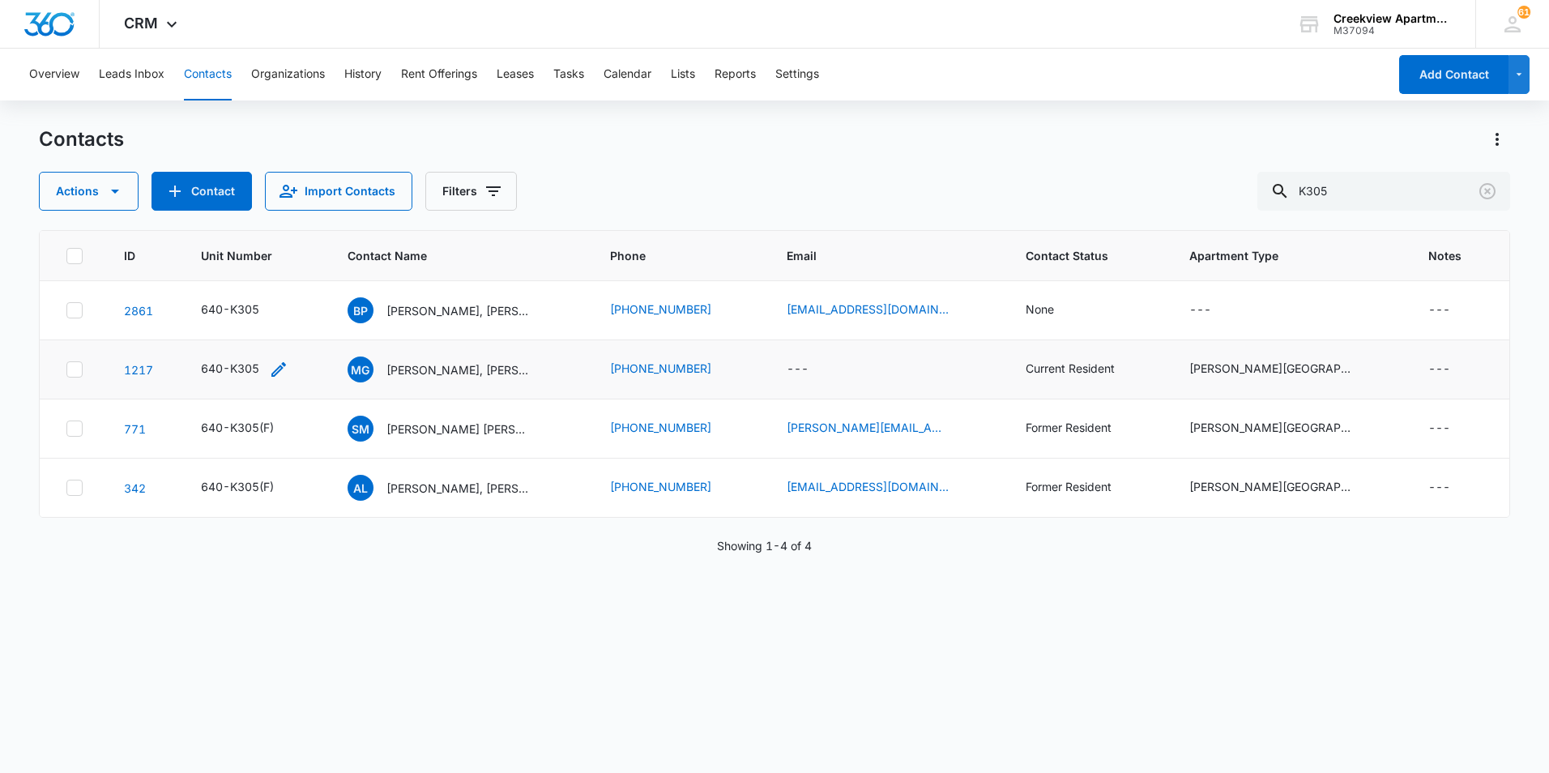
click at [284, 362] on icon "Unit Number - 640-K305 - Select to Edit Field" at bounding box center [278, 369] width 19 height 19
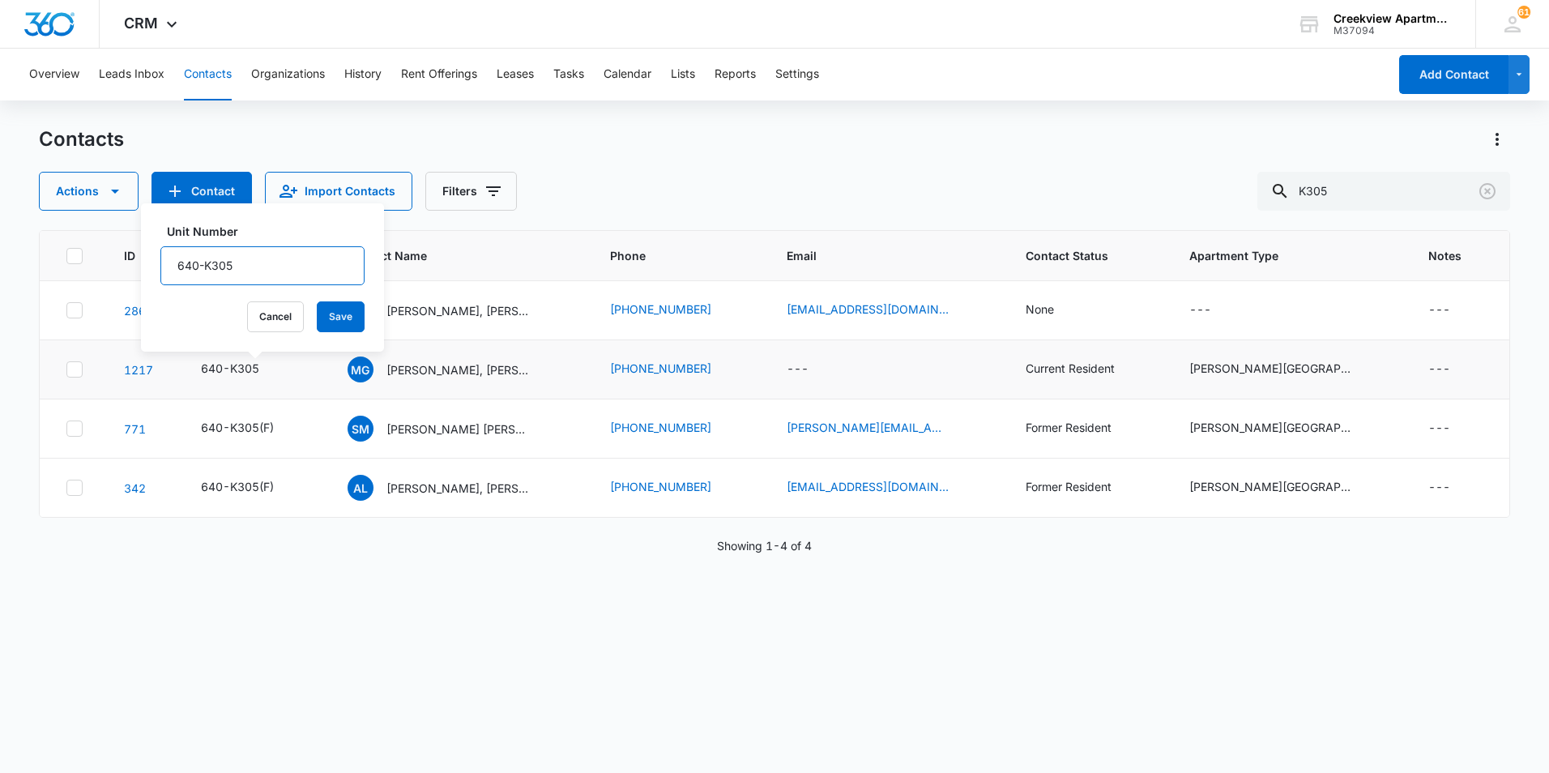
click at [263, 267] on input "640-K305" at bounding box center [262, 265] width 204 height 39
type input "640-K305 (F)"
click at [335, 307] on button "Save" at bounding box center [341, 316] width 48 height 31
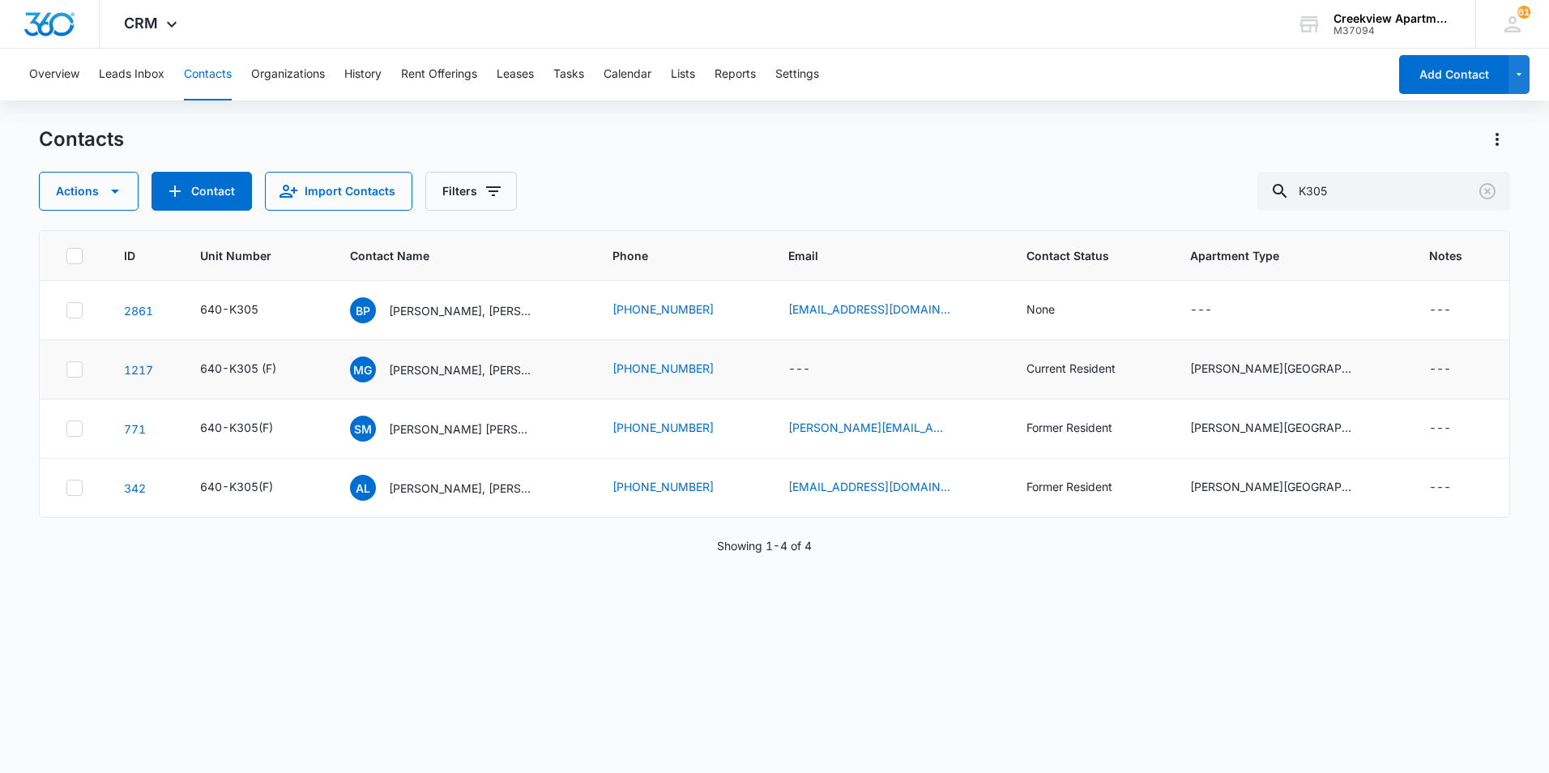
click at [718, 649] on div "ID Unit Number Contact Name Phone Email Contact Status Apartment Type Notes 286…" at bounding box center [774, 491] width 1471 height 522
click at [636, 152] on div "Contacts Actions Contact Import Contacts Filters K305" at bounding box center [774, 168] width 1471 height 84
click at [1533, 510] on main "Contacts Actions Contact Import Contacts Filters K305 ID Unit Number Contact Na…" at bounding box center [774, 448] width 1549 height 645
drag, startPoint x: 1361, startPoint y: 200, endPoint x: 1262, endPoint y: 194, distance: 99.1
click at [1262, 194] on div "Actions Contact Import Contacts Filters K305" at bounding box center [774, 191] width 1471 height 39
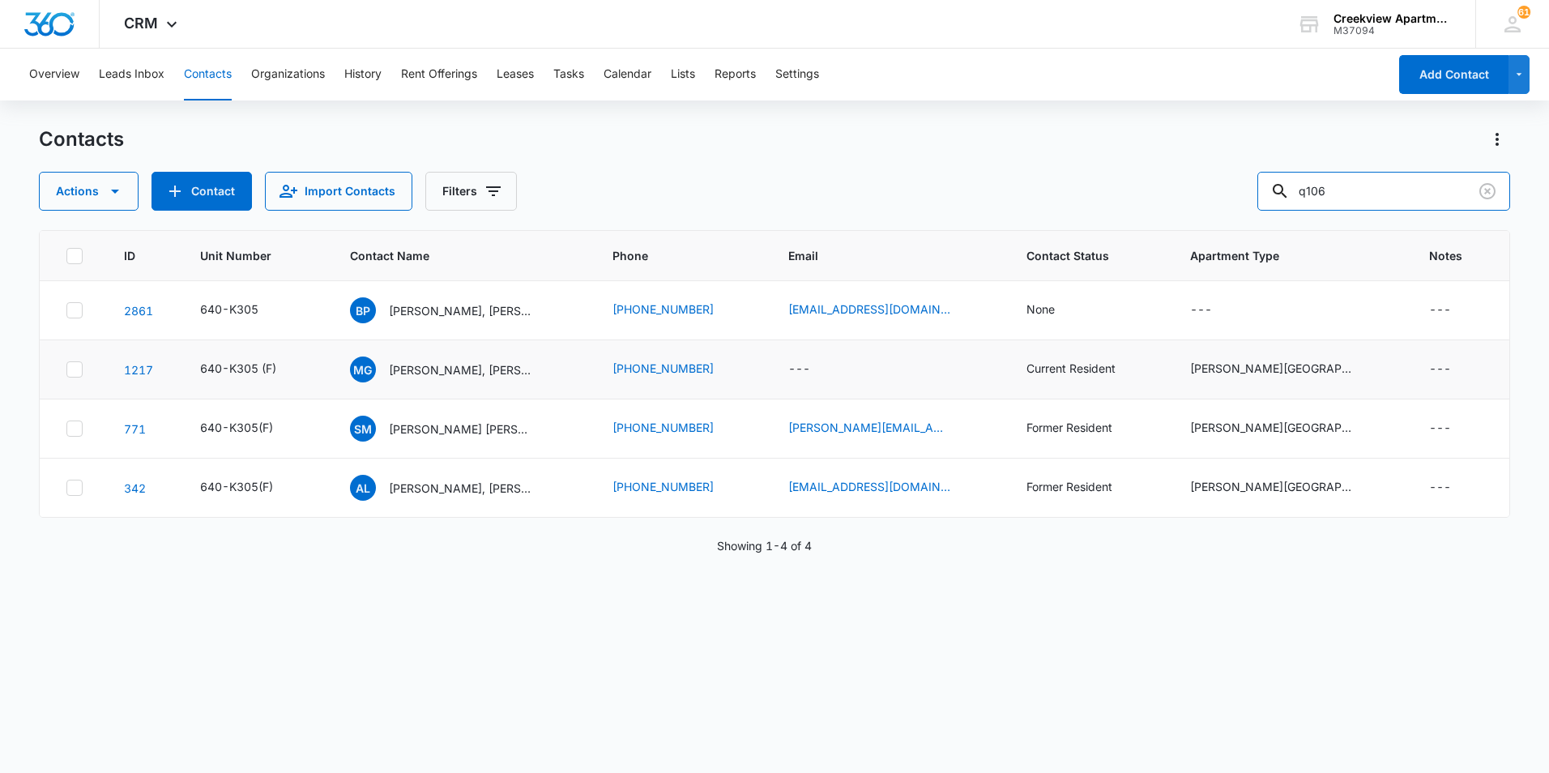
type input "q106"
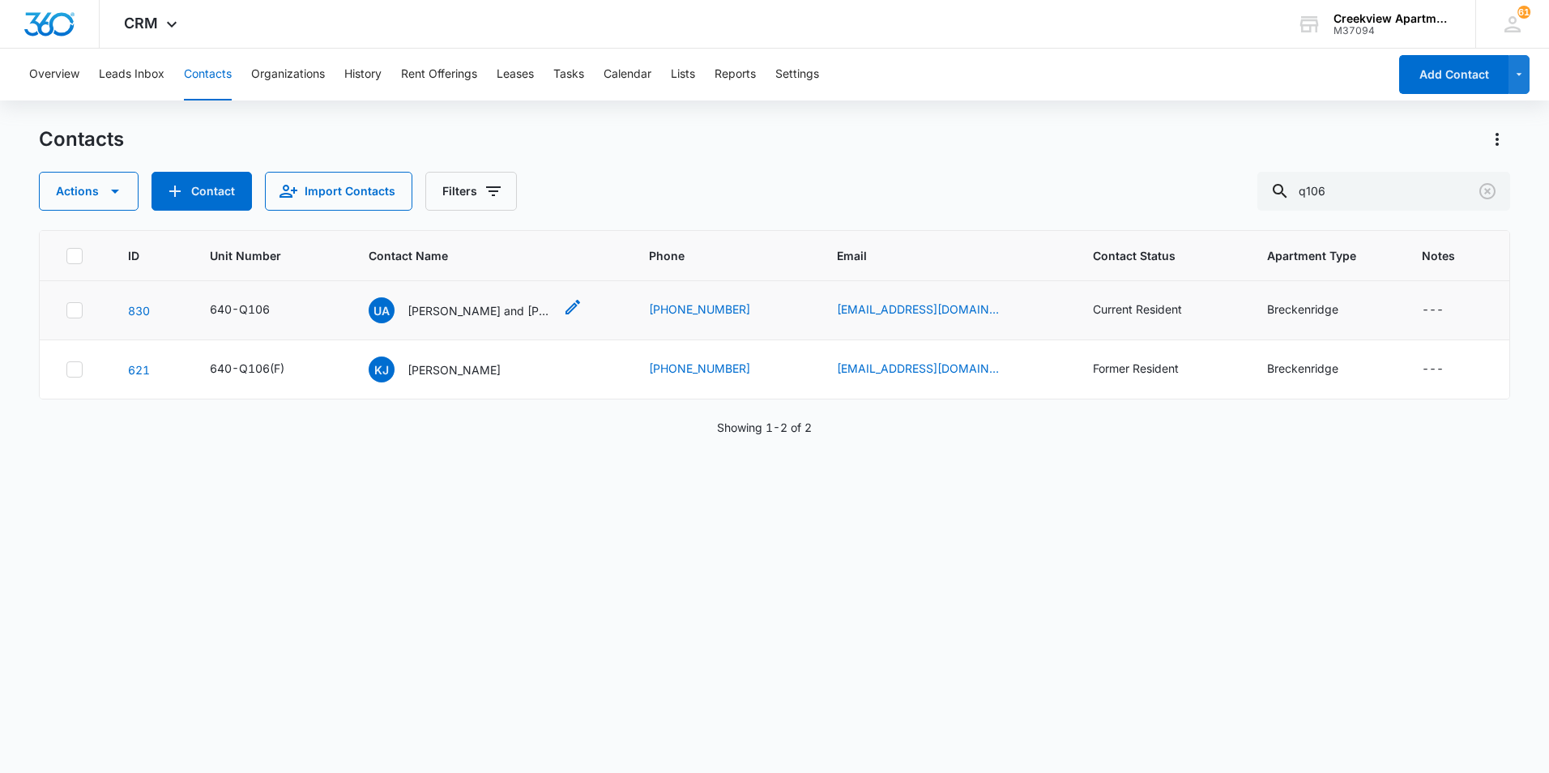
click at [519, 314] on p "Ulises and Lizbeth Saenz" at bounding box center [481, 310] width 146 height 17
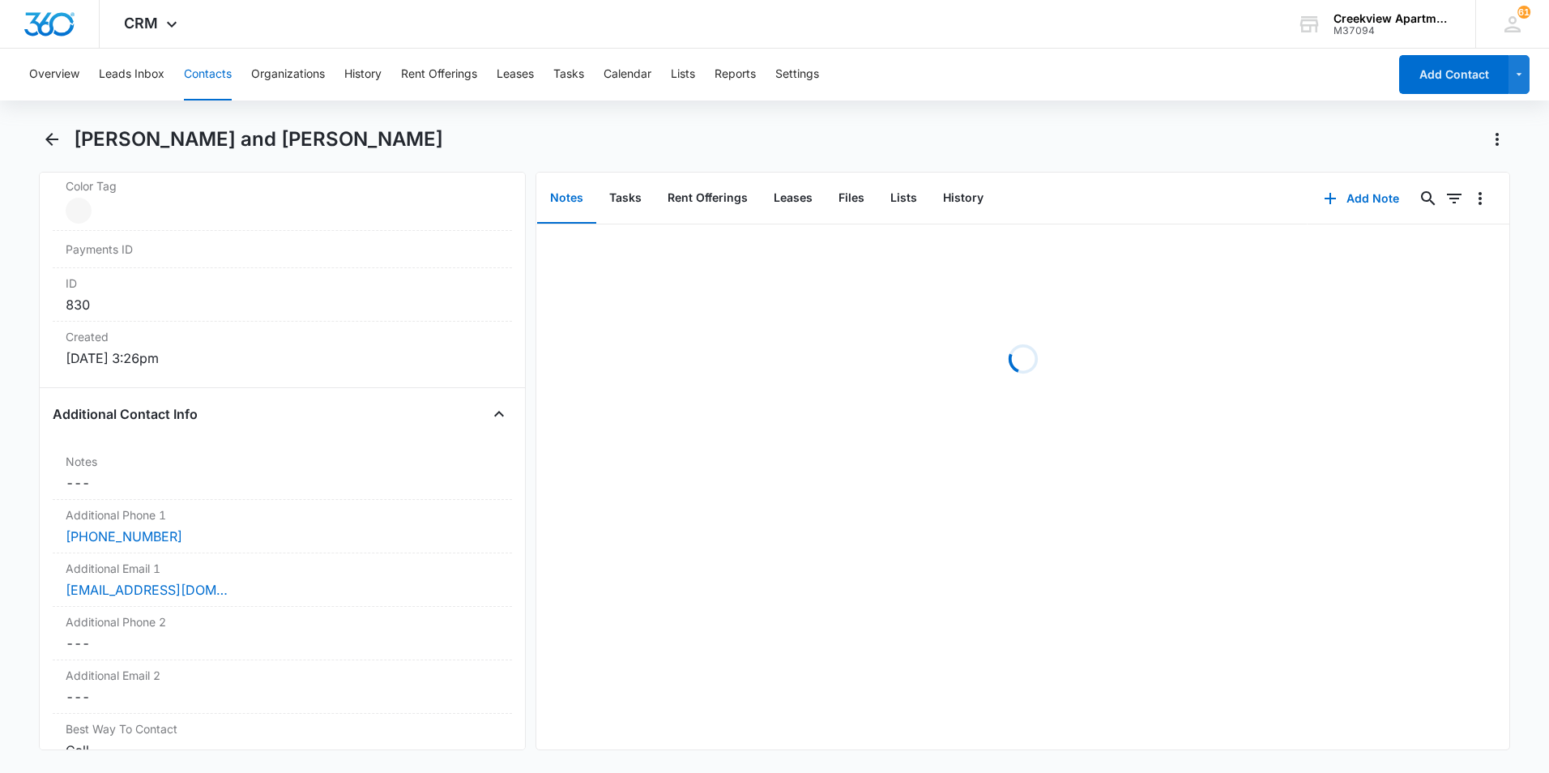
scroll to position [1215, 0]
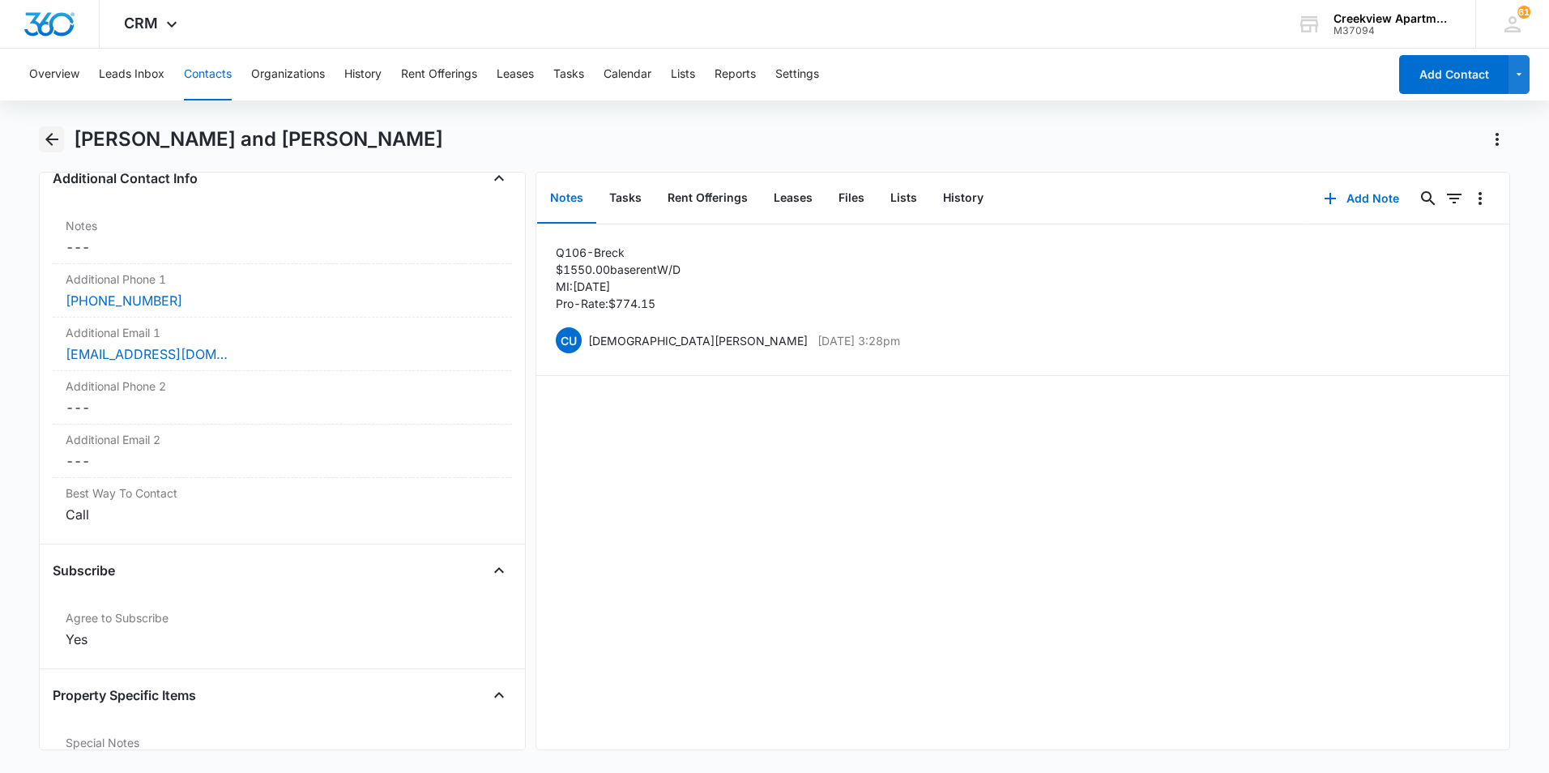
click at [49, 144] on icon "Back" at bounding box center [51, 139] width 19 height 19
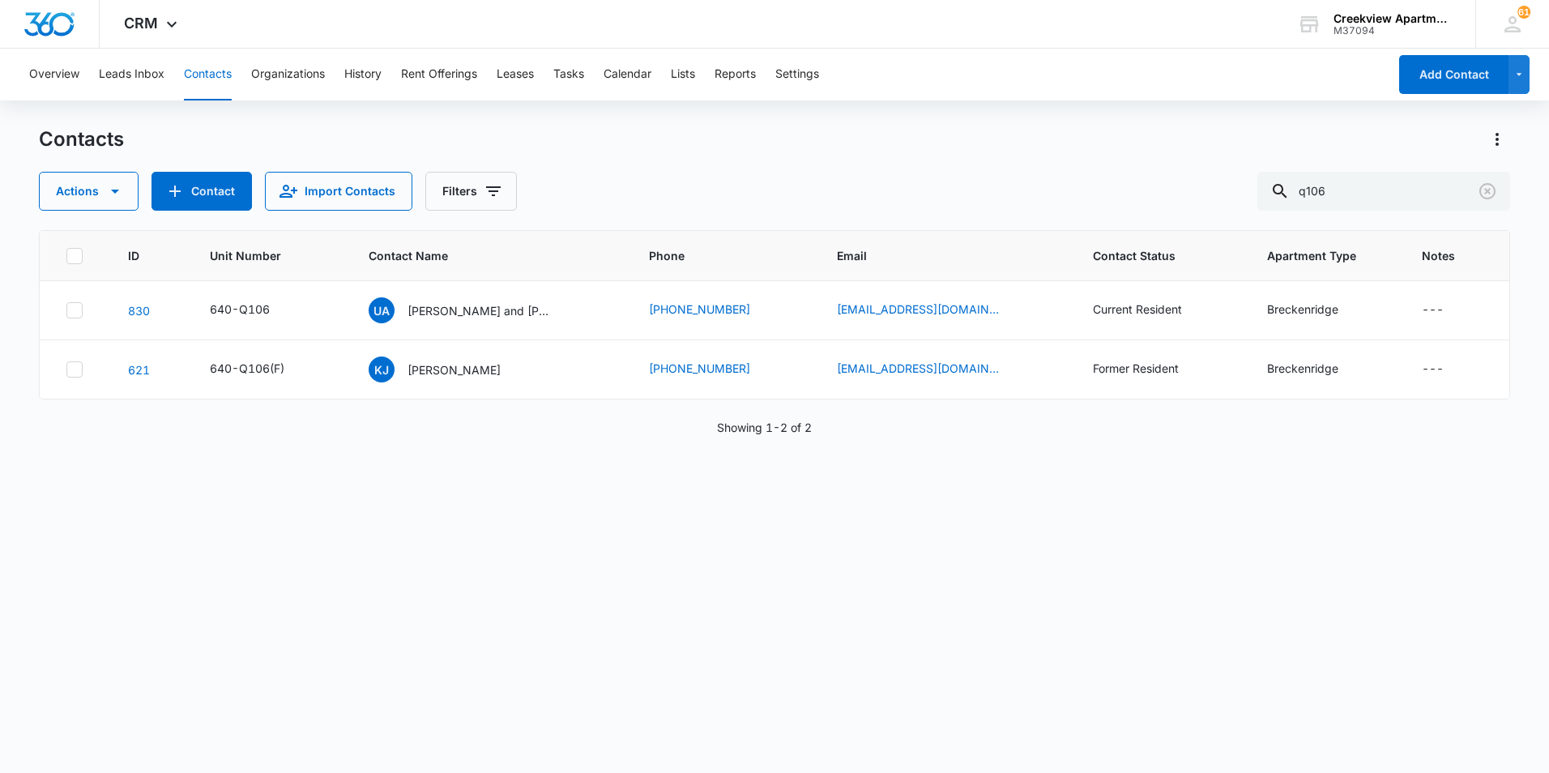
click at [429, 455] on div "ID Unit Number Contact Name Phone Email Contact Status Apartment Type Notes 830…" at bounding box center [774, 491] width 1471 height 522
click at [1097, 608] on div "ID Unit Number Contact Name Phone Email Contact Status Apartment Type Notes 830…" at bounding box center [774, 491] width 1471 height 522
click at [681, 514] on div "ID Unit Number Contact Name Phone Email Contact Status Apartment Type Notes 830…" at bounding box center [774, 491] width 1471 height 522
click at [788, 470] on div "ID Unit Number Contact Name Phone Email Contact Status Apartment Type Notes 830…" at bounding box center [774, 491] width 1471 height 522
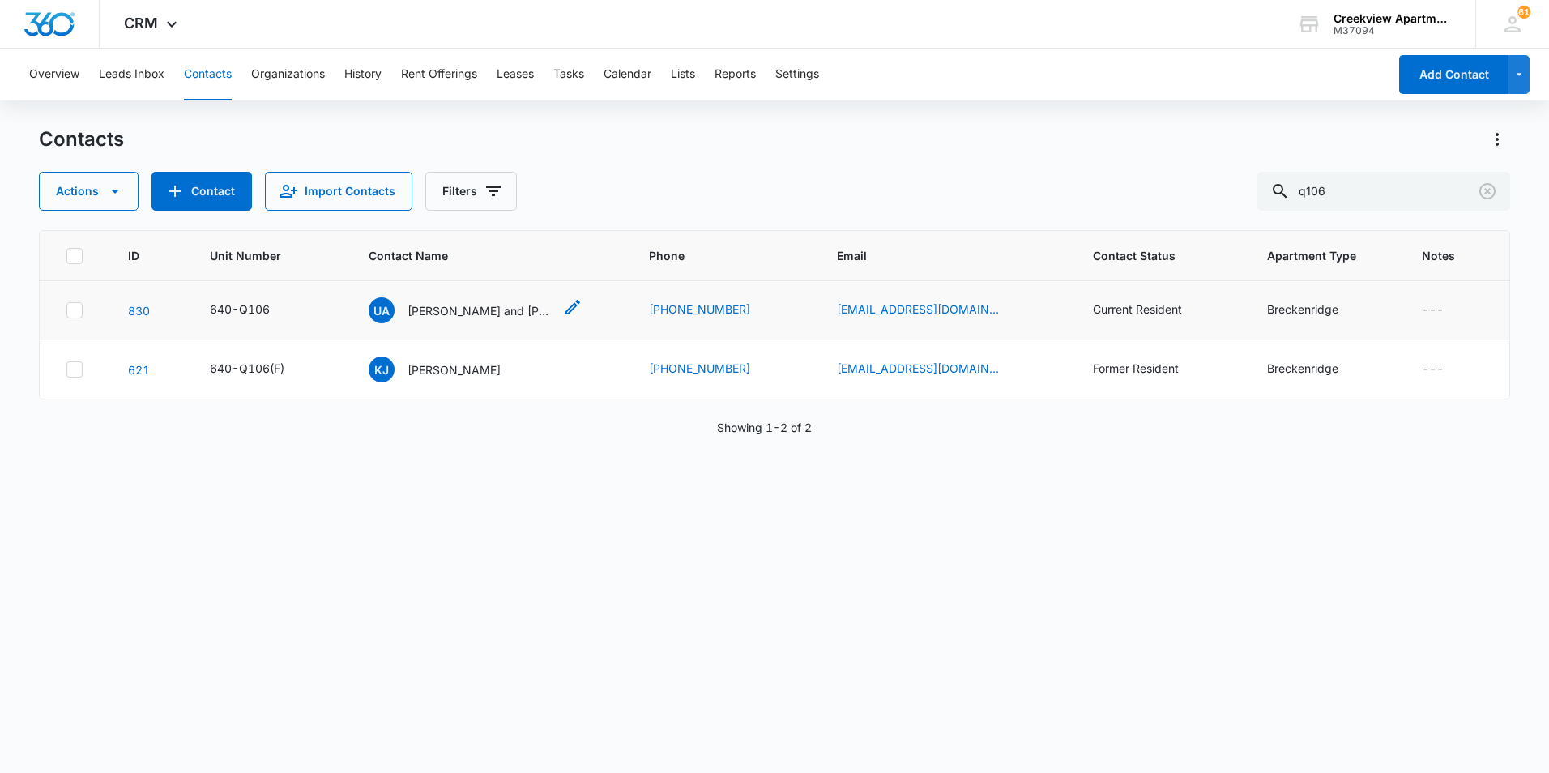
click at [525, 311] on p "Ulises and Lizbeth Saenz" at bounding box center [481, 310] width 146 height 17
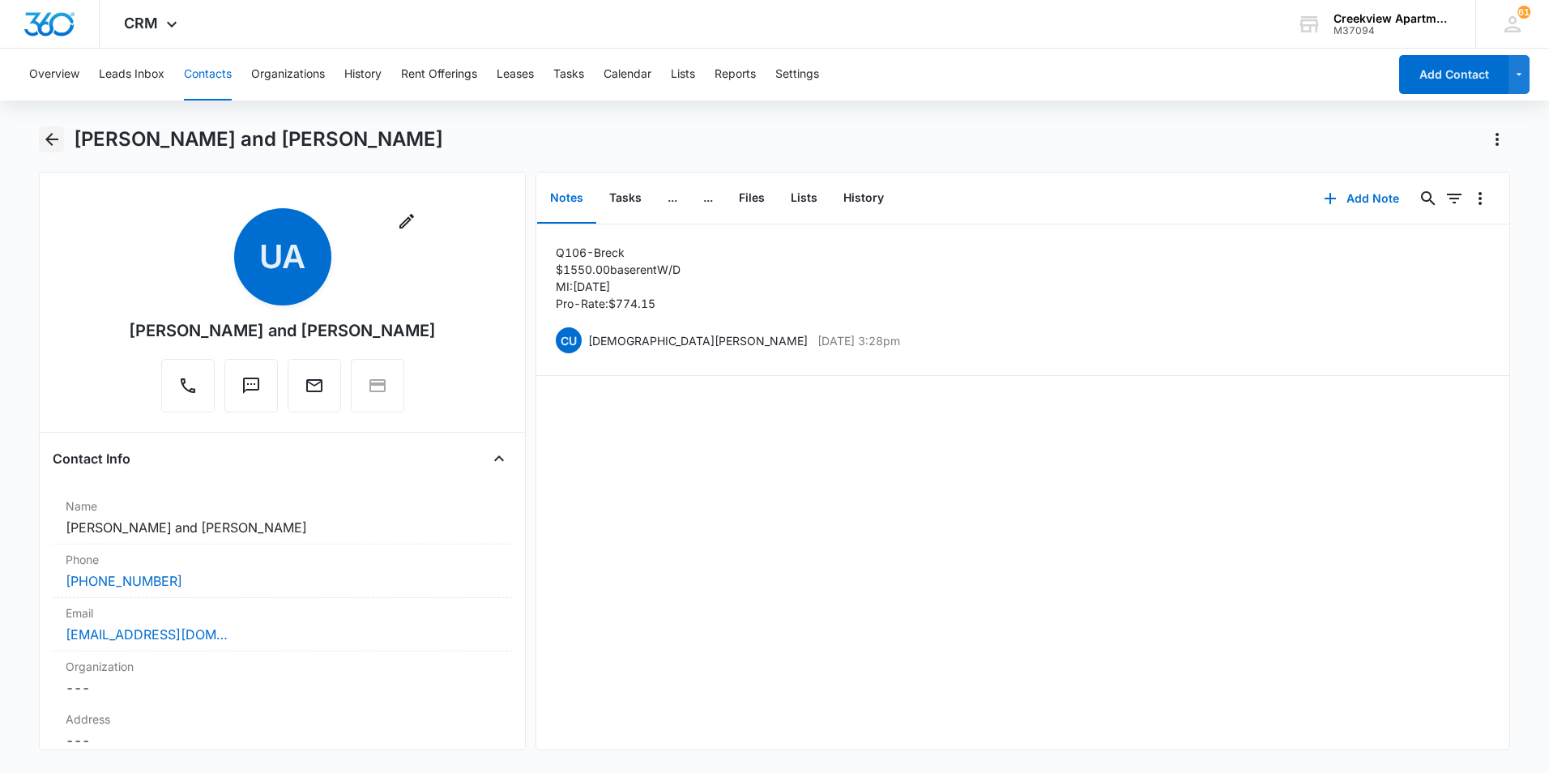
click at [56, 139] on icon "Back" at bounding box center [51, 139] width 13 height 13
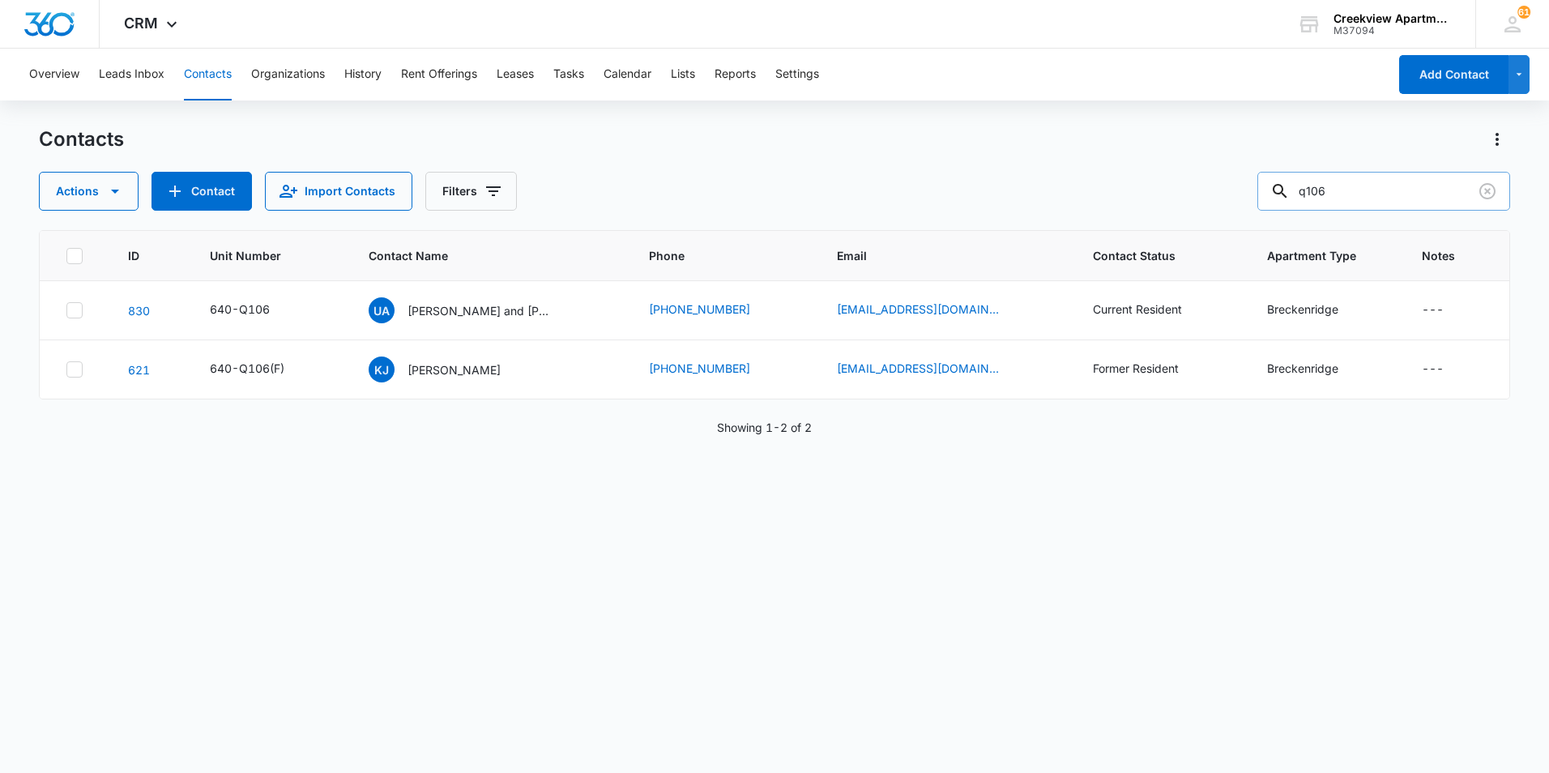
drag, startPoint x: 1380, startPoint y: 201, endPoint x: 1283, endPoint y: 198, distance: 97.3
click at [1283, 198] on div "q106" at bounding box center [1383, 191] width 253 height 39
type input "k305"
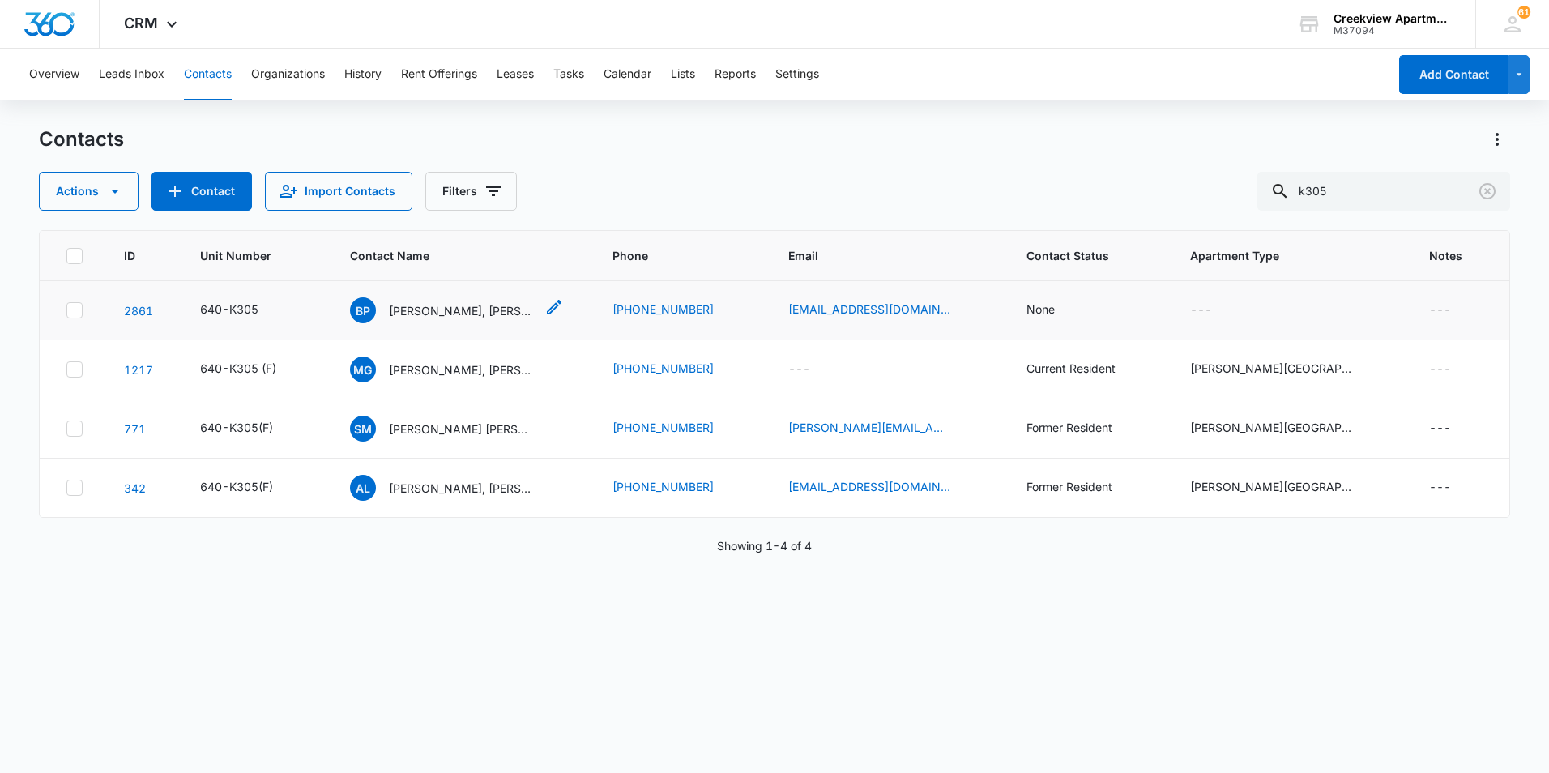
click at [483, 307] on p "Brian Perez, Rogelio Medrano Jr., Daniel Marroquin III" at bounding box center [462, 310] width 146 height 17
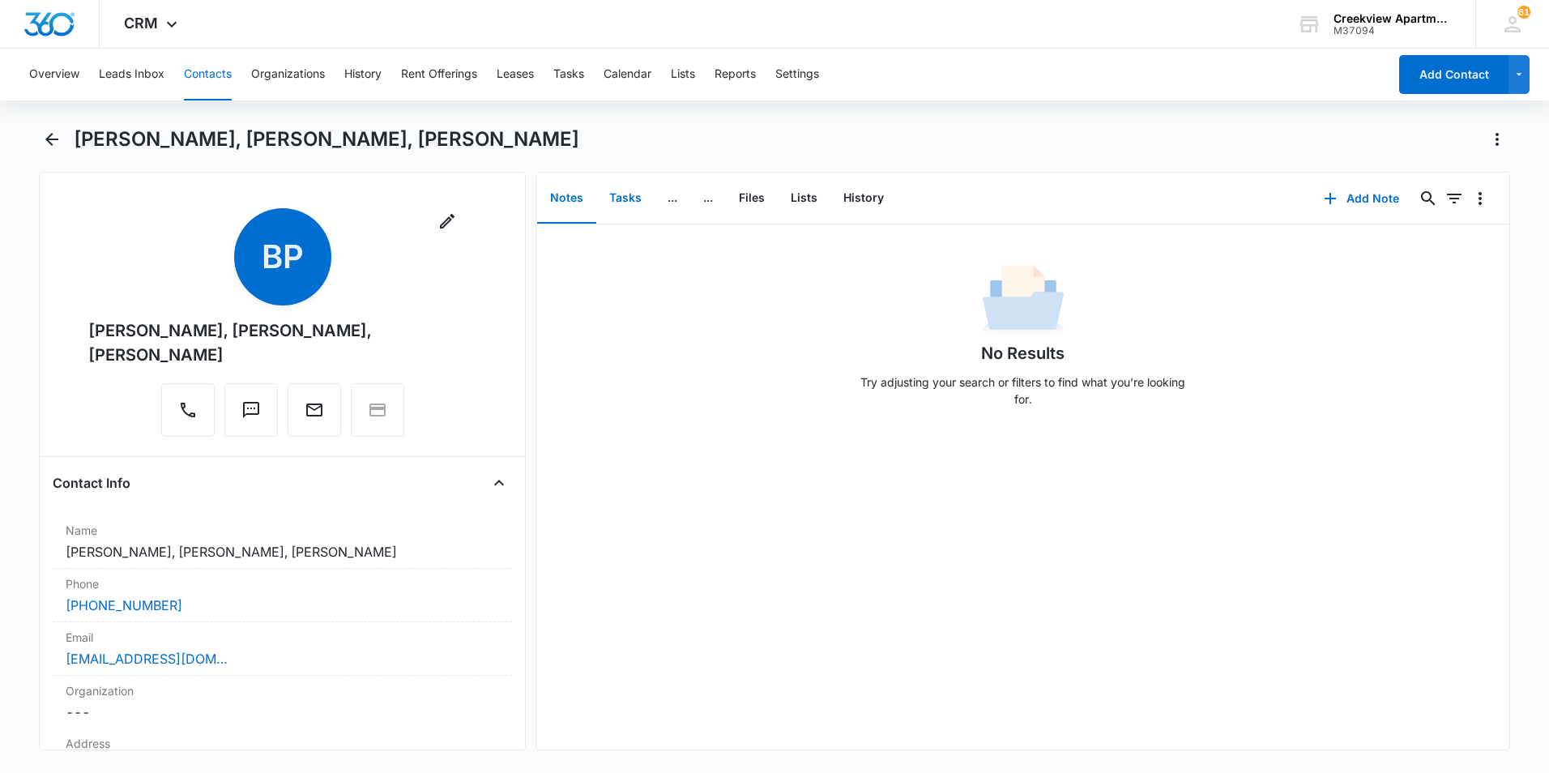
click at [607, 190] on button "Tasks" at bounding box center [625, 198] width 58 height 50
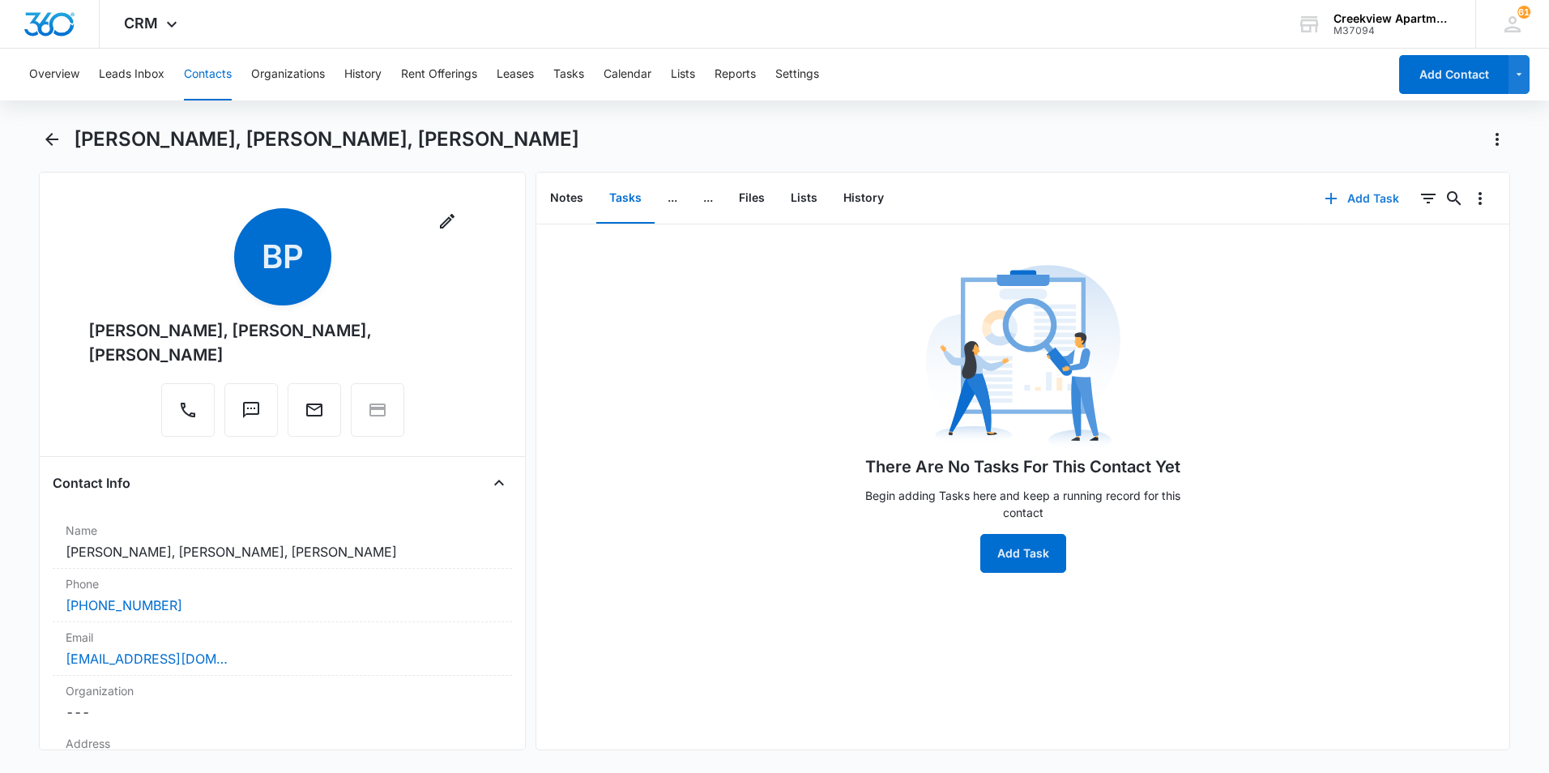
click at [1330, 193] on icon "button" at bounding box center [1330, 198] width 19 height 19
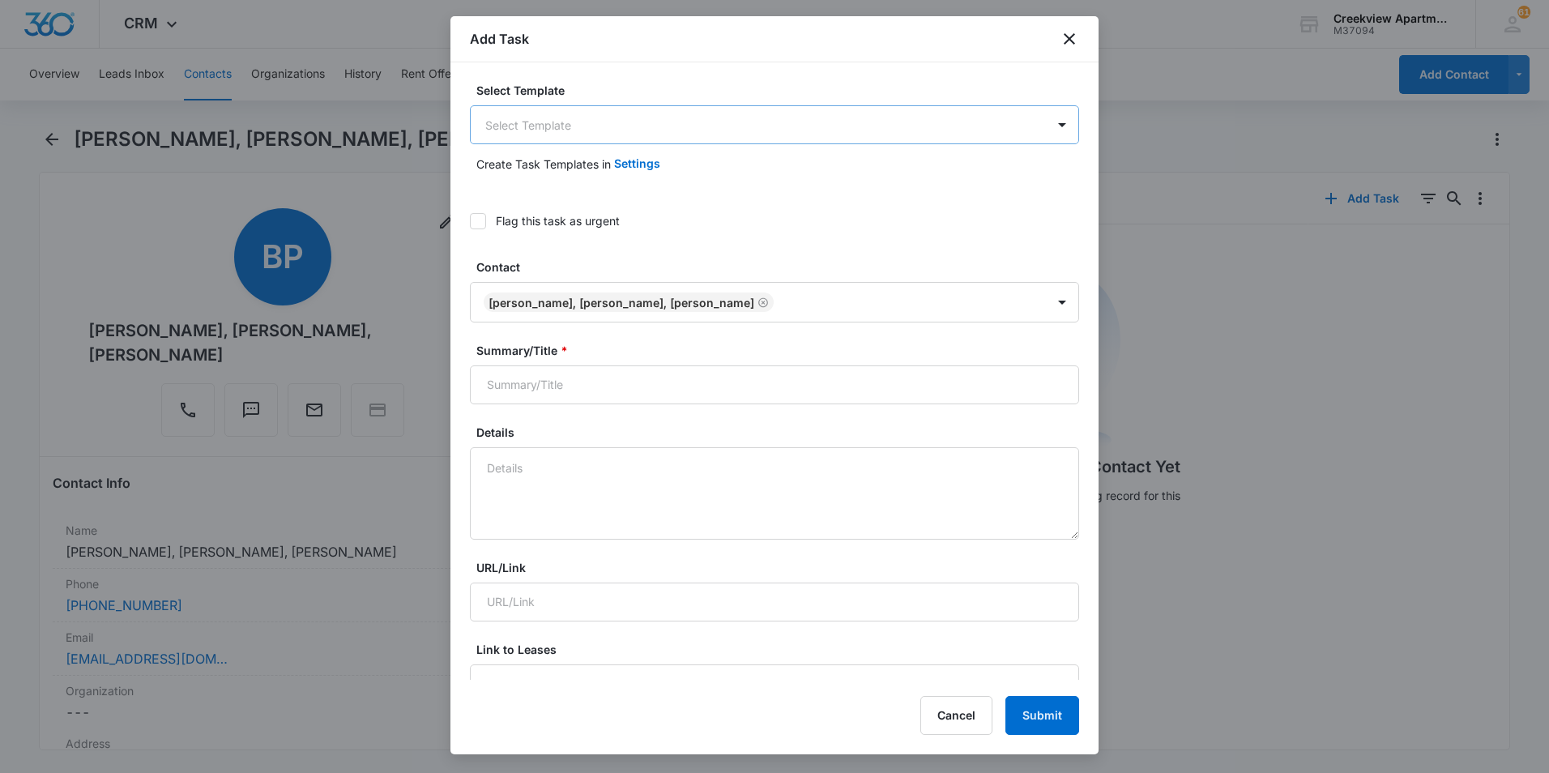
click at [834, 130] on body "CRM Apps Reputation Websites Forms CRM Email Social Content Files Brand AI Assi…" at bounding box center [774, 386] width 1549 height 773
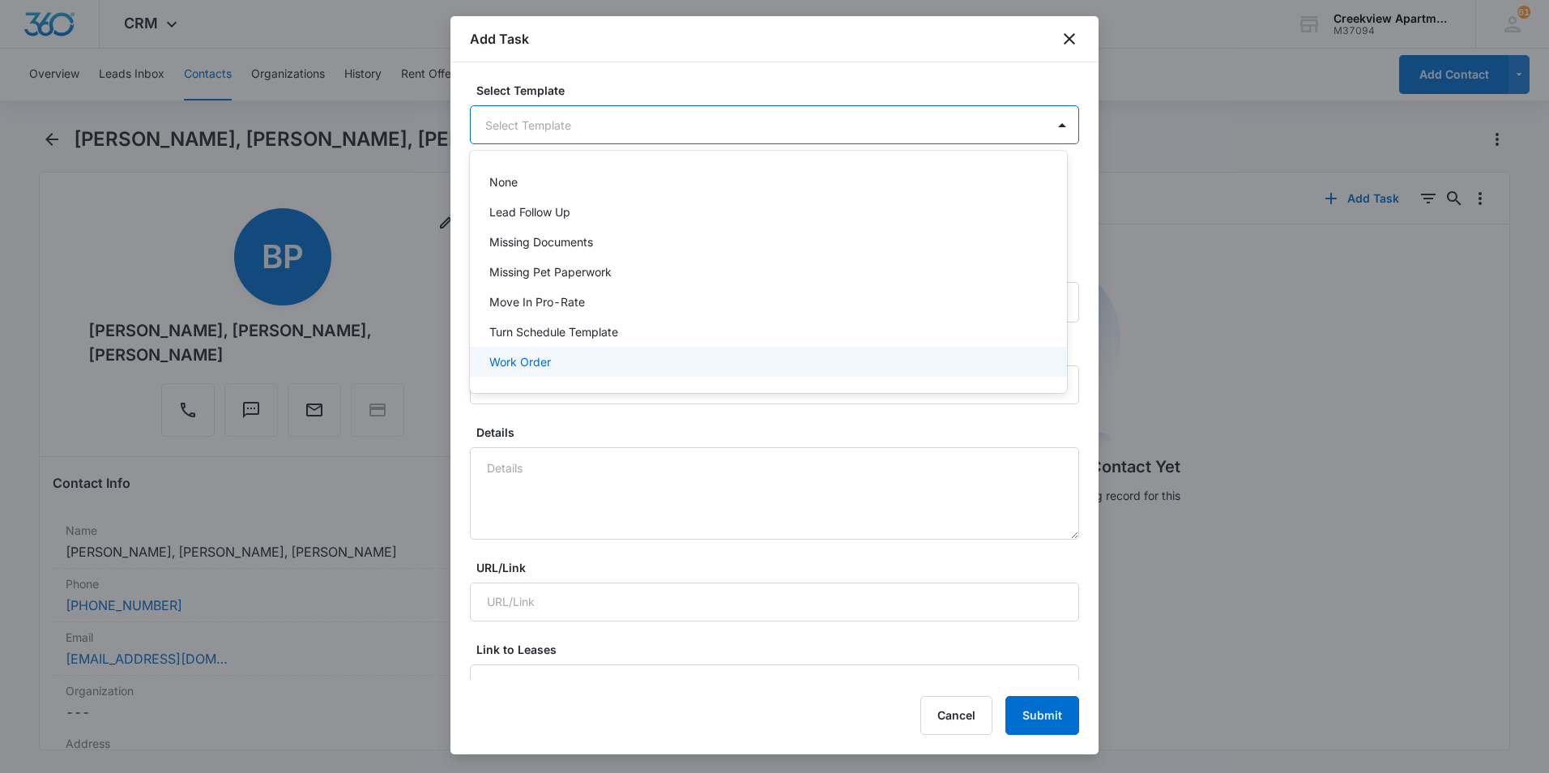
click at [568, 353] on div "Work Order" at bounding box center [766, 361] width 555 height 17
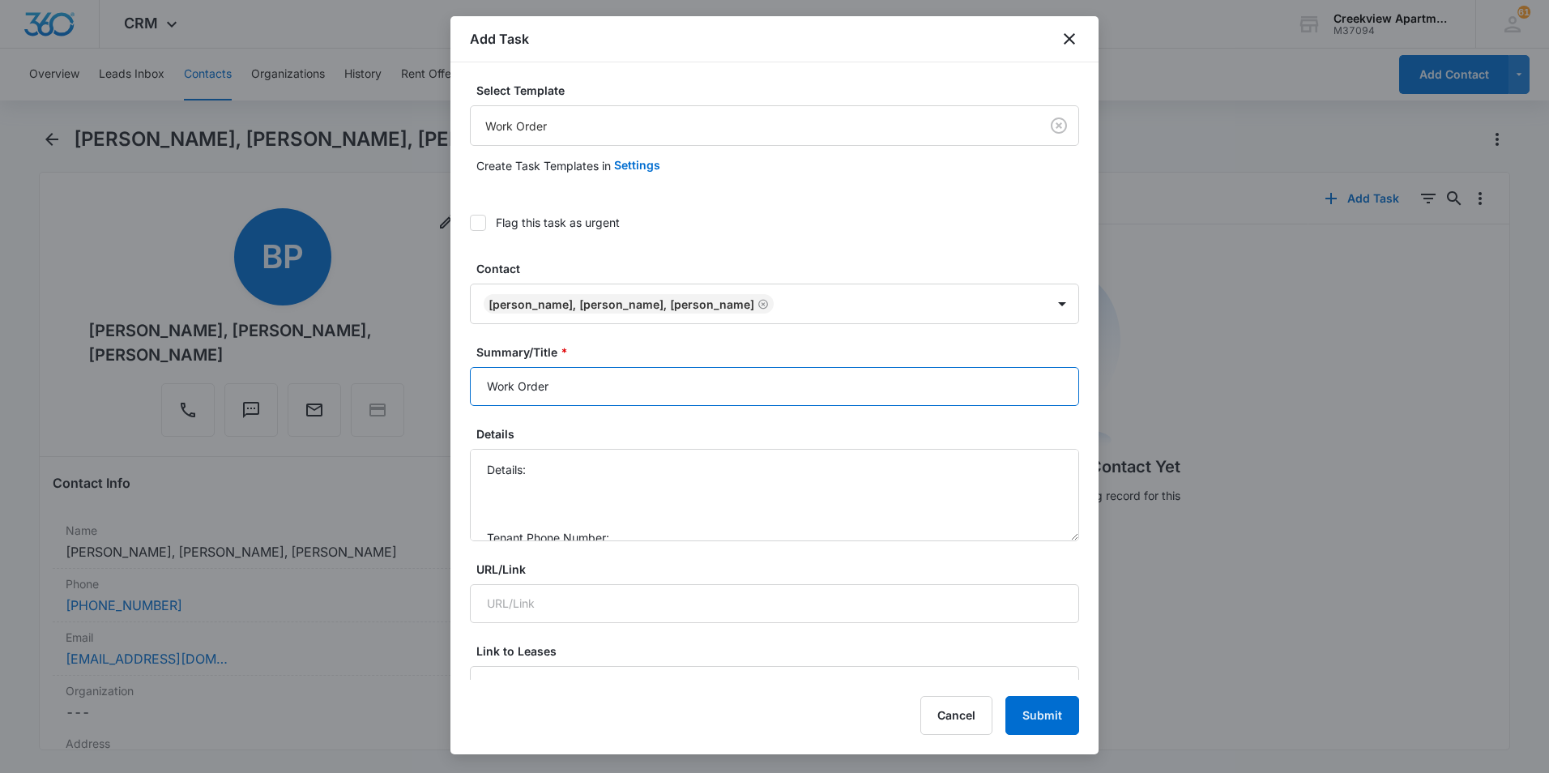
click at [480, 388] on input "Work Order" at bounding box center [774, 386] width 609 height 39
type input "K305 - Work Order"
click at [602, 471] on textarea "Details: Tenant Phone Number: Call Before:" at bounding box center [774, 495] width 609 height 92
click at [652, 492] on textarea "Details: No water going to washer Tenant Phone Number: Call Before:" at bounding box center [774, 495] width 609 height 92
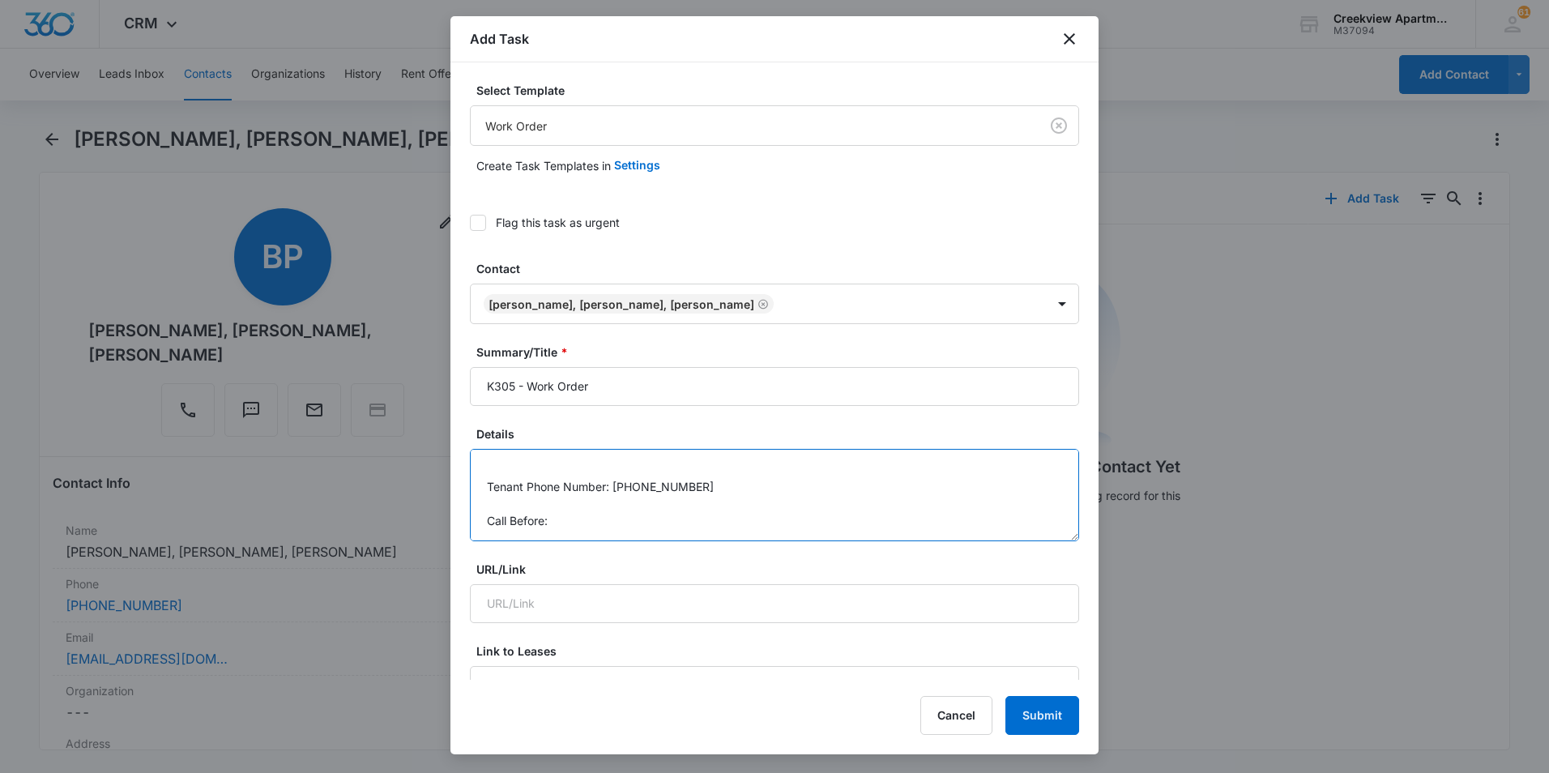
click at [651, 525] on textarea "Details: No water going to washer Tenant Phone Number: 9562583162 Call Before:" at bounding box center [774, 495] width 609 height 92
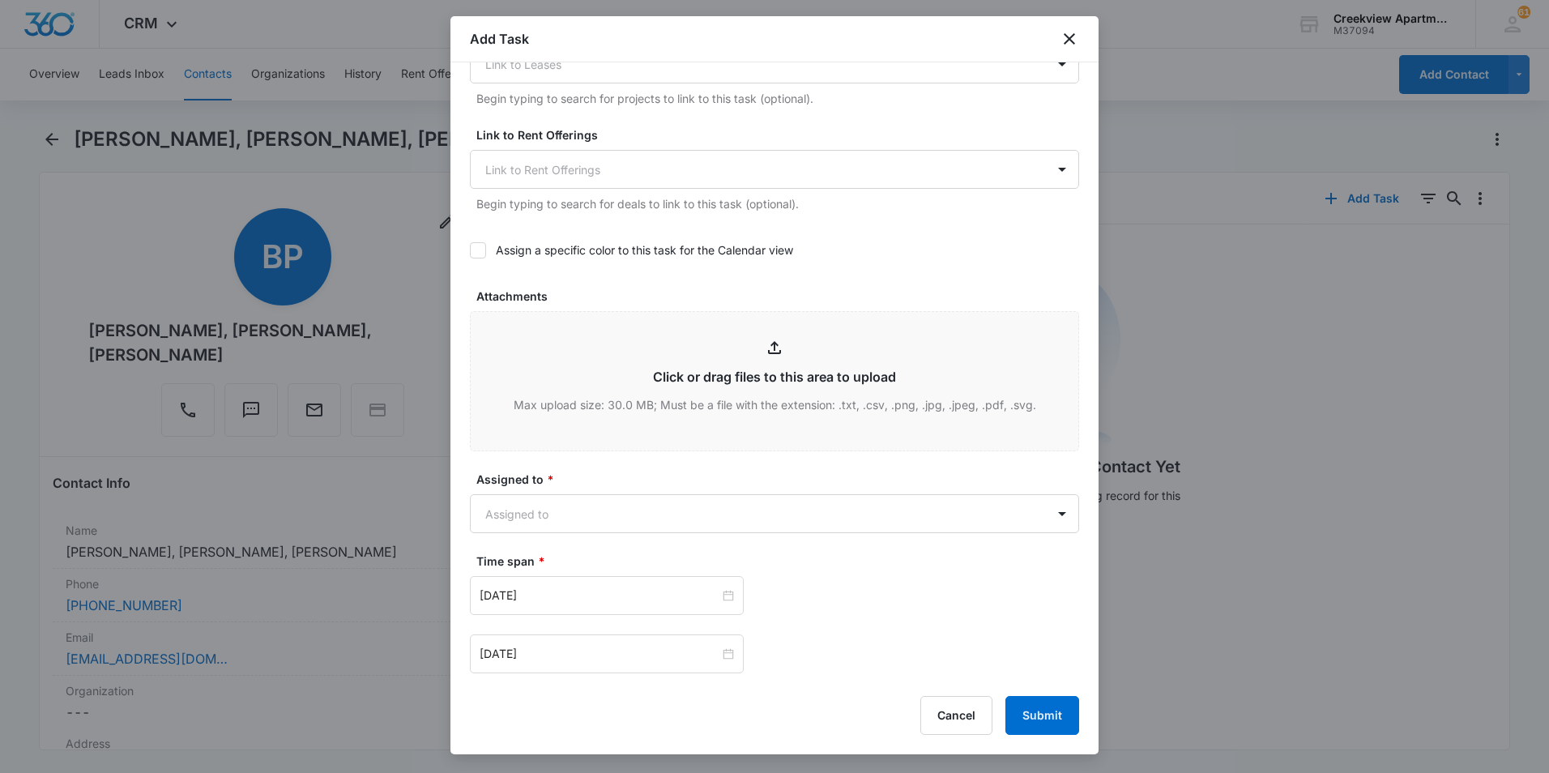
scroll to position [729, 0]
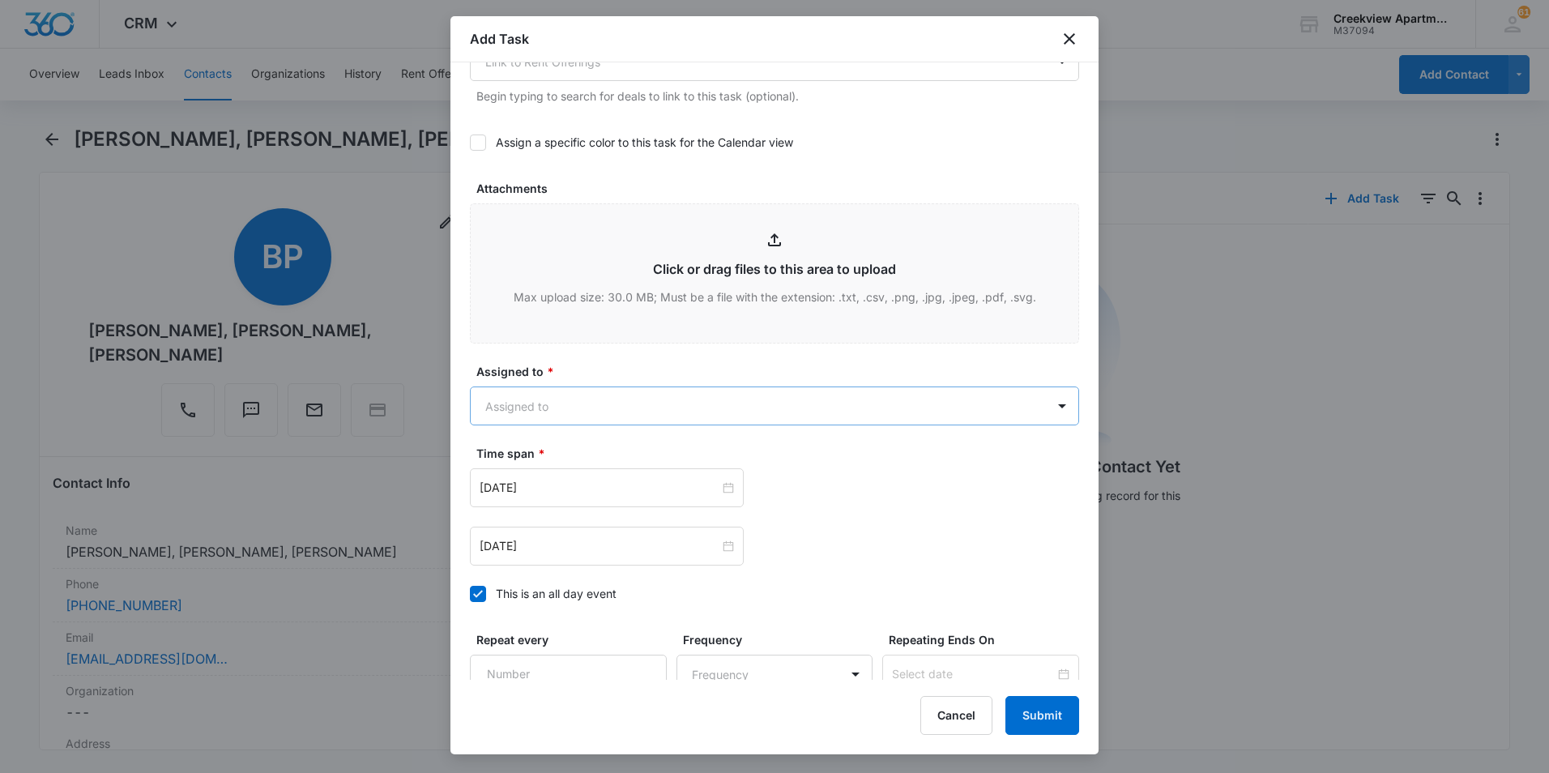
type textarea "Details: No water going to washer Tenant Phone Number: 9562583162 Call Before: …"
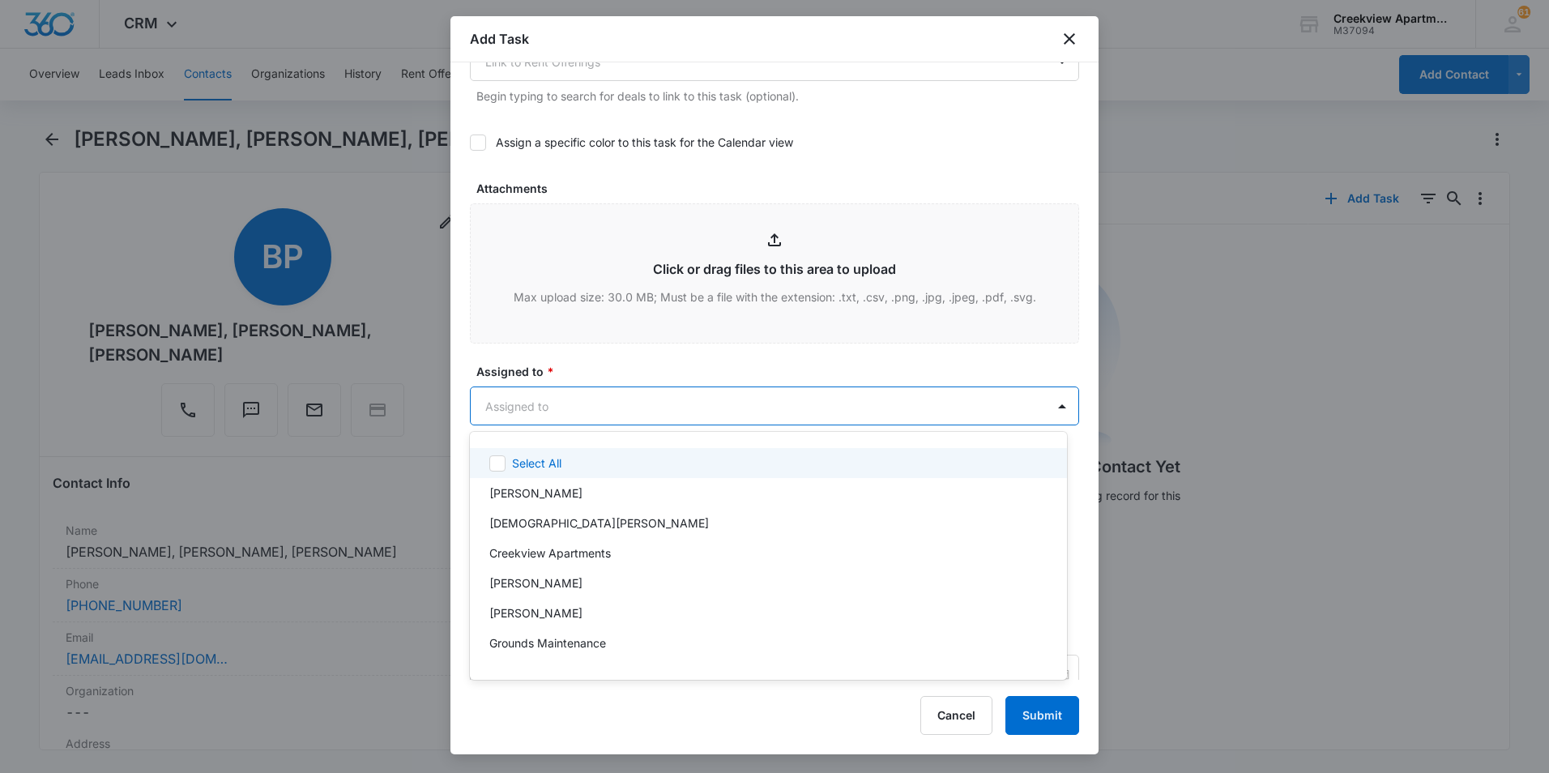
click at [638, 408] on body "CRM Apps Reputation Websites Forms CRM Email Social Content Files Brand AI Assi…" at bounding box center [774, 386] width 1549 height 773
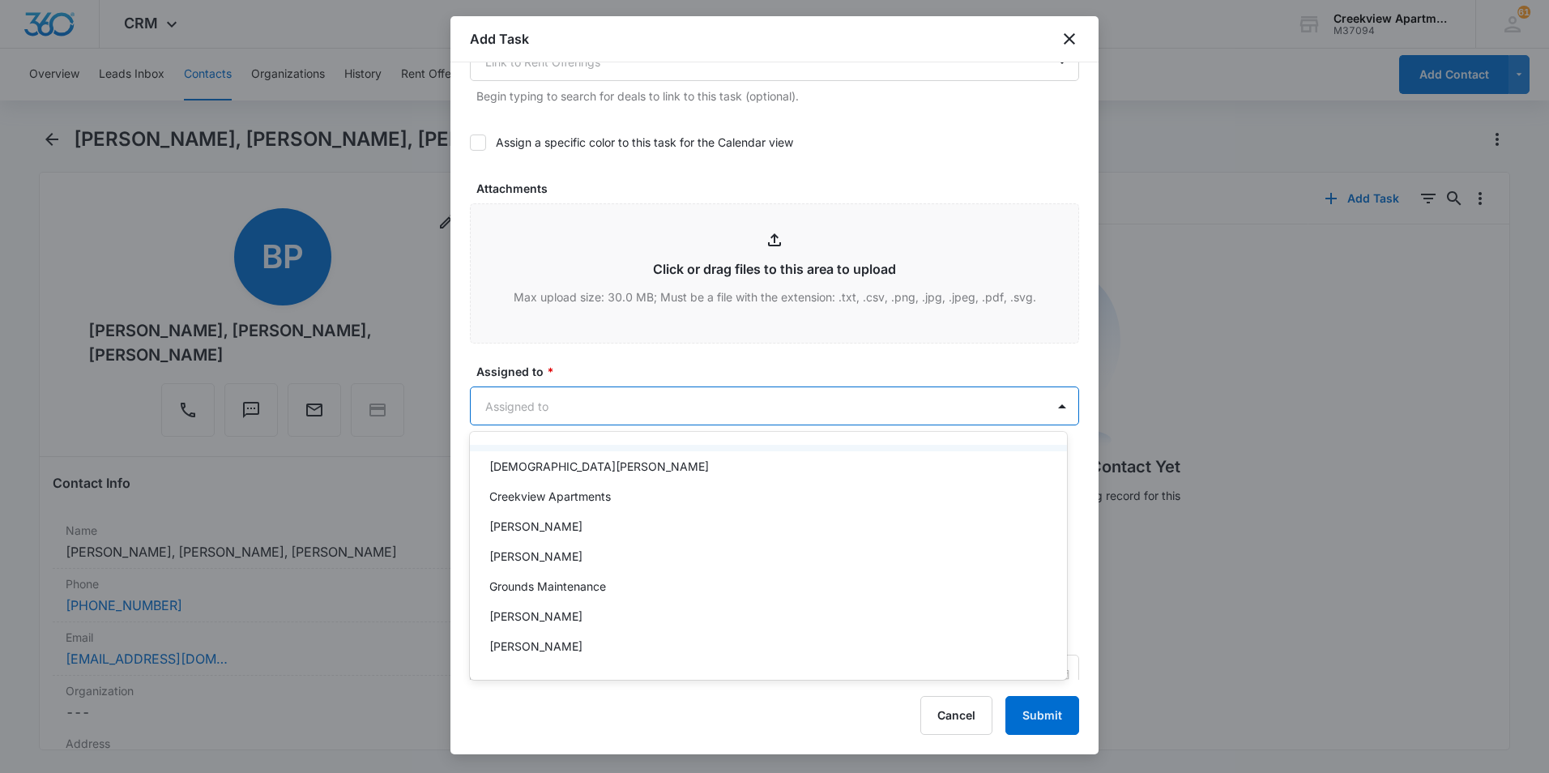
scroll to position [81, 0]
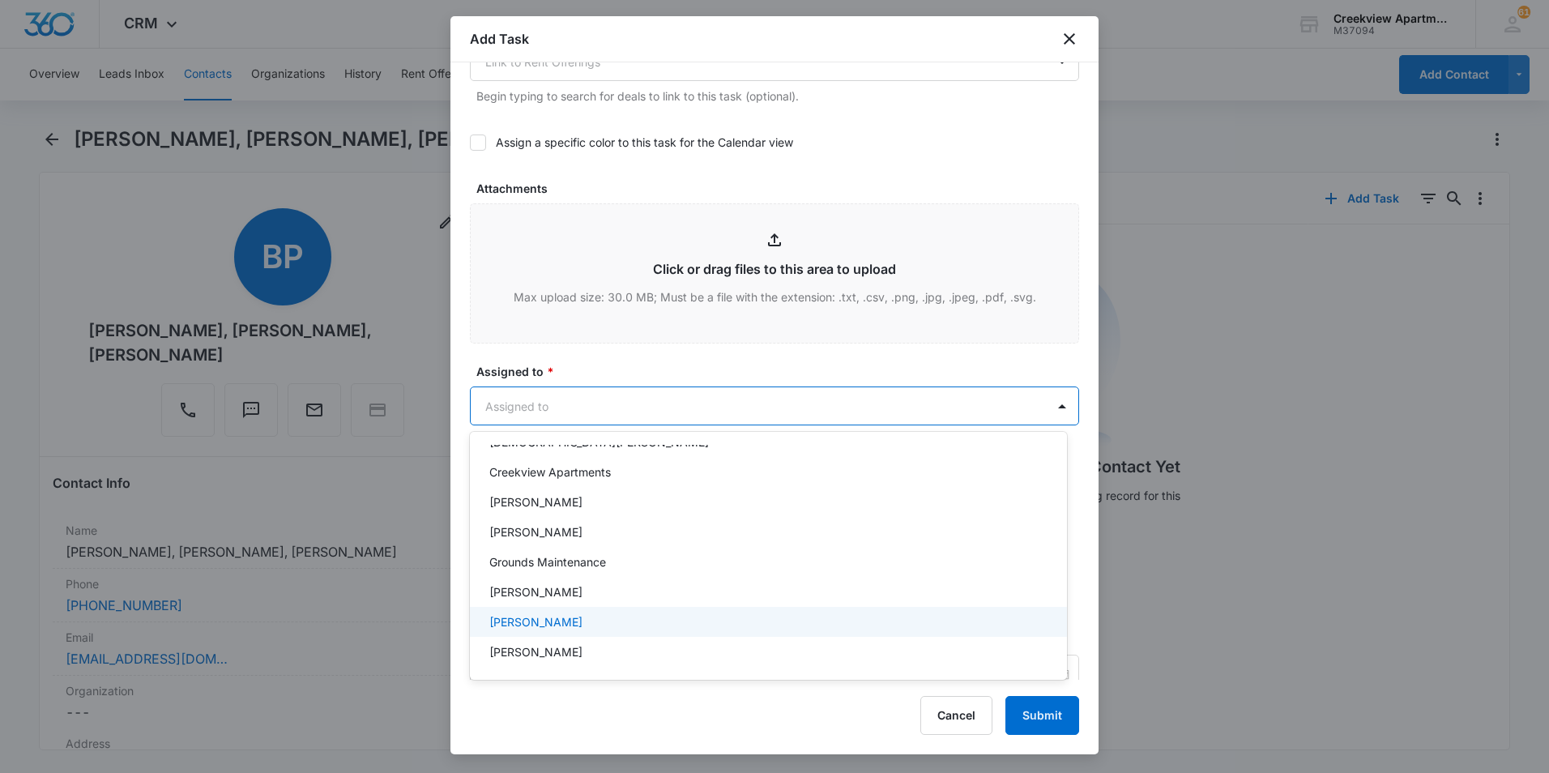
click at [527, 625] on p "Javier Garcia" at bounding box center [535, 621] width 93 height 17
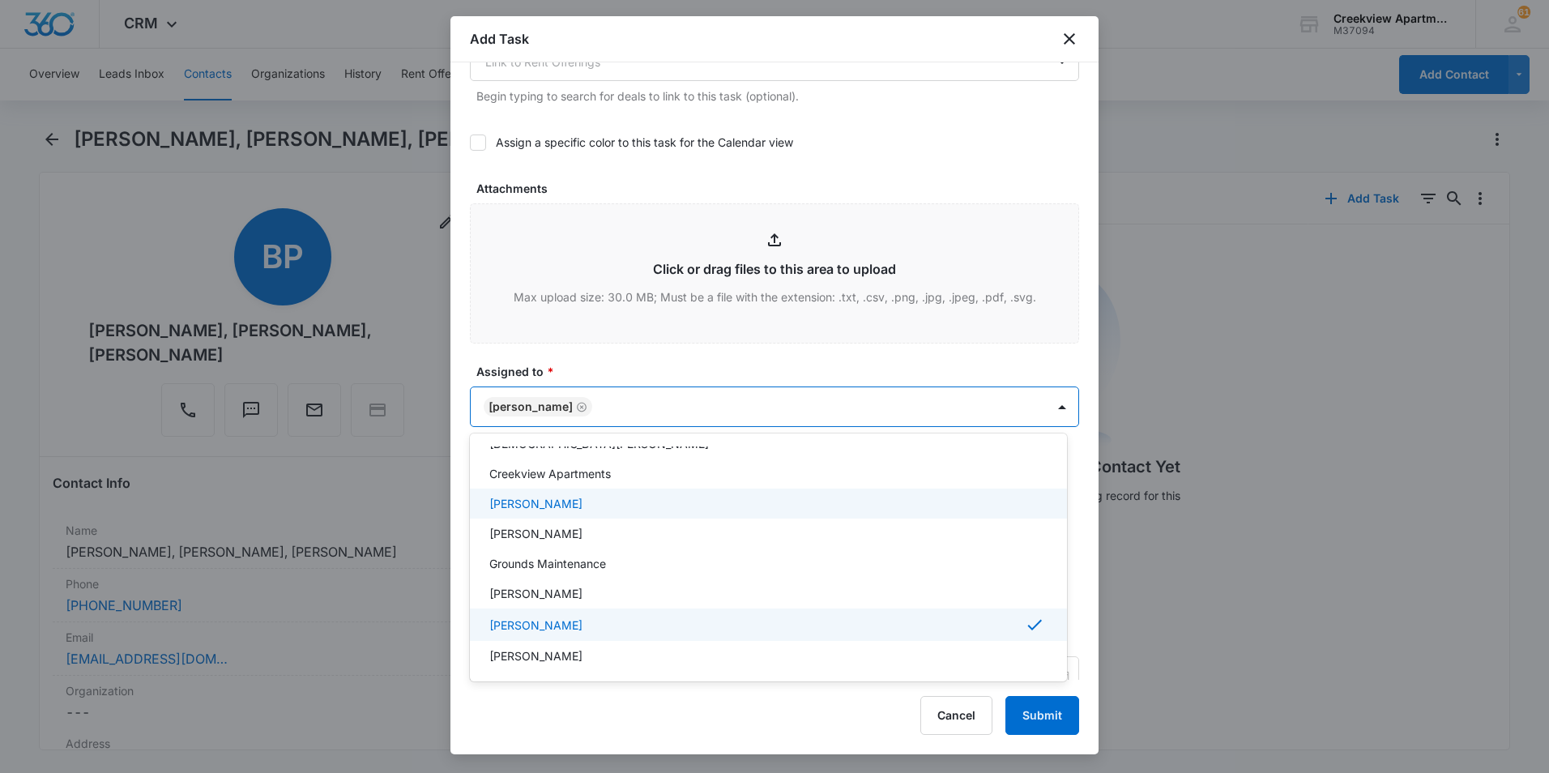
click at [634, 352] on div at bounding box center [774, 386] width 1549 height 773
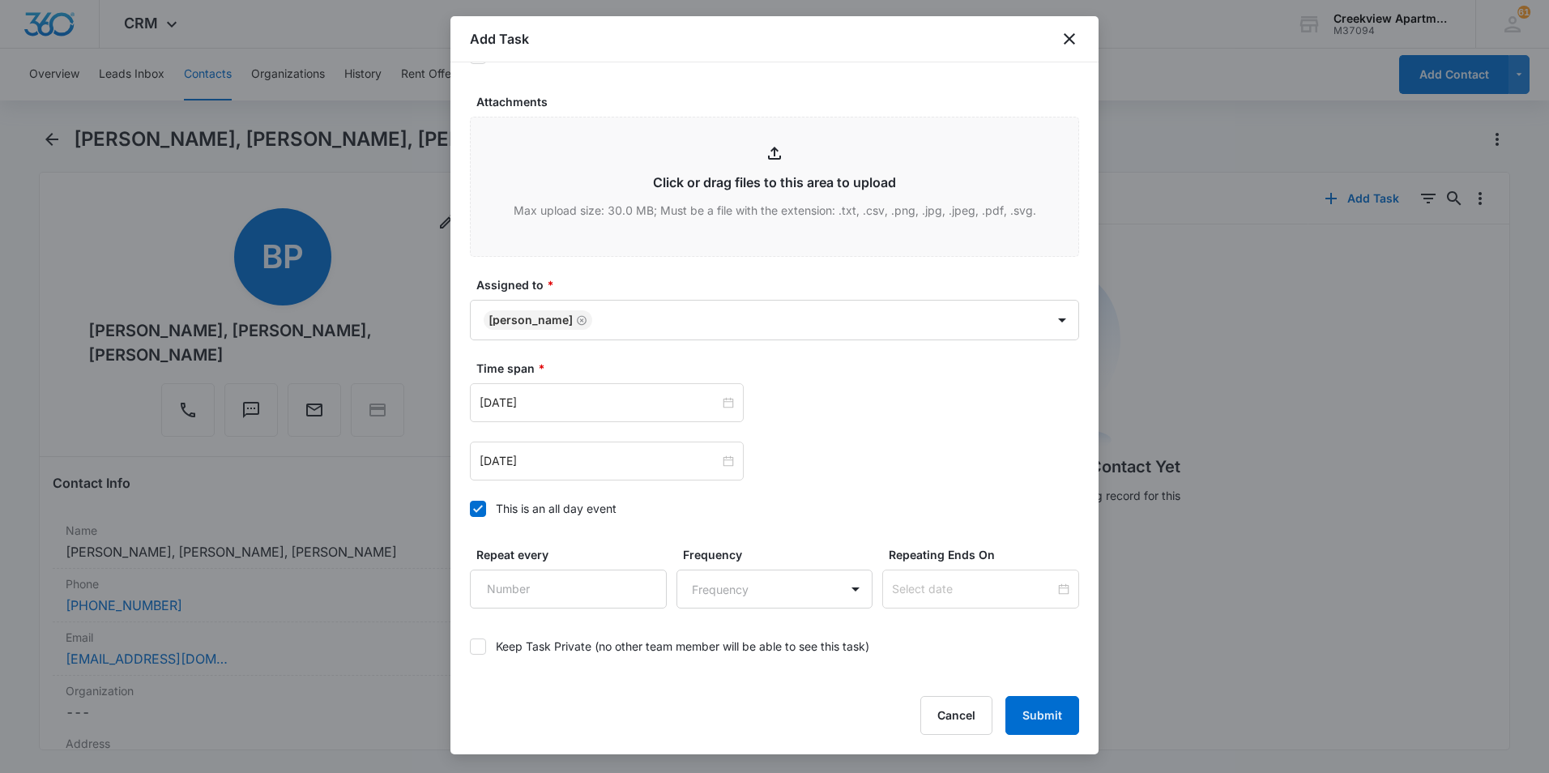
scroll to position [882, 0]
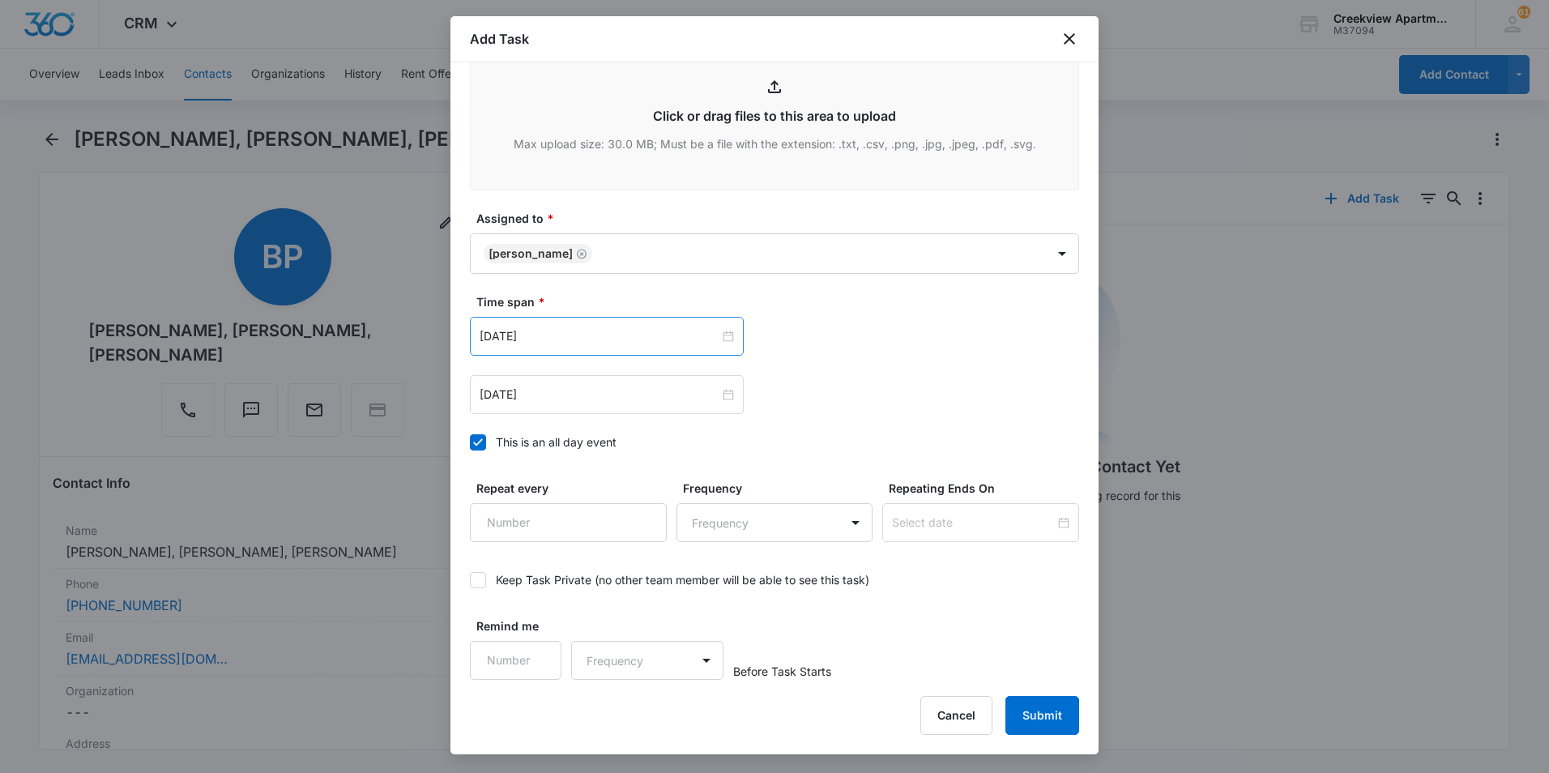
click at [731, 339] on div "Jan 31, 2023" at bounding box center [607, 336] width 274 height 39
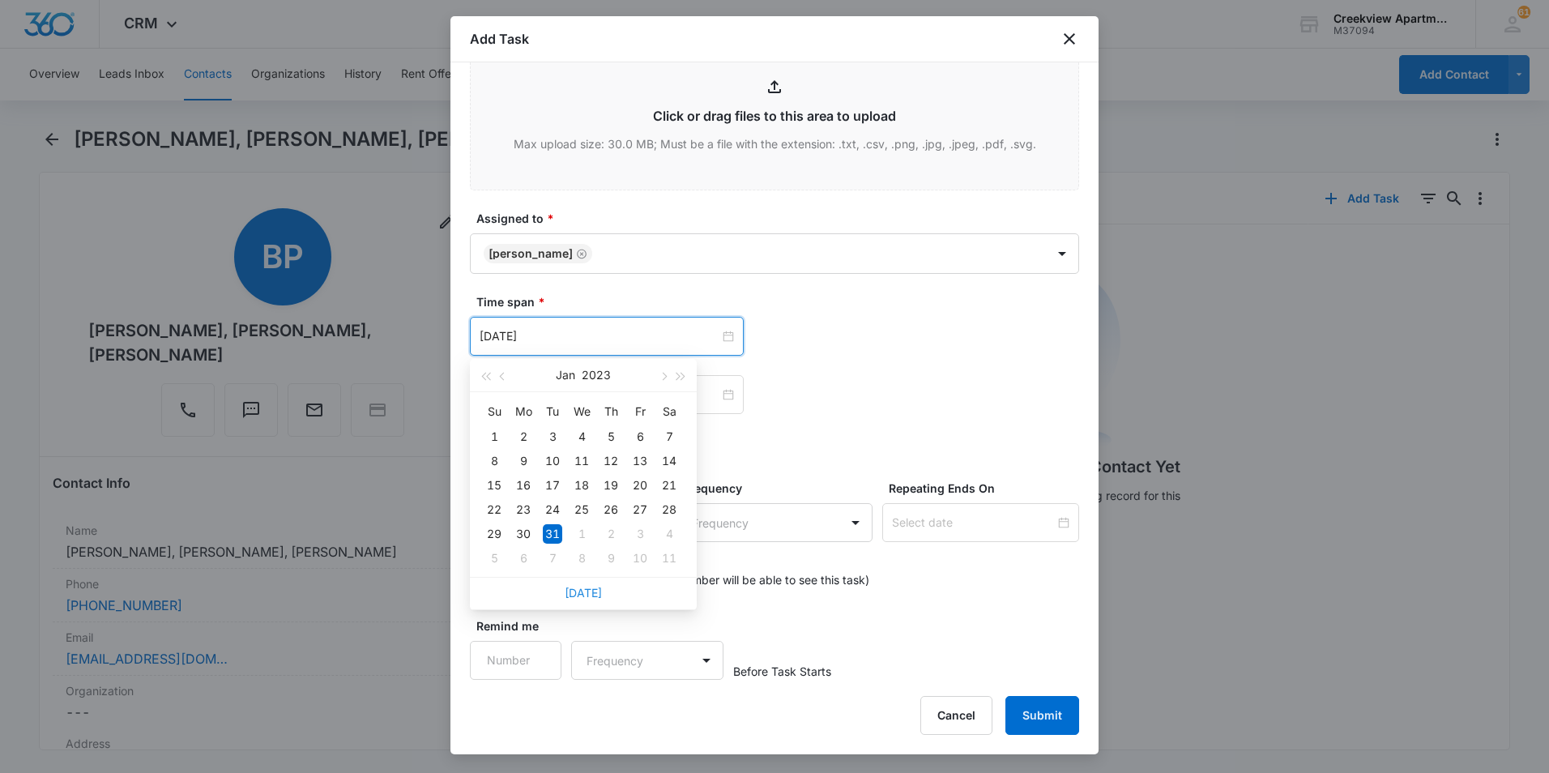
click at [600, 592] on link "Today" at bounding box center [583, 593] width 37 height 14
type input "Oct 7, 2025"
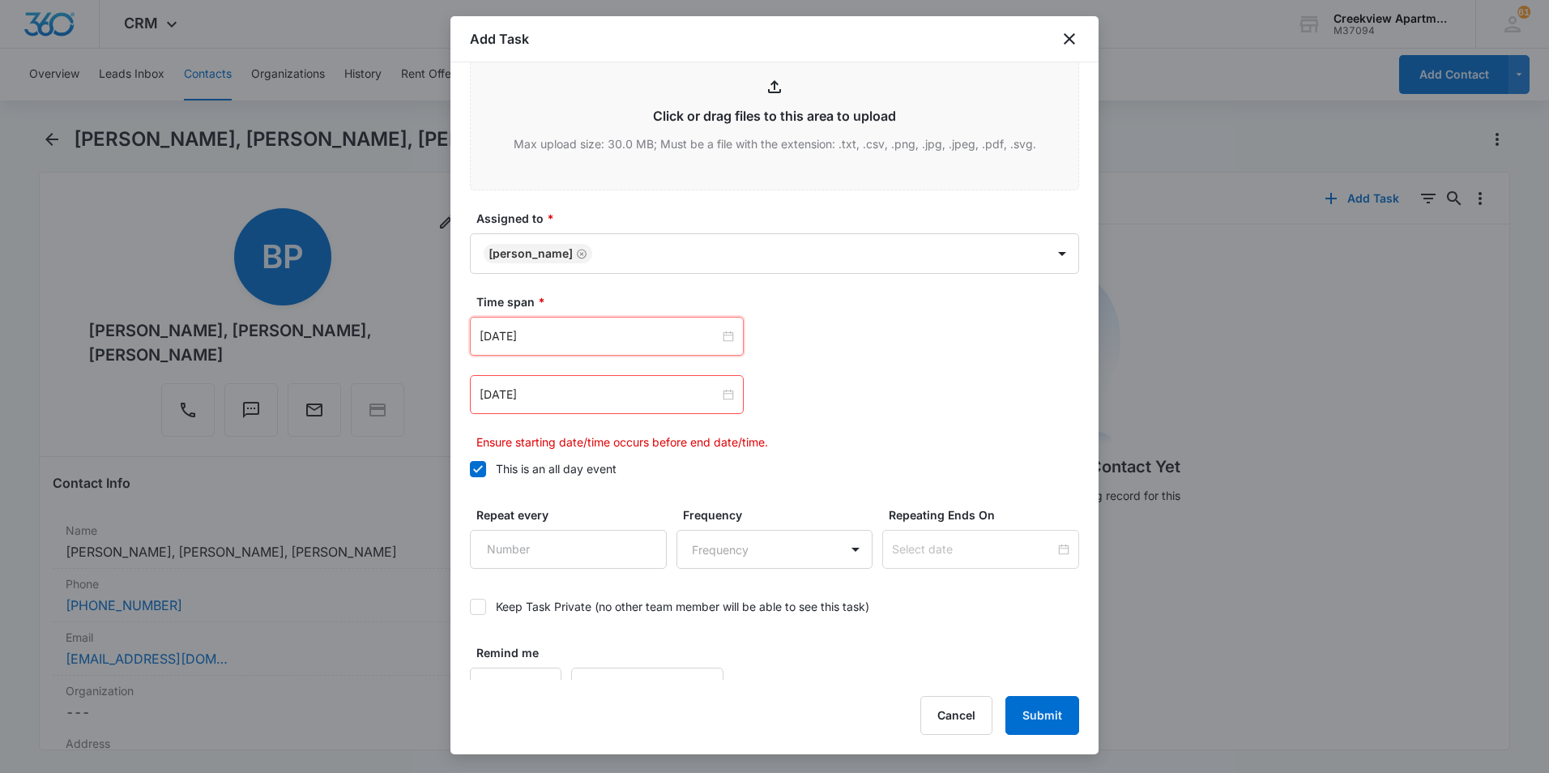
click at [901, 372] on div "Oct 7, 2025 Oct 2025 Su Mo Tu We Th Fr Sa 28 29 30 1 2 3 4 5 6 7 8 9 10 11 12 1…" at bounding box center [774, 384] width 609 height 134
click at [731, 396] on div "Jan 31, 2023" at bounding box center [607, 394] width 274 height 39
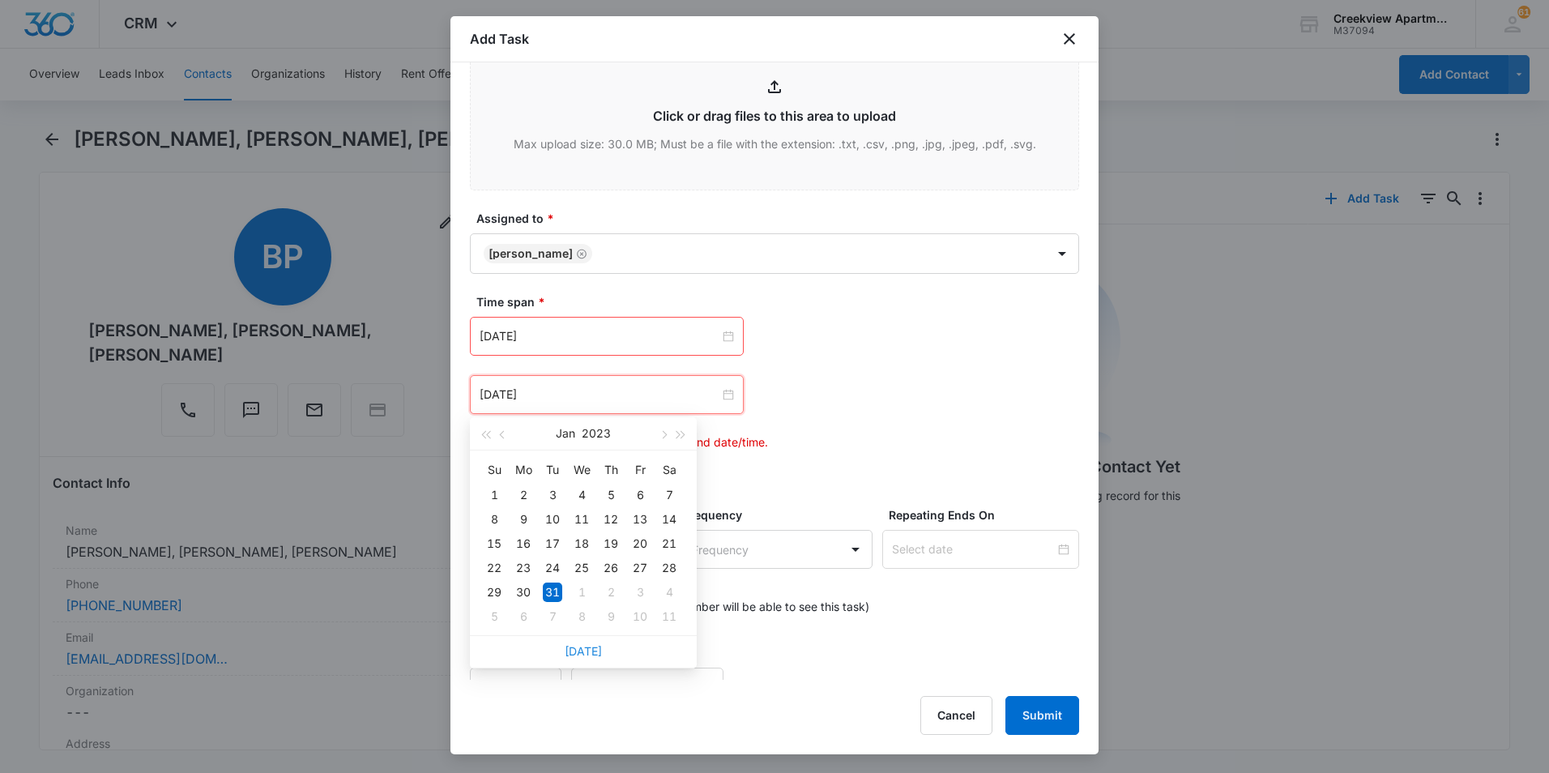
click at [594, 655] on link "Today" at bounding box center [583, 651] width 37 height 14
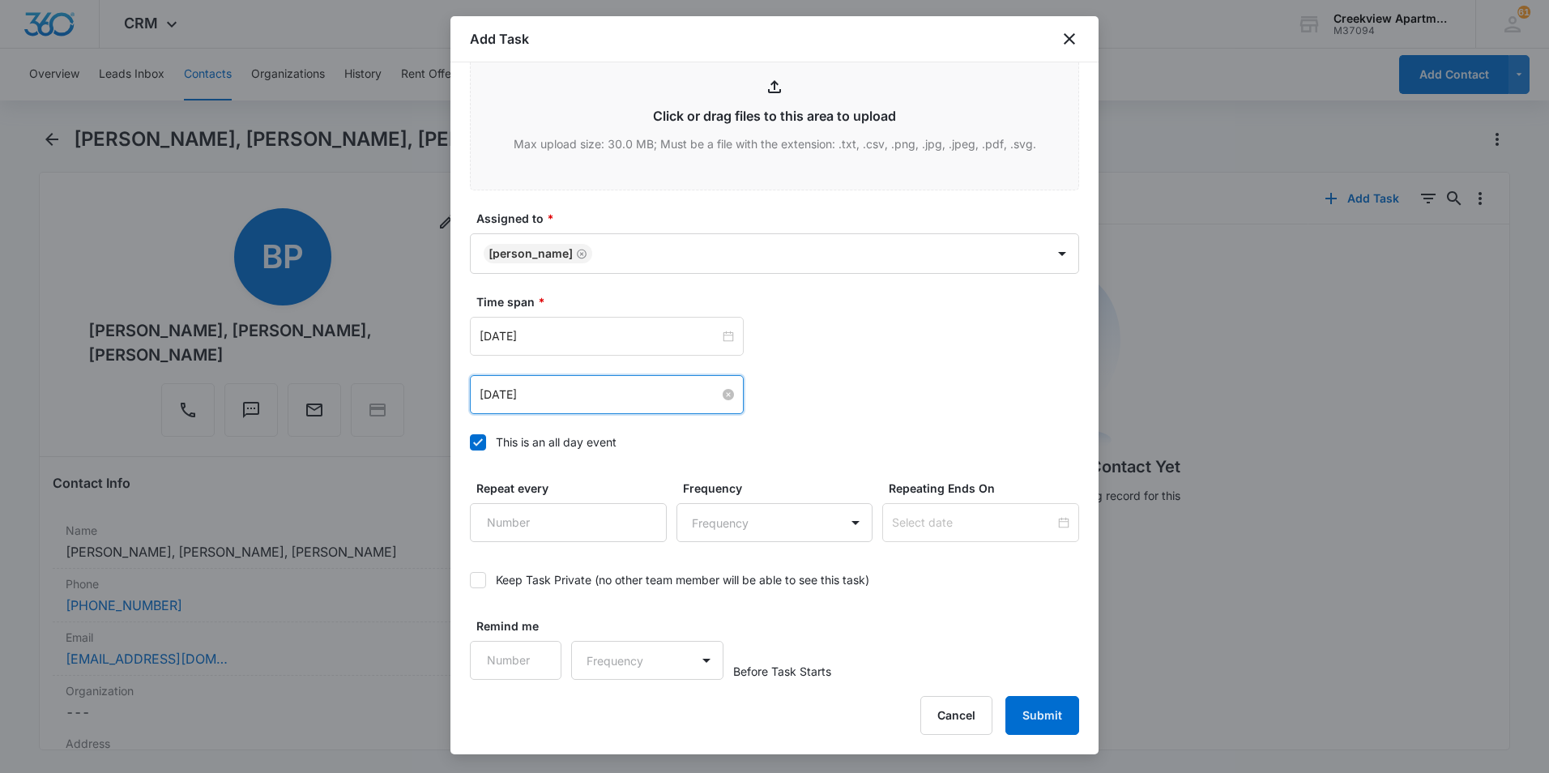
click at [728, 387] on div "Oct 7, 2025" at bounding box center [607, 395] width 254 height 18
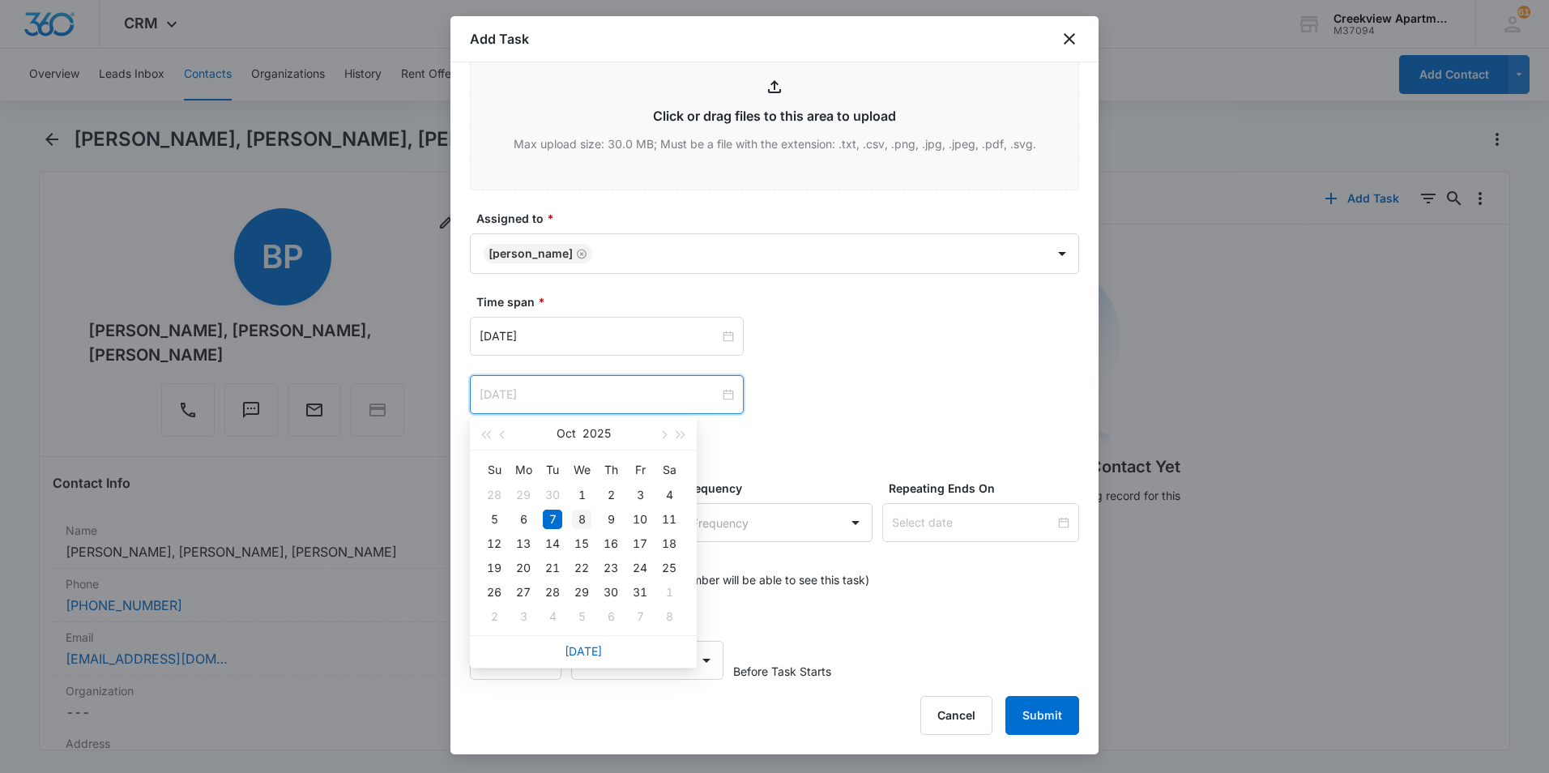
type input "Oct 8, 2025"
click at [578, 521] on div "8" at bounding box center [581, 519] width 19 height 19
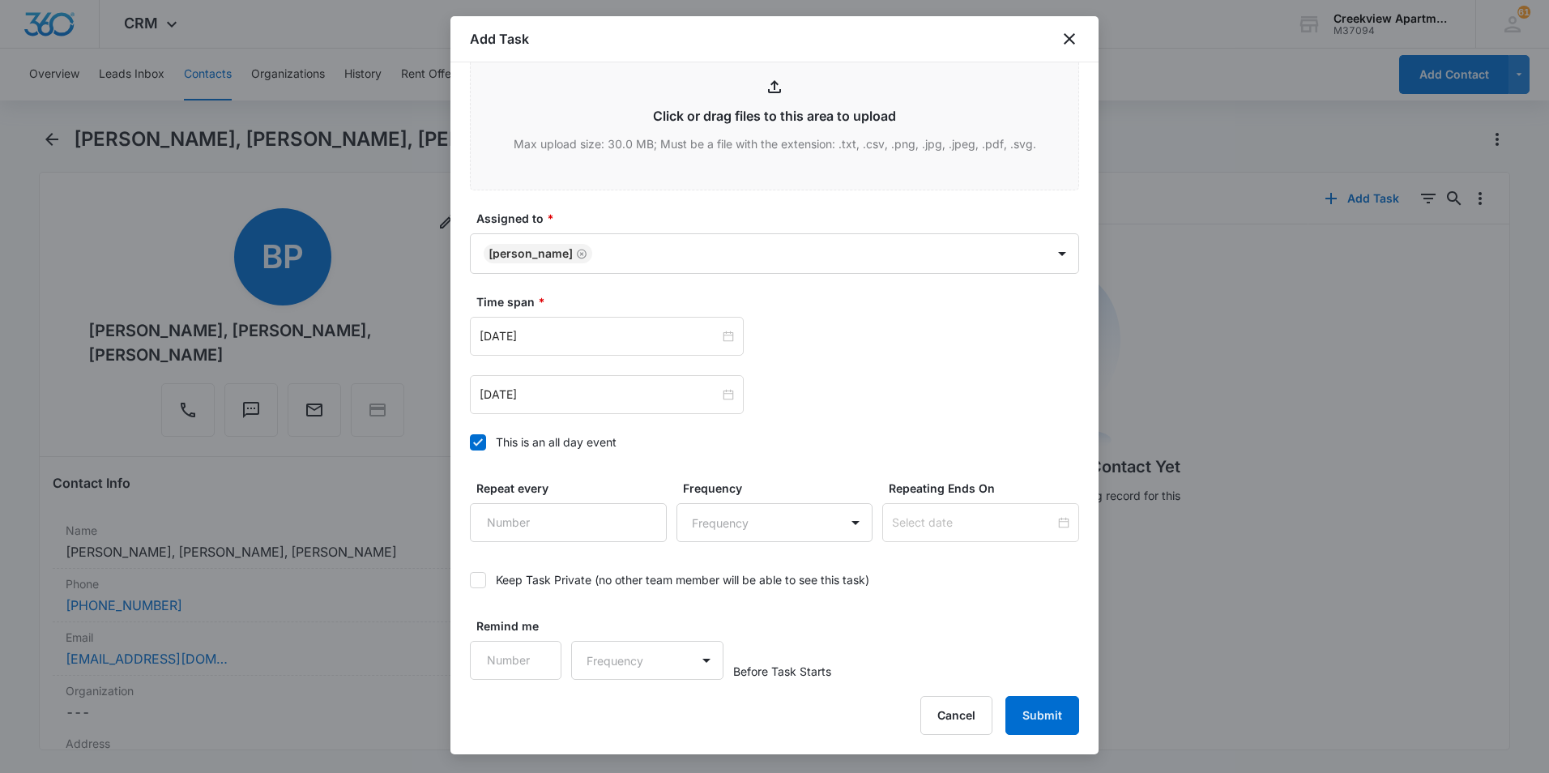
click at [899, 333] on div "Oct 7, 2025 Oct 2025 Su Mo Tu We Th Fr Sa 28 29 30 1 2 3 4 5 6 7 8 9 10 11 12 1…" at bounding box center [774, 336] width 609 height 39
click at [1054, 728] on button "Submit" at bounding box center [1042, 715] width 74 height 39
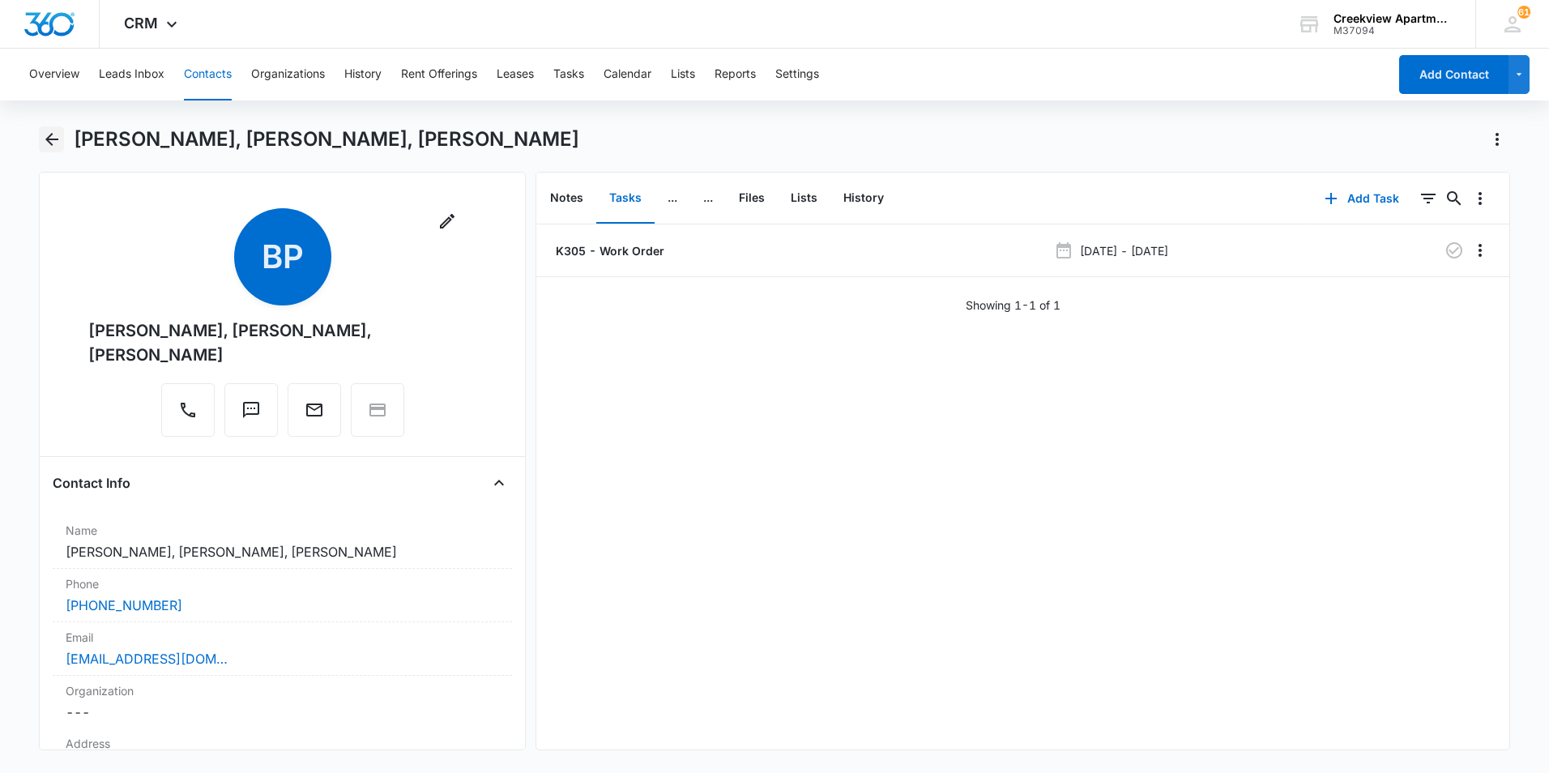
click at [63, 144] on button "Back" at bounding box center [51, 139] width 25 height 26
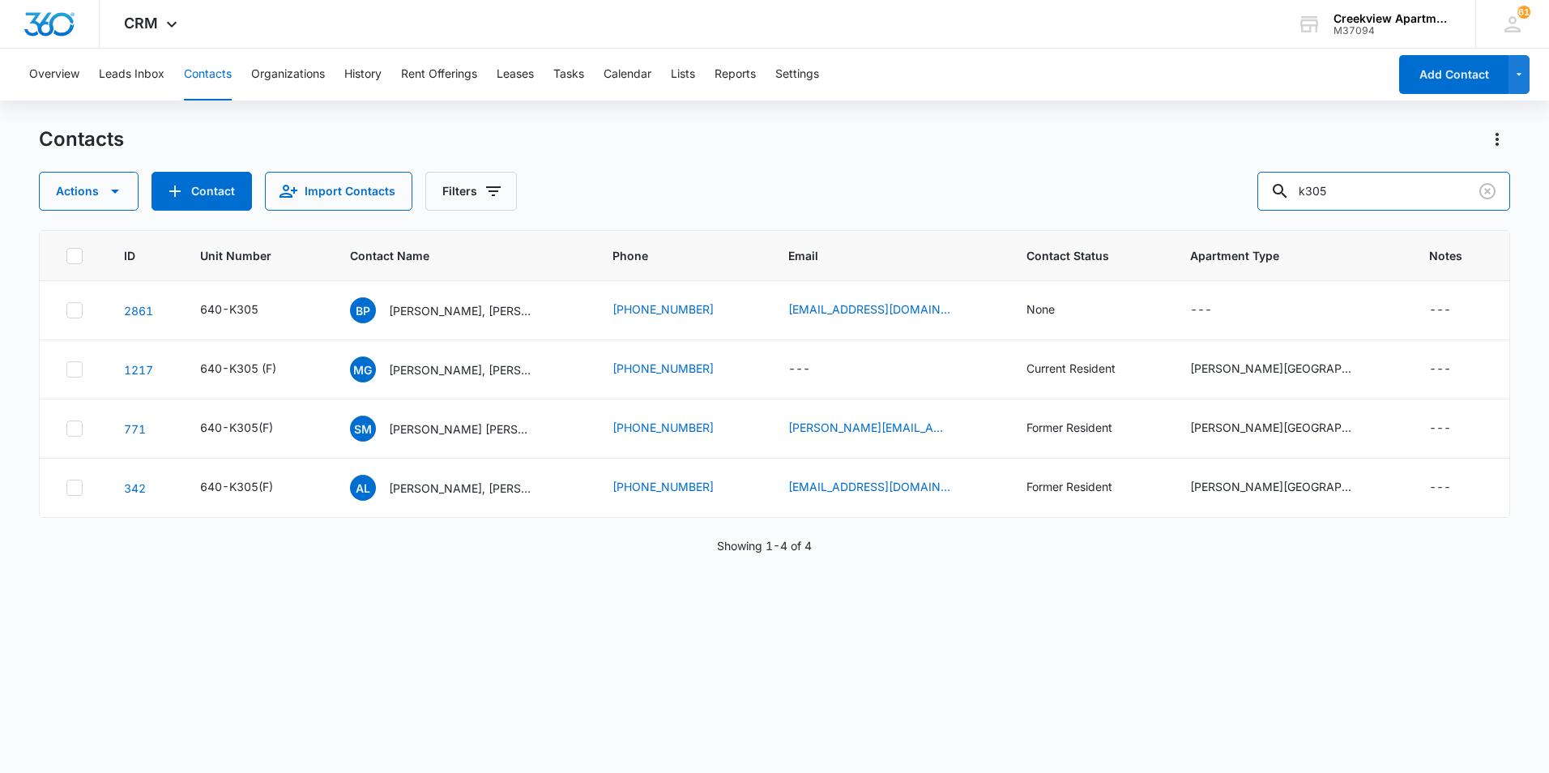
drag, startPoint x: 1361, startPoint y: 191, endPoint x: 1185, endPoint y: 205, distance: 177.2
click at [1185, 205] on div "Actions Contact Import Contacts Filters k305" at bounding box center [774, 191] width 1471 height 39
type input "cristal"
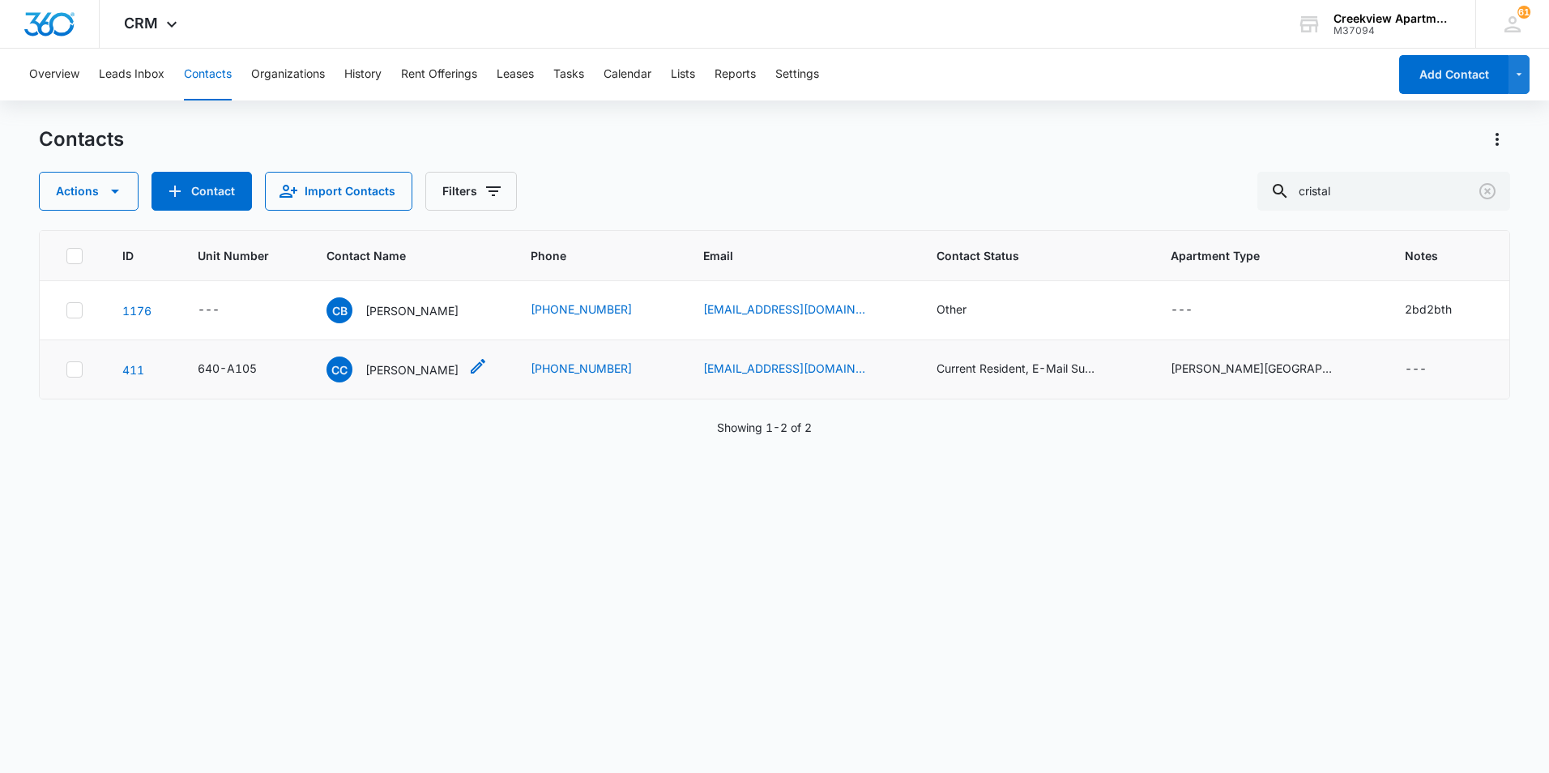
drag, startPoint x: 442, startPoint y: 367, endPoint x: 448, endPoint y: 357, distance: 11.3
click at [442, 367] on p "Cristal Chavez" at bounding box center [411, 369] width 93 height 17
